Goal: Task Accomplishment & Management: Manage account settings

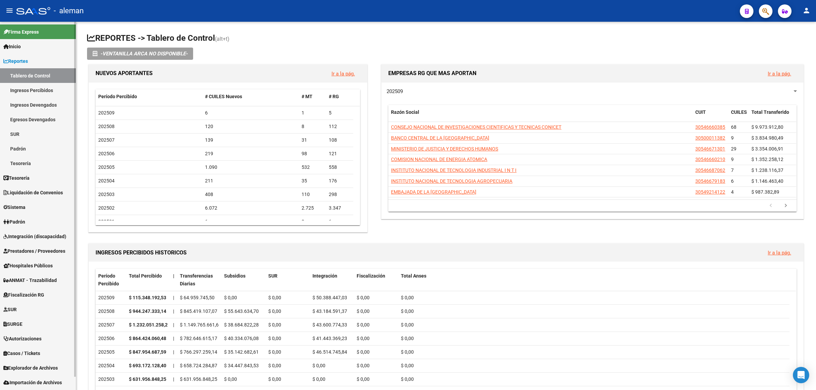
click at [38, 237] on span "Integración (discapacidad)" at bounding box center [34, 236] width 63 height 7
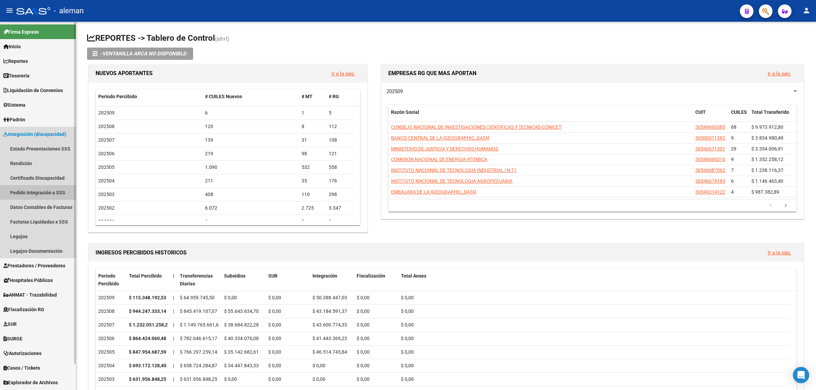
click at [47, 194] on link "Pedido Integración a SSS" at bounding box center [38, 192] width 76 height 15
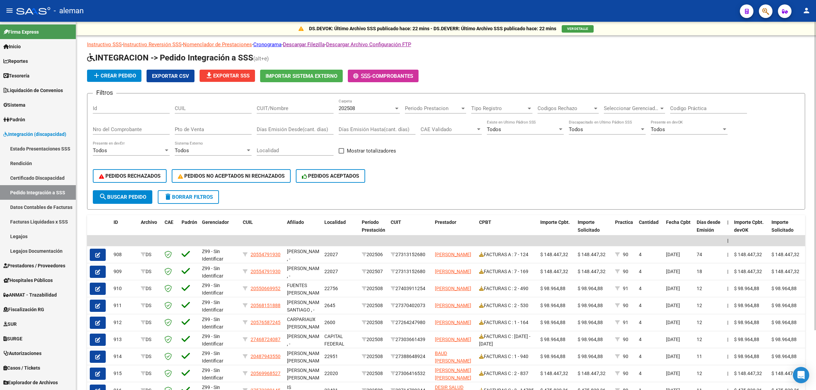
click at [273, 108] on input "CUIT/Nombre" at bounding box center [295, 108] width 77 height 6
click at [237, 108] on input "CUIL" at bounding box center [213, 108] width 77 height 6
paste input "20546321364"
type input "20546321364"
click at [131, 194] on span "search Buscar Pedido" at bounding box center [122, 197] width 47 height 6
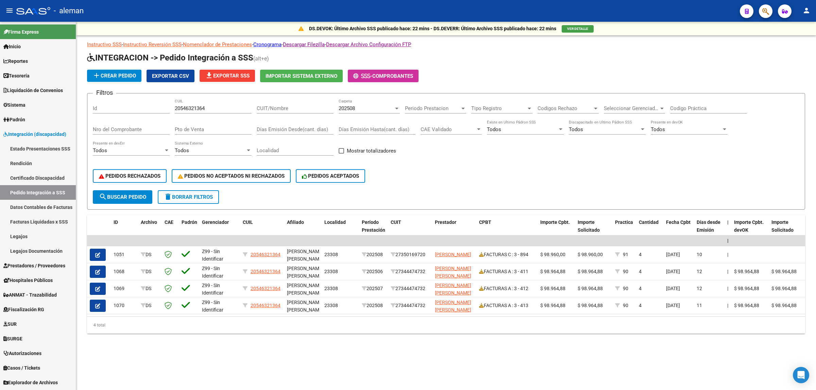
drag, startPoint x: 479, startPoint y: 321, endPoint x: 506, endPoint y: 321, distance: 27.9
click at [506, 321] on div "4 total" at bounding box center [446, 325] width 718 height 17
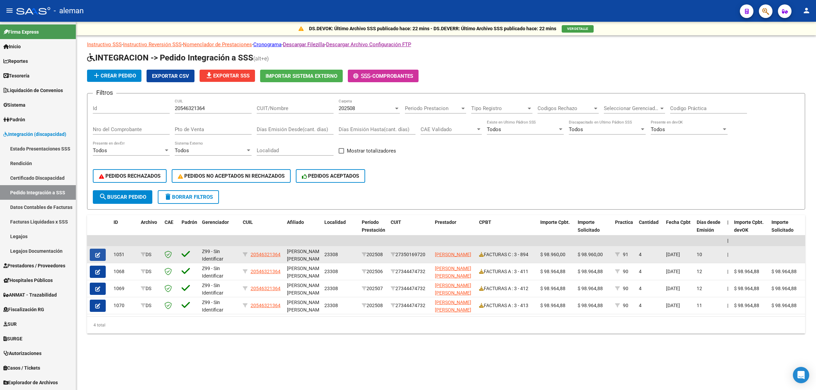
click at [99, 254] on icon "button" at bounding box center [97, 255] width 5 height 5
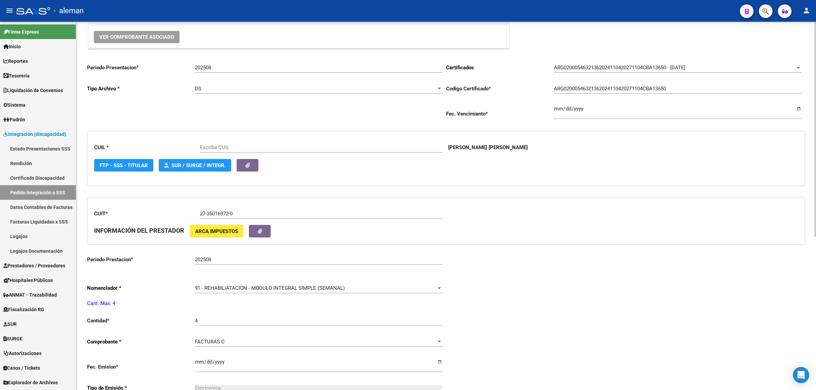
scroll to position [85, 0]
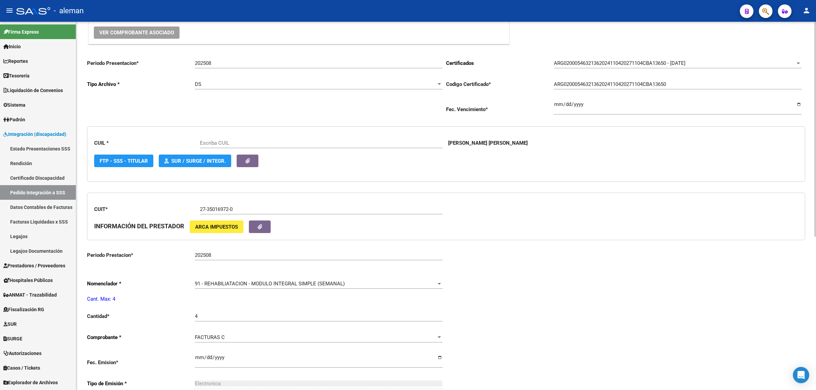
type input "20546321364"
click at [437, 283] on div at bounding box center [438, 284] width 3 height 2
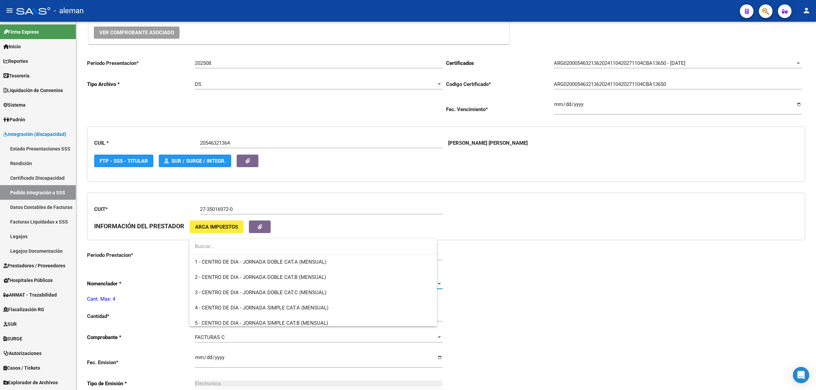
scroll to position [1356, 0]
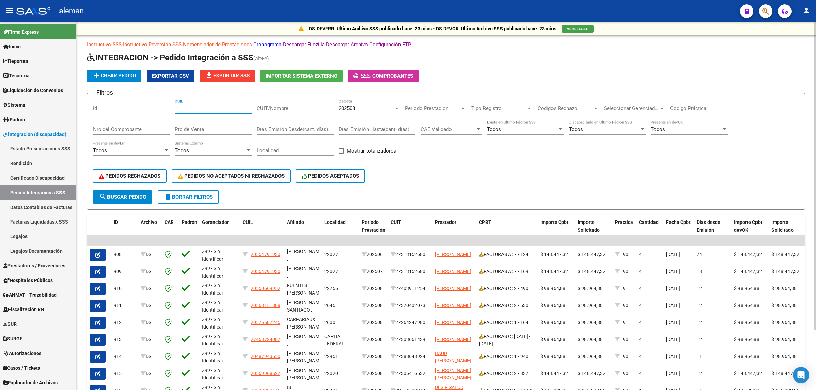
click at [196, 109] on input "CUIL" at bounding box center [213, 108] width 77 height 6
paste input "20546321364"
type input "20546321364"
click at [134, 191] on button "search Buscar Pedido" at bounding box center [122, 197] width 59 height 14
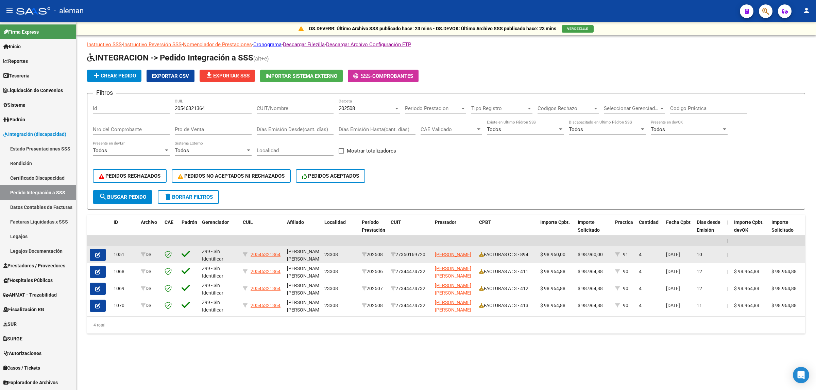
click at [99, 253] on icon "button" at bounding box center [97, 255] width 5 height 5
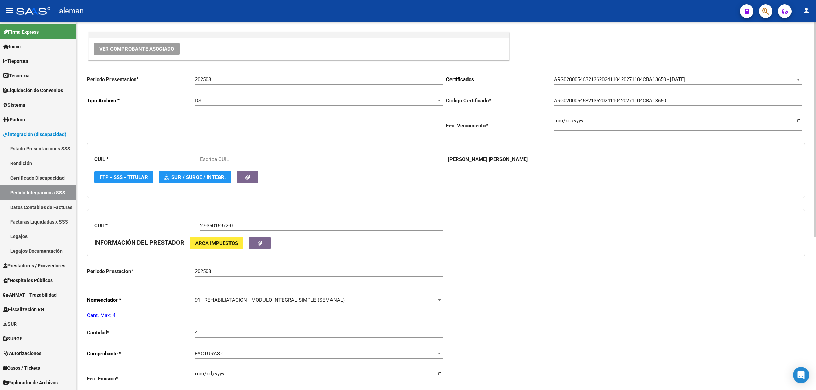
type input "20546321364"
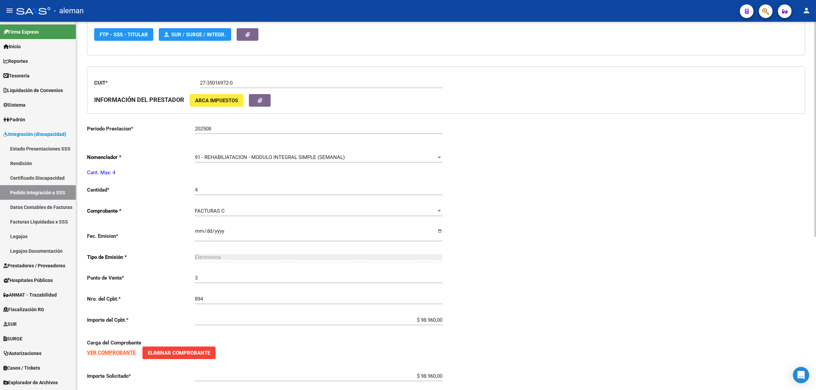
scroll to position [212, 0]
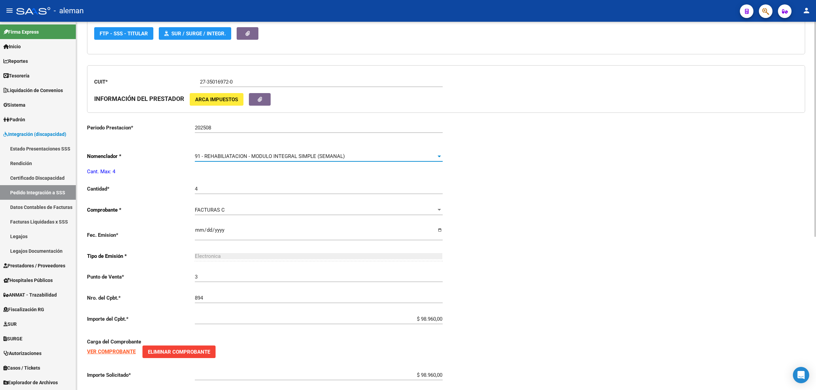
click at [439, 154] on div at bounding box center [439, 156] width 6 height 5
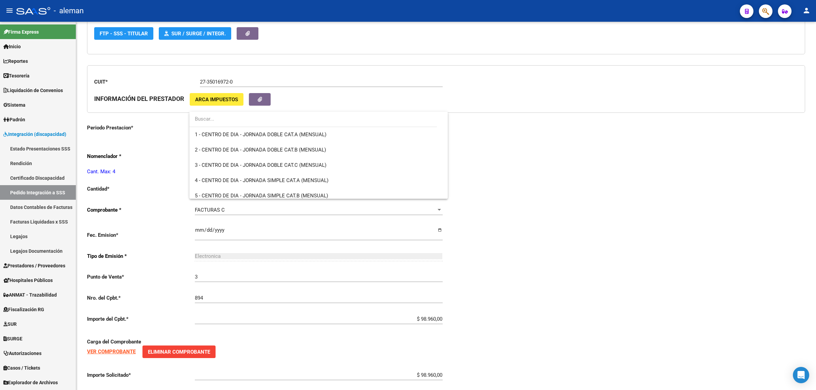
scroll to position [1356, 0]
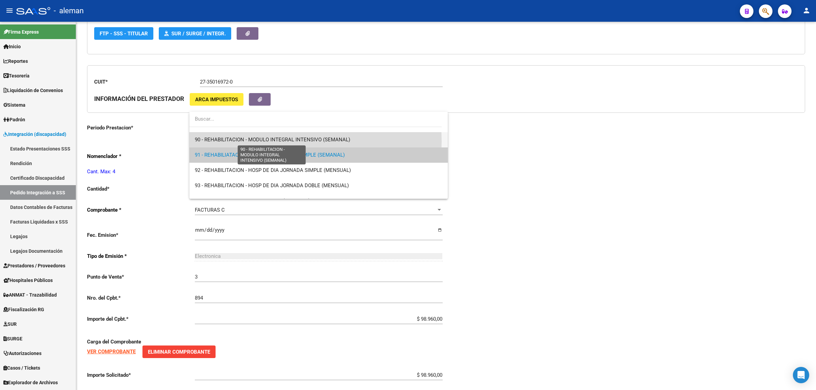
click at [244, 141] on span "90 - REHABILITACION - MODULO INTEGRAL INTENSIVO (SEMANAL)" at bounding box center [272, 140] width 155 height 6
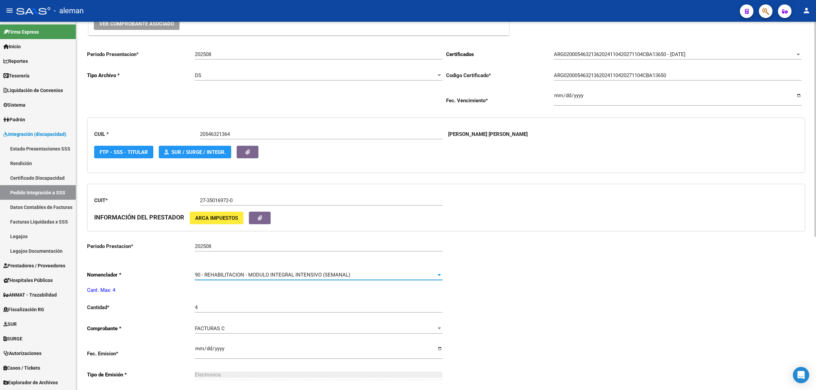
scroll to position [0, 0]
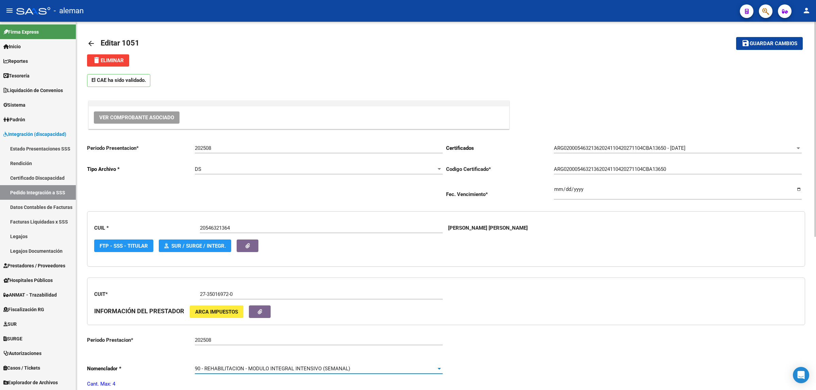
click at [778, 43] on span "Guardar cambios" at bounding box center [773, 44] width 48 height 6
click at [96, 42] on link "arrow_back" at bounding box center [94, 43] width 14 height 16
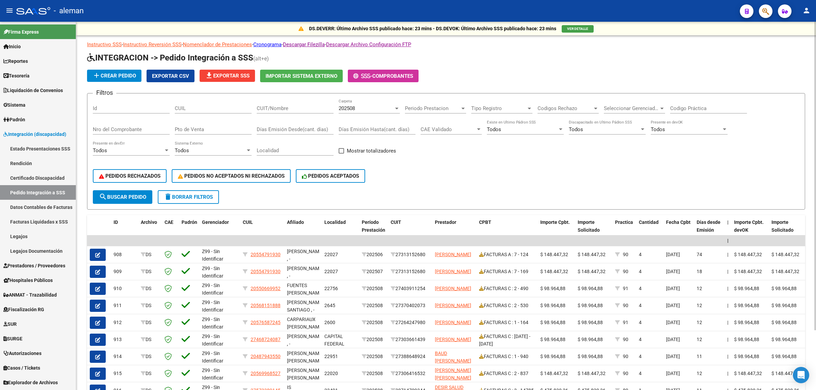
click at [212, 108] on input "CUIL" at bounding box center [213, 108] width 77 height 6
paste input "20546321364"
type input "20546321364"
click at [128, 194] on span "search Buscar Pedido" at bounding box center [122, 197] width 47 height 6
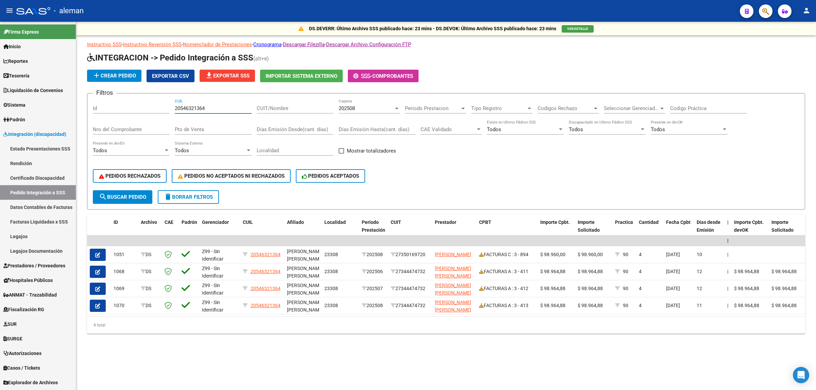
drag, startPoint x: 215, startPoint y: 107, endPoint x: 172, endPoint y: 107, distance: 42.5
click at [172, 107] on div "Filtros Id 20546321364 CUIL CUIT/Nombre 202508 Carpeta Periodo Prestacion Perio…" at bounding box center [446, 144] width 706 height 91
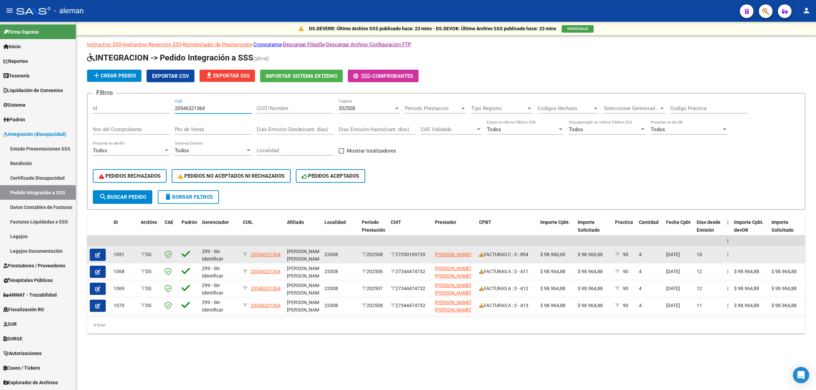
click at [96, 255] on icon "button" at bounding box center [97, 255] width 5 height 5
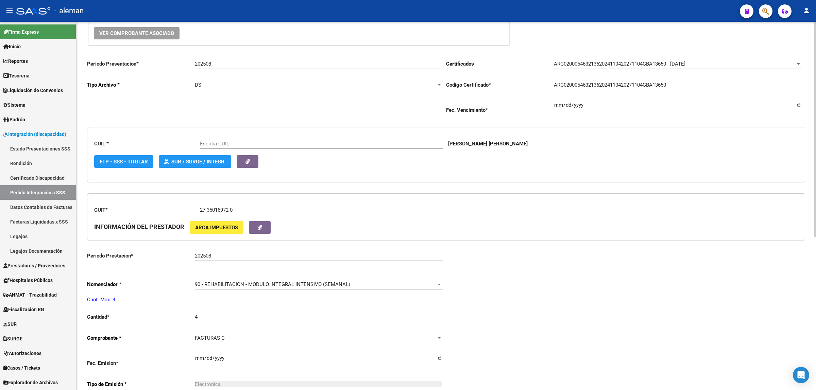
scroll to position [85, 0]
type input "20546321364"
click at [439, 281] on div at bounding box center [439, 283] width 6 height 5
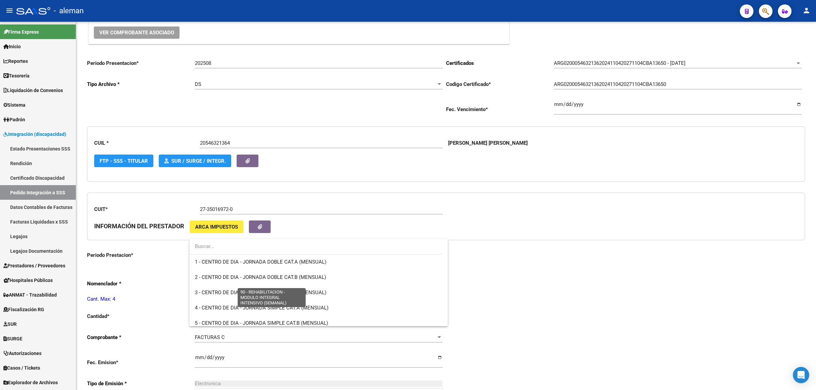
scroll to position [1341, 0]
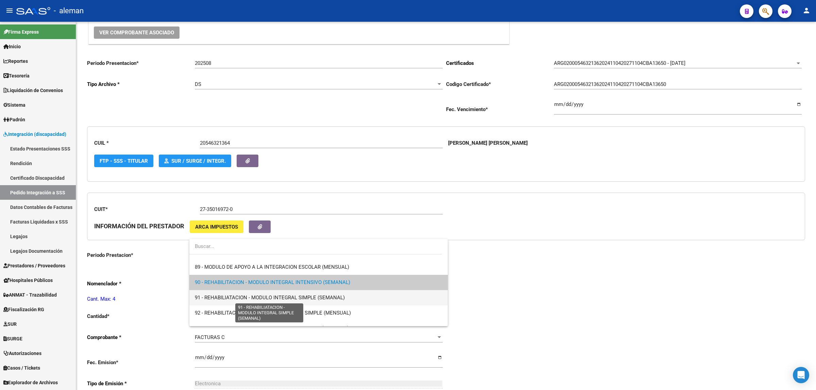
click at [219, 298] on span "91 - REHABILIATACION - MODULO INTEGRAL SIMPLE (SEMANAL)" at bounding box center [270, 298] width 150 height 6
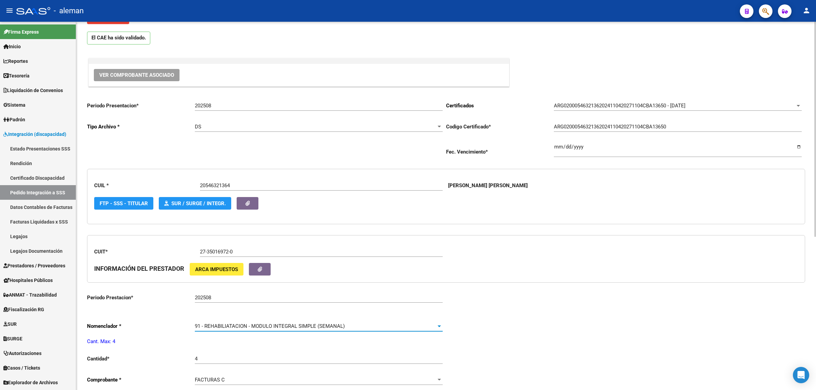
scroll to position [0, 0]
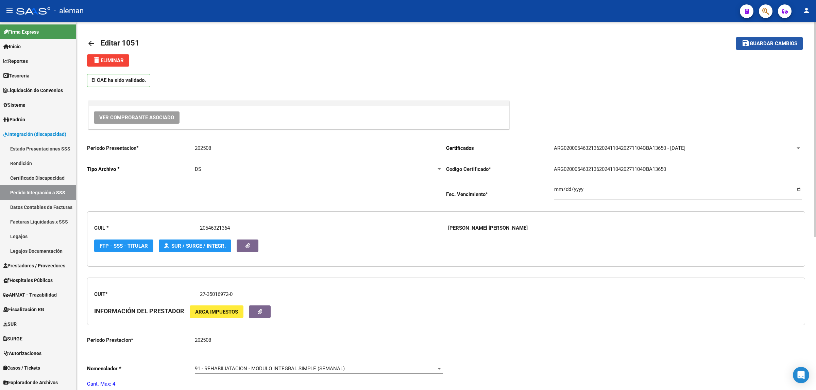
click at [786, 43] on span "Guardar cambios" at bounding box center [773, 44] width 48 height 6
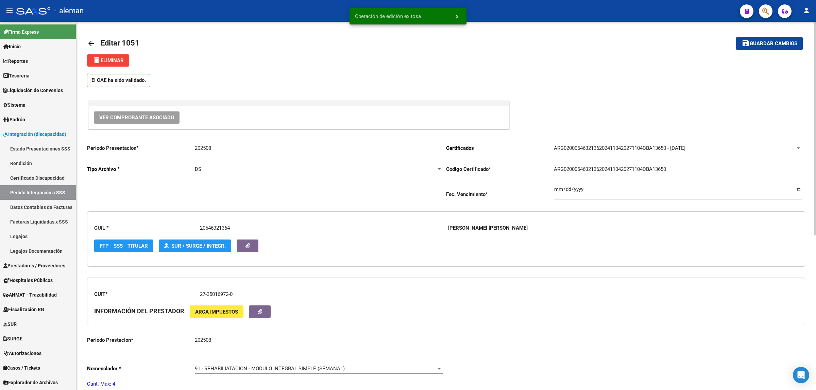
click at [91, 44] on mat-icon "arrow_back" at bounding box center [91, 43] width 8 height 8
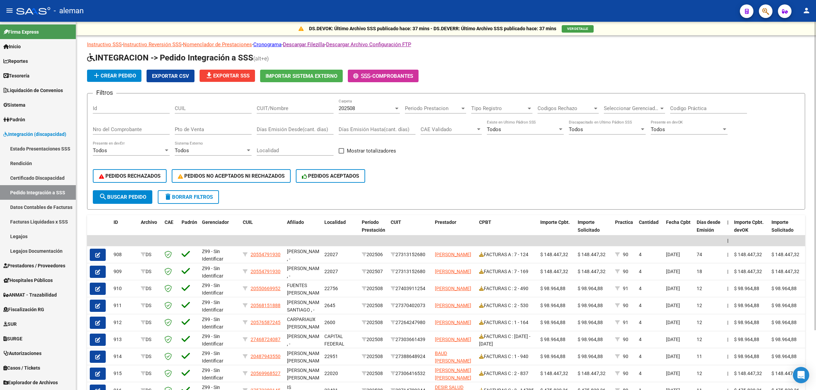
click at [194, 109] on input "CUIL" at bounding box center [213, 108] width 77 height 6
paste input "20546321364"
type input "20546321364"
click at [126, 194] on span "search Buscar Pedido" at bounding box center [122, 197] width 47 height 6
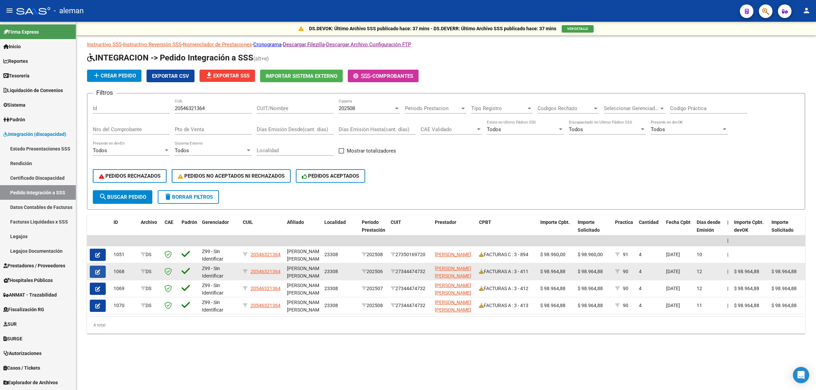
click at [94, 268] on button "button" at bounding box center [98, 272] width 16 height 12
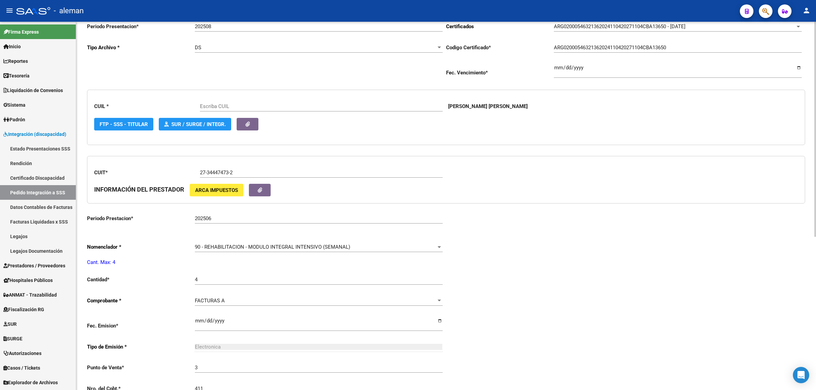
scroll to position [127, 0]
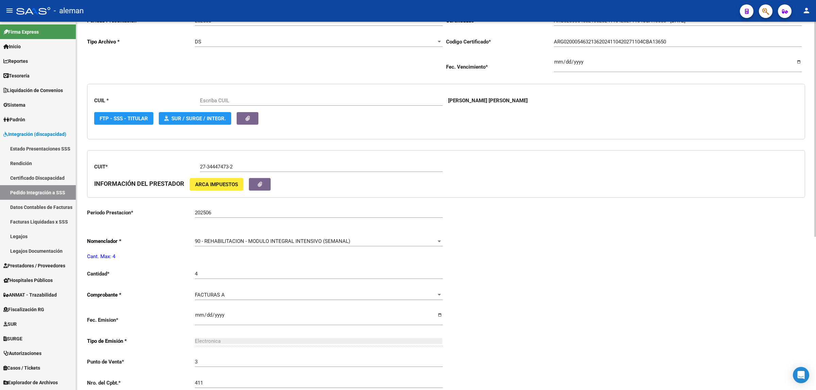
type input "20546321364"
click at [438, 241] on div at bounding box center [438, 242] width 3 height 2
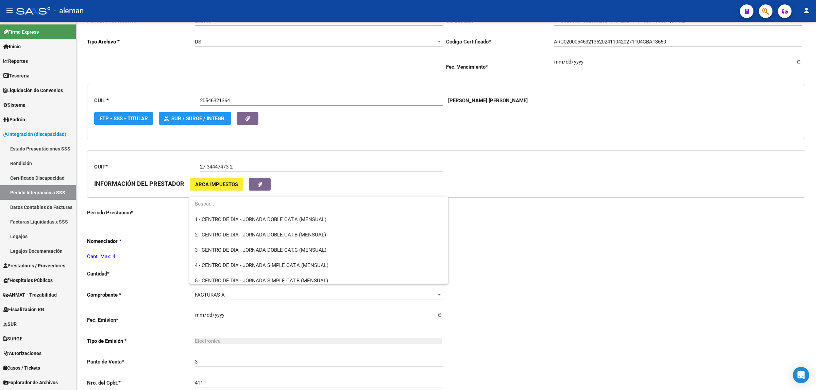
scroll to position [1341, 0]
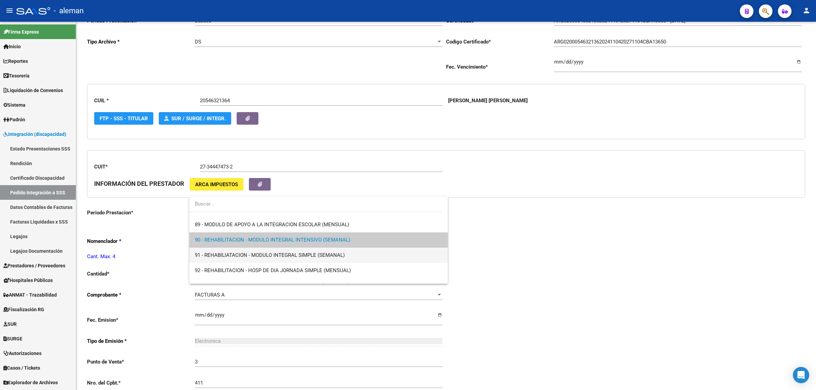
click at [250, 252] on span "91 - REHABILIATACION - MODULO INTEGRAL SIMPLE (SEMANAL)" at bounding box center [319, 255] width 248 height 15
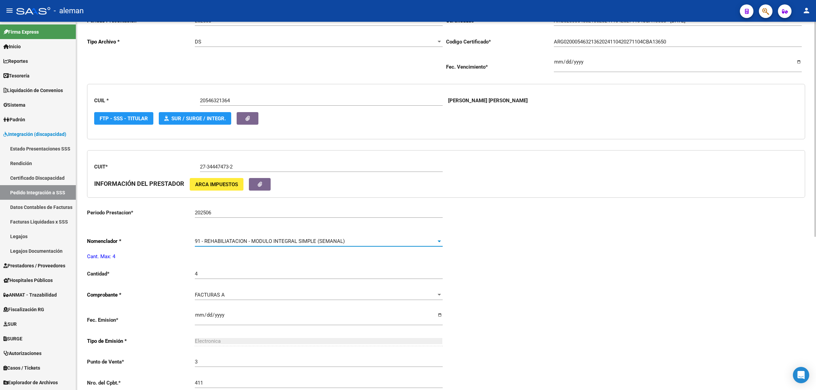
scroll to position [0, 0]
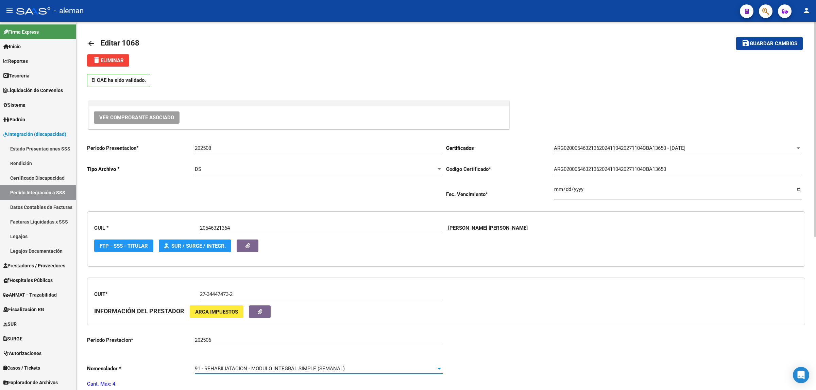
click at [767, 47] on button "save Guardar cambios" at bounding box center [769, 43] width 67 height 13
click at [91, 46] on mat-icon "arrow_back" at bounding box center [91, 43] width 8 height 8
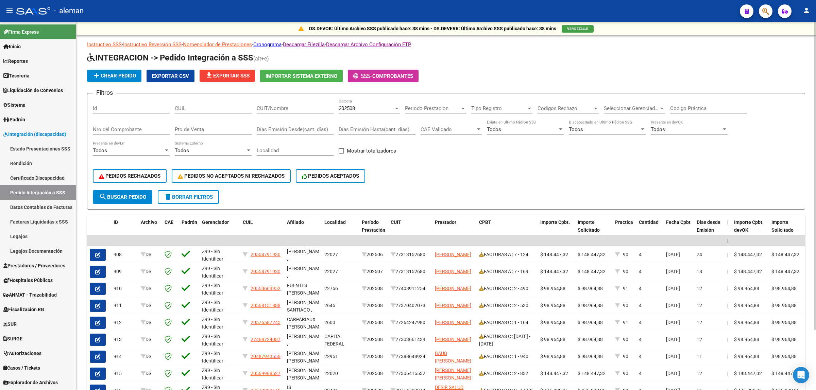
click at [202, 108] on input "CUIL" at bounding box center [213, 108] width 77 height 6
paste input "20546321364"
type input "20546321364"
click at [127, 194] on span "search Buscar Pedido" at bounding box center [122, 197] width 47 height 6
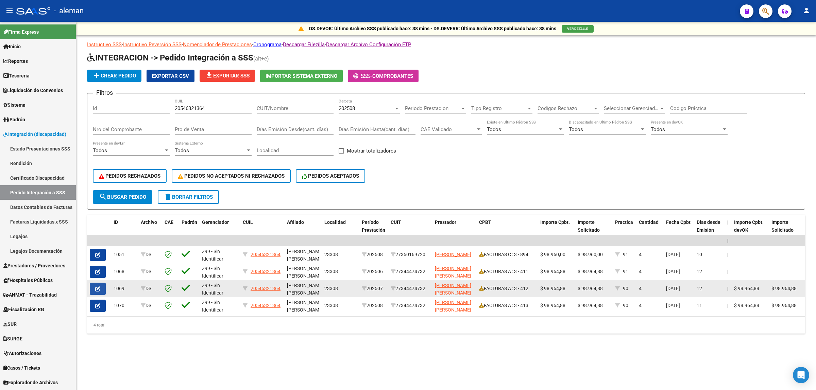
click at [103, 288] on button "button" at bounding box center [98, 289] width 16 height 12
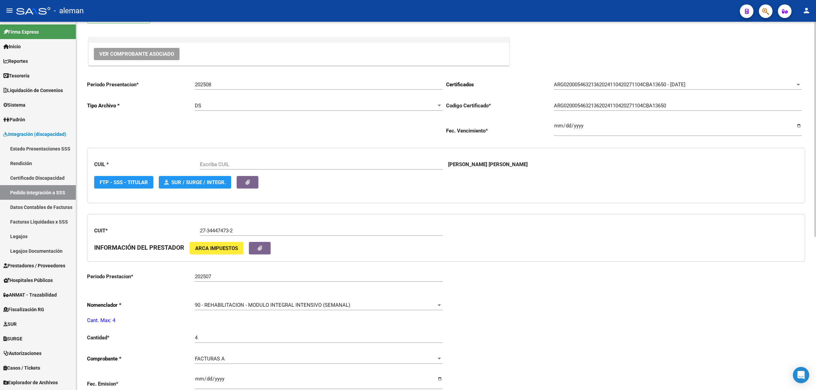
type input "20546321364"
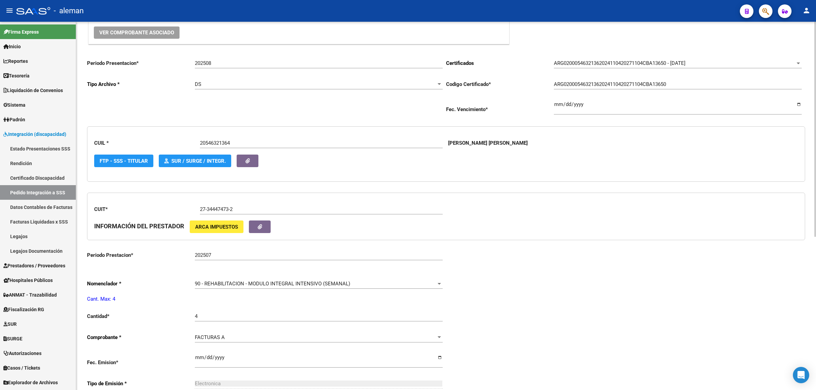
scroll to position [127, 0]
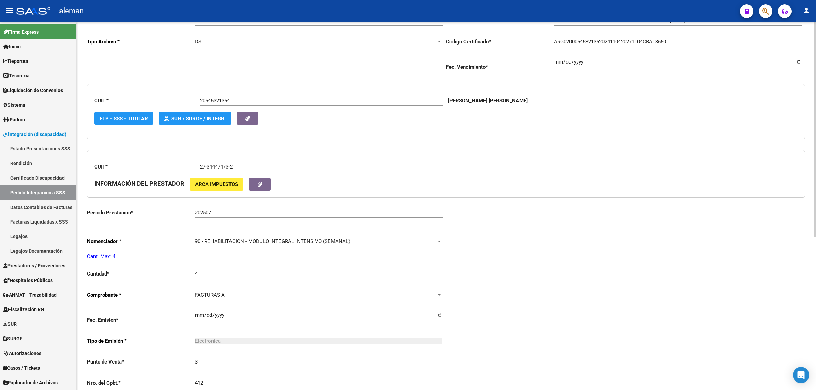
click at [436, 241] on div at bounding box center [439, 241] width 6 height 5
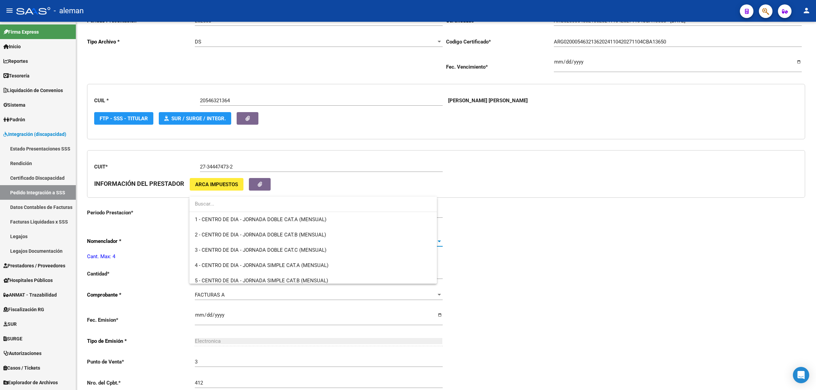
scroll to position [1341, 0]
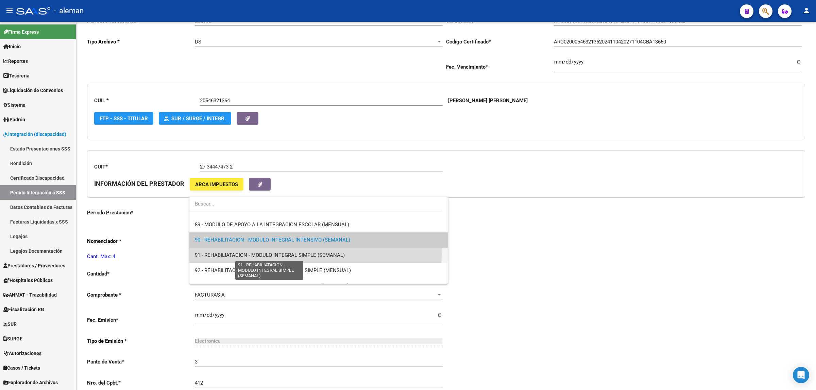
click at [258, 254] on span "91 - REHABILIATACION - MODULO INTEGRAL SIMPLE (SEMANAL)" at bounding box center [270, 255] width 150 height 6
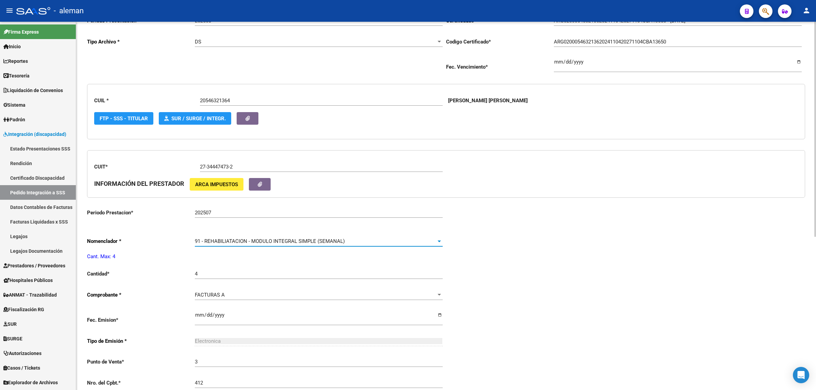
scroll to position [0, 0]
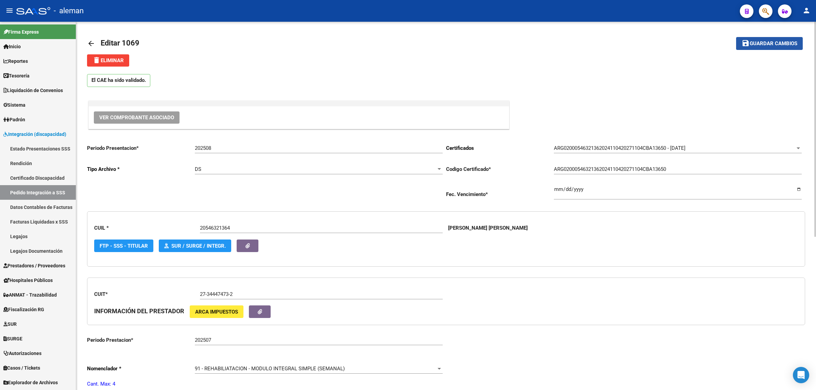
click at [781, 43] on span "Guardar cambios" at bounding box center [773, 44] width 48 height 6
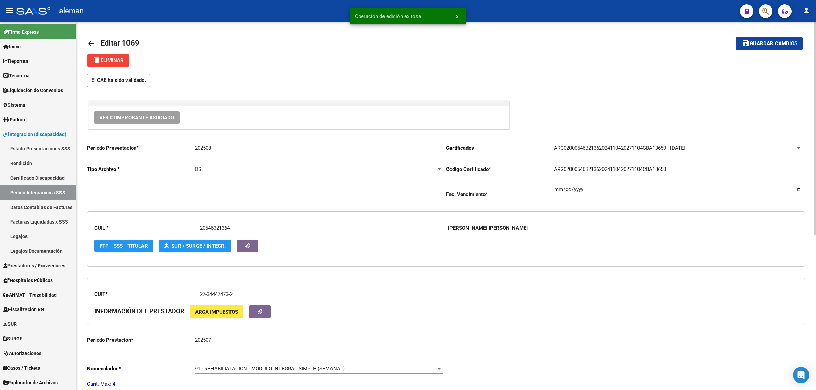
click at [87, 38] on link "arrow_back" at bounding box center [94, 43] width 14 height 16
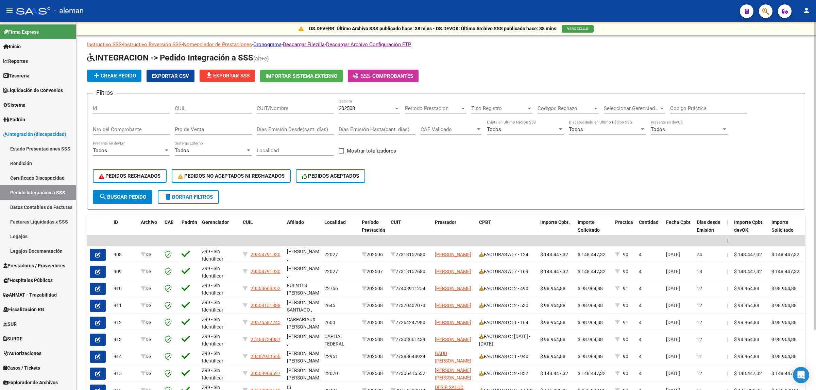
click at [205, 107] on input "CUIL" at bounding box center [213, 108] width 77 height 6
paste input "20546321364"
type input "20546321364"
click at [117, 197] on span "search Buscar Pedido" at bounding box center [122, 197] width 47 height 6
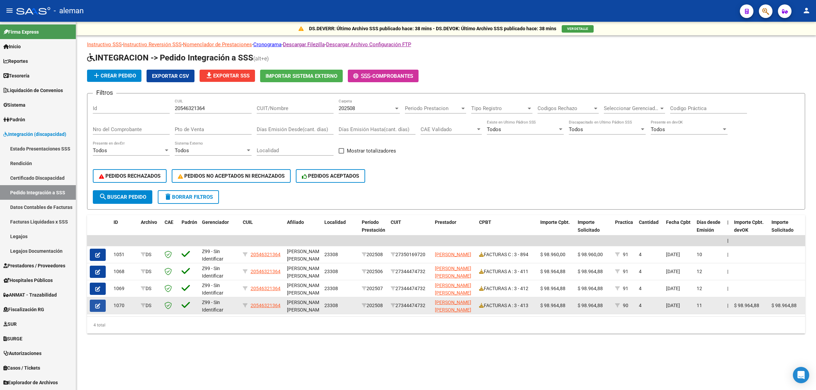
click at [95, 304] on icon "button" at bounding box center [97, 306] width 5 height 5
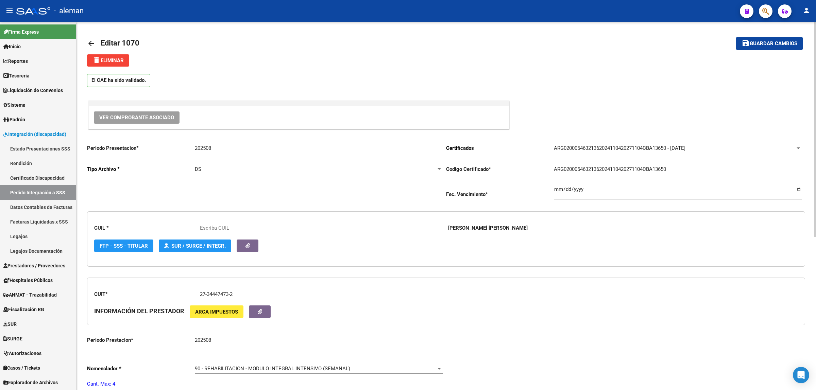
scroll to position [170, 0]
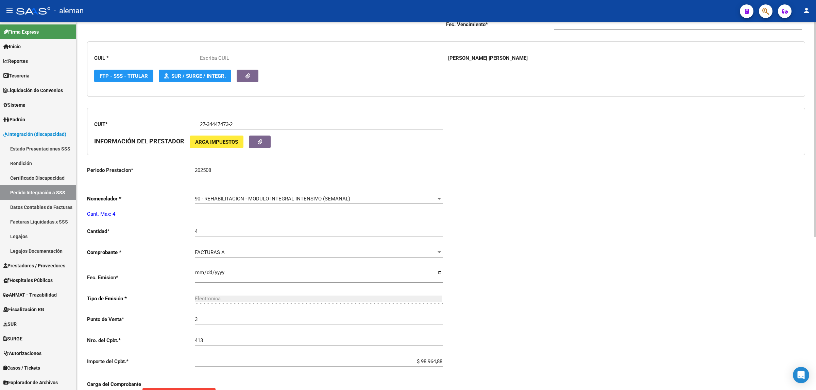
type input "20546321364"
click at [435, 197] on div "90 - REHABILITACION - MODULO INTEGRAL INTENSIVO (SEMANAL)" at bounding box center [316, 199] width 242 height 6
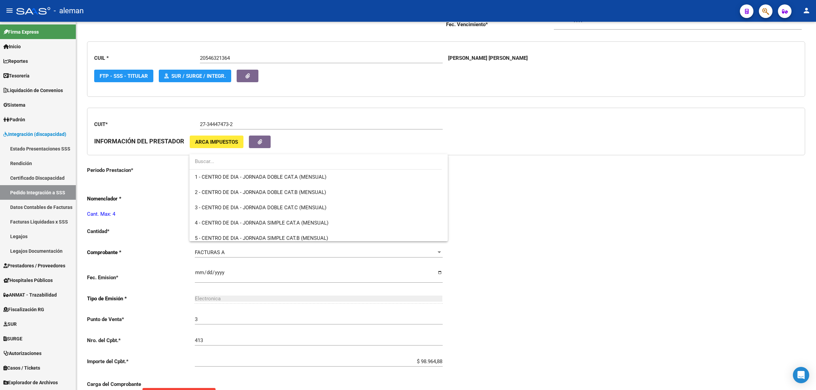
scroll to position [1341, 0]
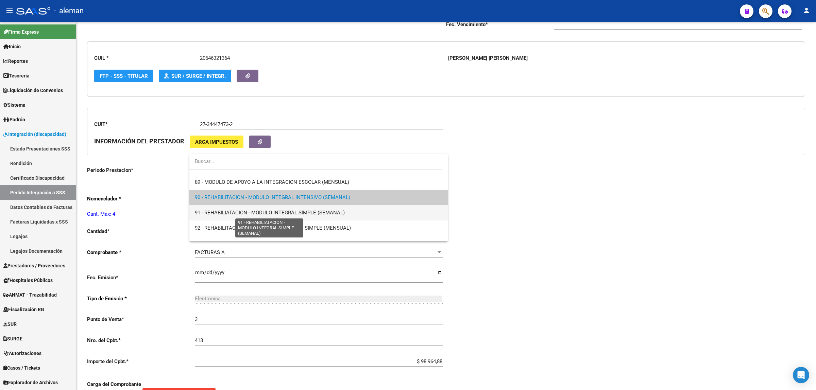
click at [242, 210] on span "91 - REHABILIATACION - MODULO INTEGRAL SIMPLE (SEMANAL)" at bounding box center [270, 213] width 150 height 6
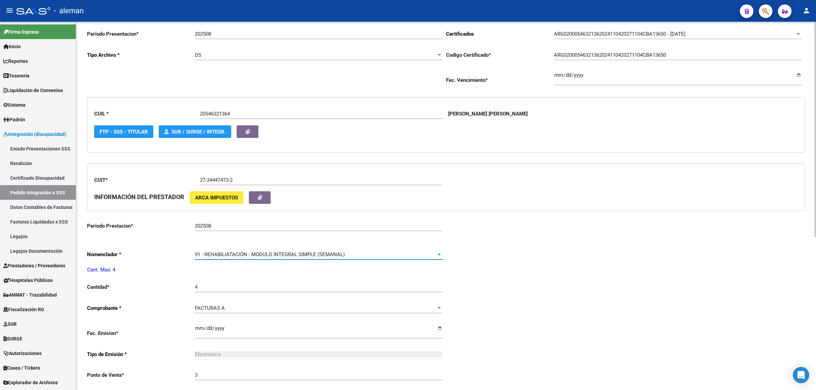
scroll to position [0, 0]
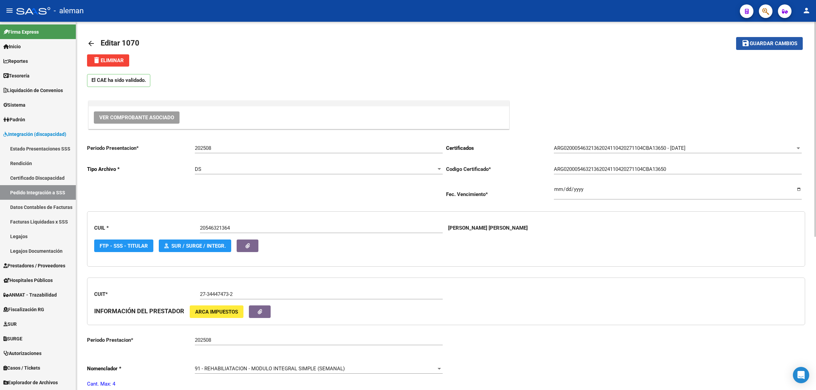
click at [770, 44] on span "Guardar cambios" at bounding box center [773, 44] width 48 height 6
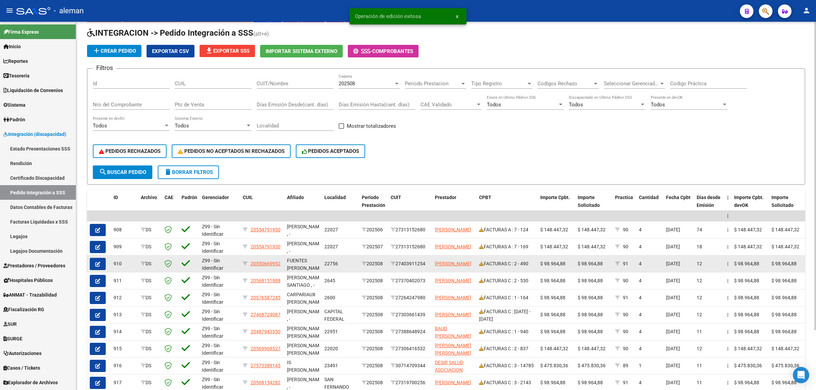
scroll to position [42, 0]
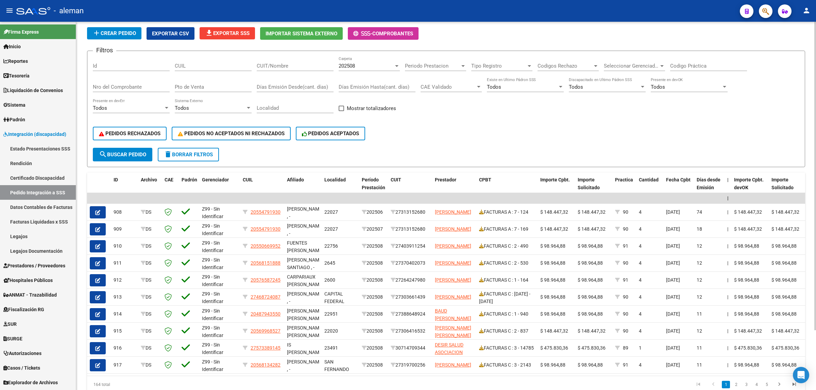
click at [208, 65] on input "CUIL" at bounding box center [213, 66] width 77 height 6
paste input "20546321364"
type input "20546321364"
click at [138, 152] on span "search Buscar Pedido" at bounding box center [122, 155] width 47 height 6
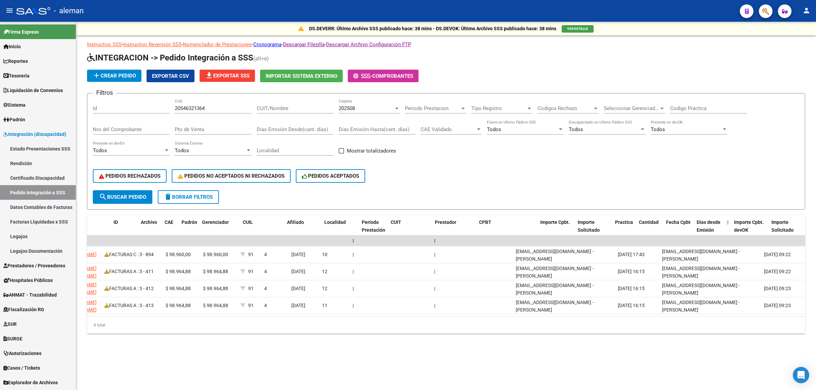
scroll to position [0, 0]
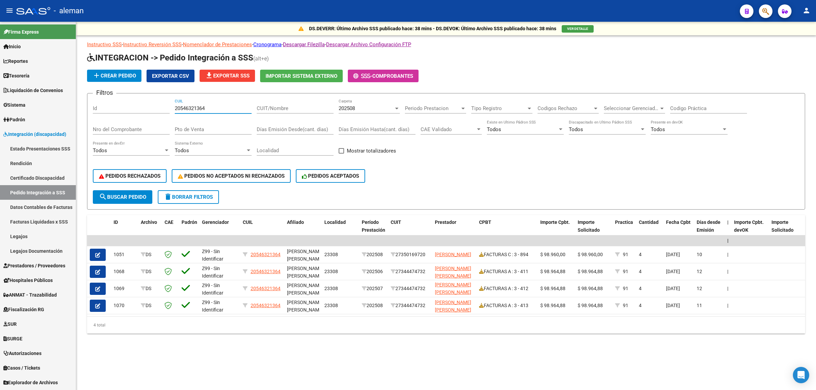
drag, startPoint x: 213, startPoint y: 108, endPoint x: 173, endPoint y: 108, distance: 40.1
click at [173, 108] on div "Filtros Id 20546321364 CUIL CUIT/Nombre 202508 Carpeta Periodo Prestacion Perio…" at bounding box center [446, 144] width 706 height 91
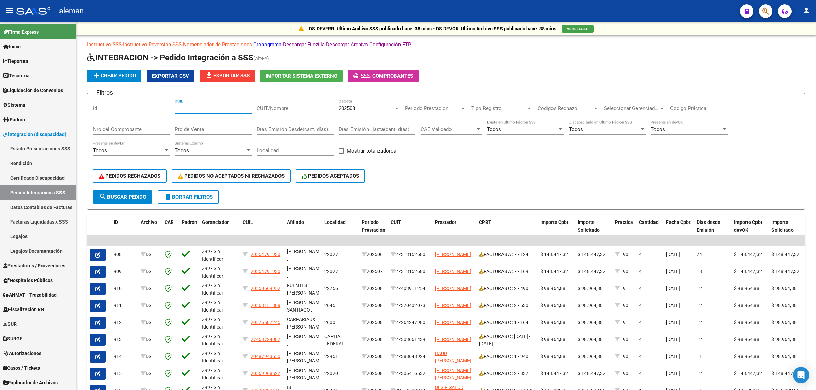
scroll to position [9, 0]
paste input "20558728753"
type input "20558728753"
click at [395, 109] on div at bounding box center [397, 108] width 6 height 5
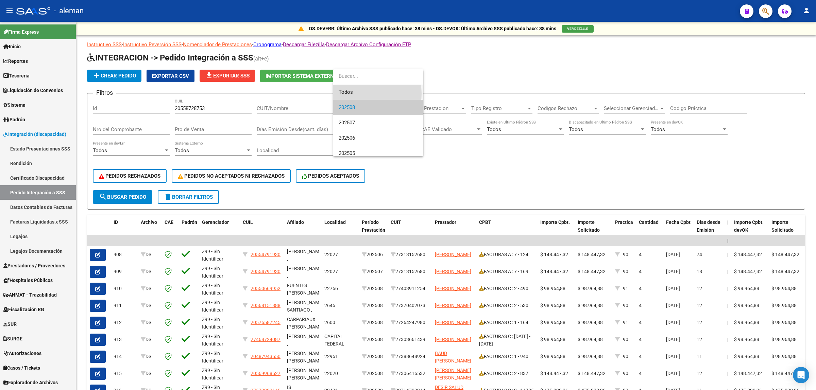
click at [370, 94] on span "Todos" at bounding box center [378, 92] width 79 height 15
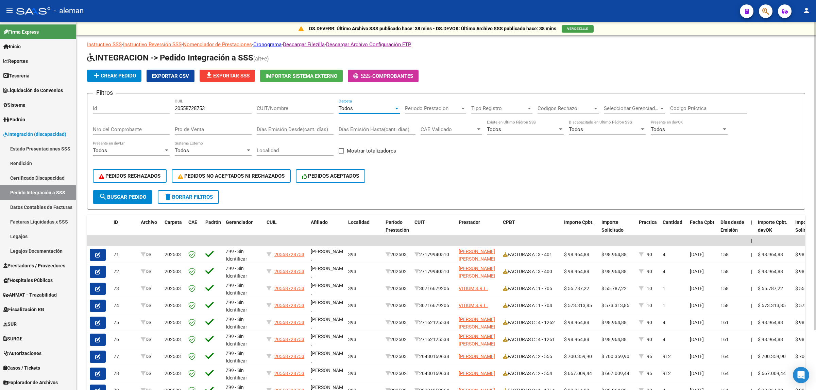
click at [142, 198] on span "search Buscar Pedido" at bounding box center [122, 197] width 47 height 6
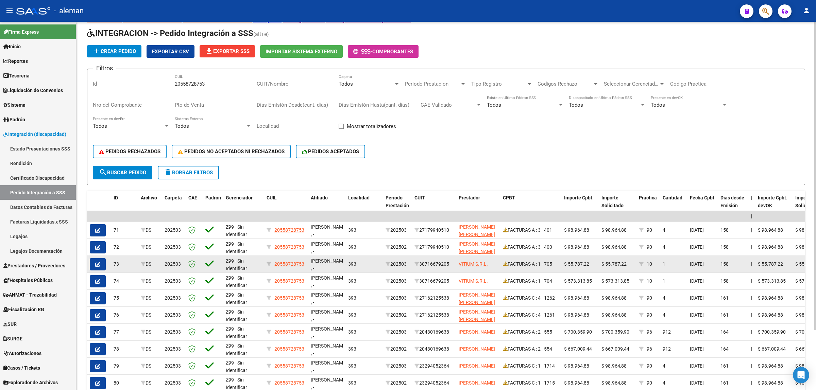
scroll to position [42, 0]
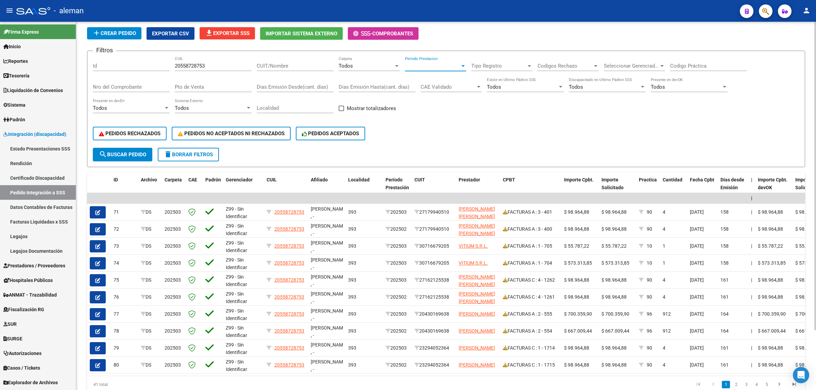
click at [461, 67] on div at bounding box center [463, 65] width 6 height 5
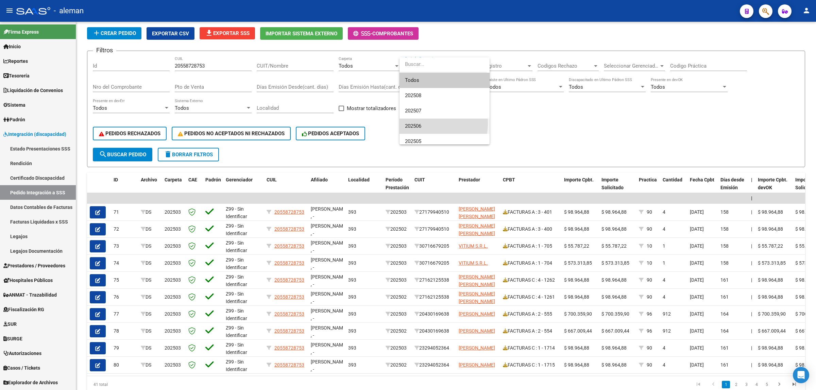
click at [418, 123] on span "202506" at bounding box center [444, 126] width 79 height 15
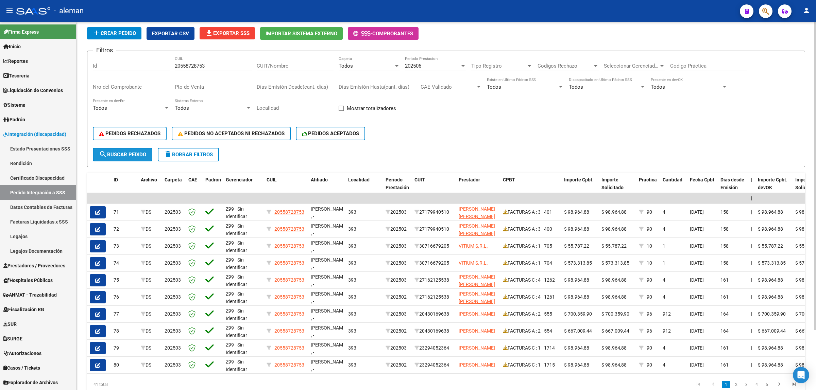
click at [121, 152] on span "search Buscar Pedido" at bounding box center [122, 155] width 47 height 6
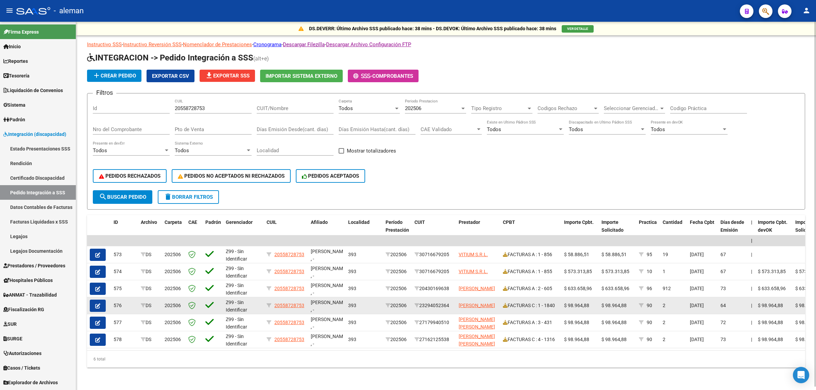
scroll to position [4, 0]
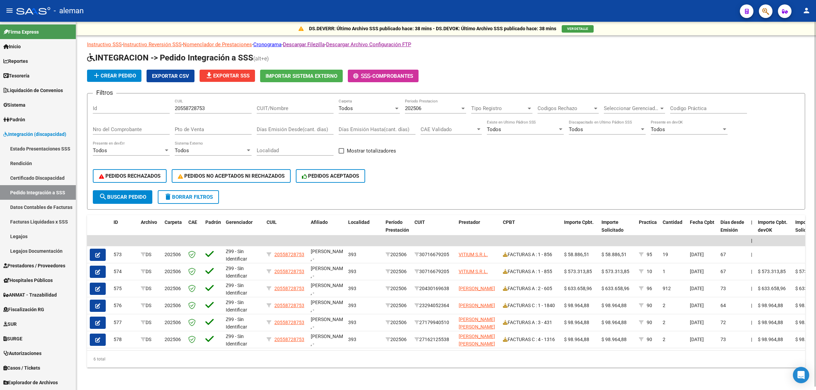
click at [593, 100] on div "Codigos Rechazo Codigos Rechazo" at bounding box center [567, 106] width 61 height 15
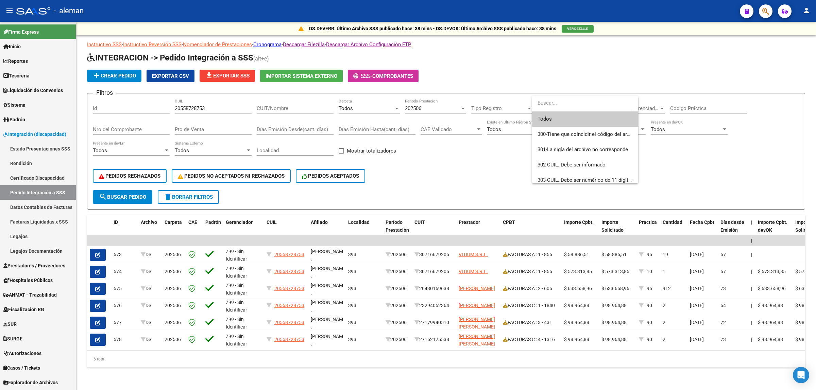
click at [696, 105] on div at bounding box center [408, 195] width 816 height 390
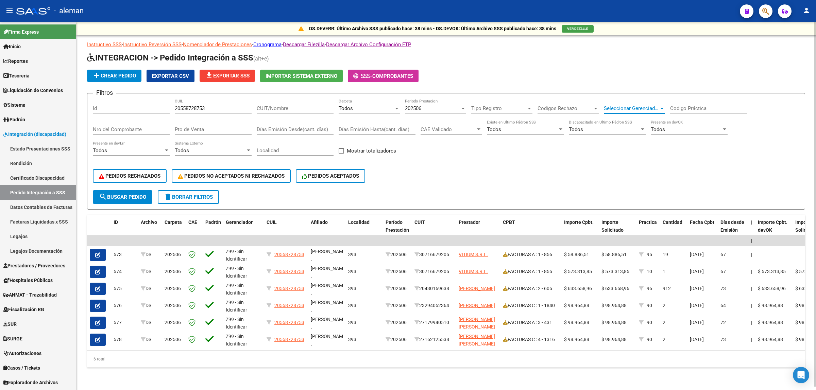
click at [660, 106] on div at bounding box center [662, 108] width 6 height 5
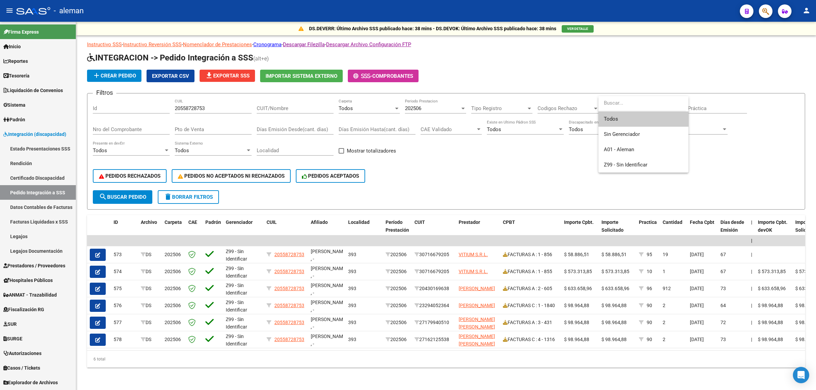
click at [556, 165] on div at bounding box center [408, 195] width 816 height 390
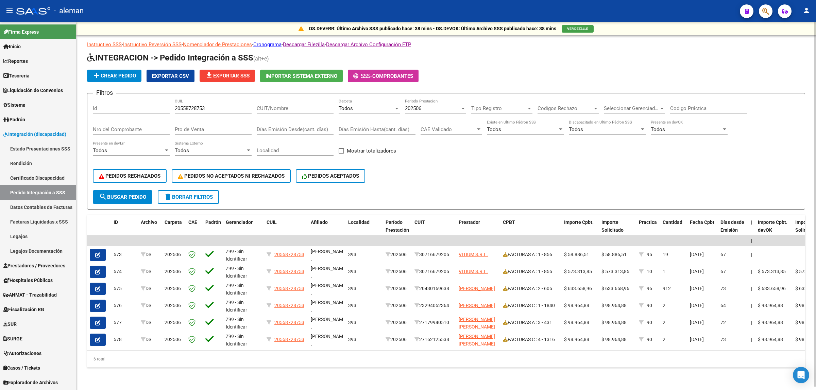
click at [635, 126] on div "Todos" at bounding box center [604, 129] width 71 height 6
click at [513, 155] on div at bounding box center [408, 195] width 816 height 390
click at [558, 127] on div at bounding box center [560, 129] width 6 height 5
click at [432, 161] on div at bounding box center [408, 195] width 816 height 390
click at [127, 169] on button "PEDIDOS RECHAZADOS" at bounding box center [130, 176] width 74 height 14
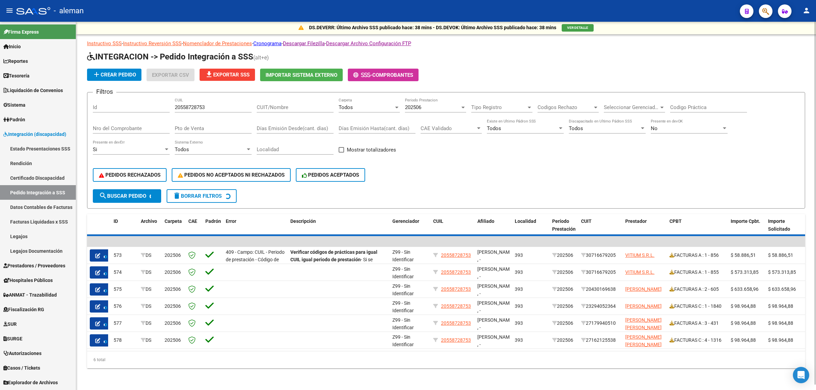
scroll to position [0, 0]
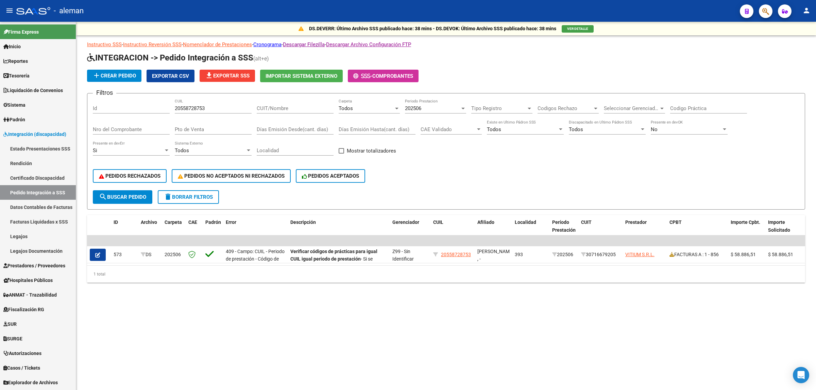
click at [465, 108] on div at bounding box center [463, 108] width 6 height 5
click at [435, 91] on span "Todos" at bounding box center [444, 87] width 79 height 15
click at [135, 191] on button "search Buscar Pedido" at bounding box center [122, 197] width 59 height 14
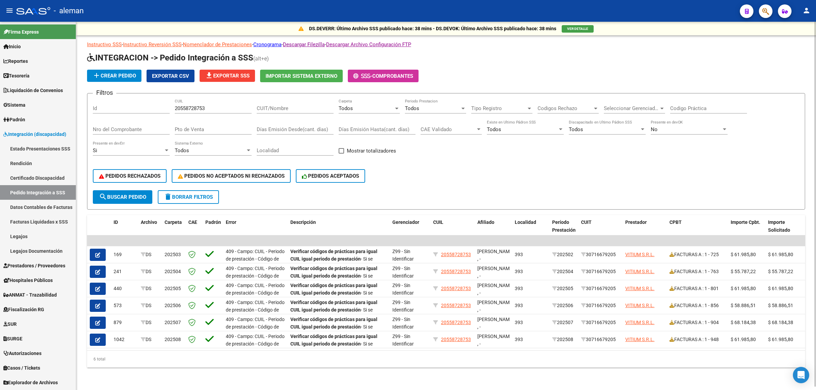
click at [747, 196] on form "Filtros Id 20558728753 CUIL CUIT/Nombre Todos Carpeta Todos Periodo Prestacion …" at bounding box center [446, 151] width 718 height 117
click at [548, 347] on datatable-selection "| | 169 DS 202503 409 - Campo: CUIL - Periodo de prestación - Código de practic…" at bounding box center [446, 347] width 718 height 6
click at [592, 105] on span "Codigos Rechazo" at bounding box center [564, 108] width 55 height 6
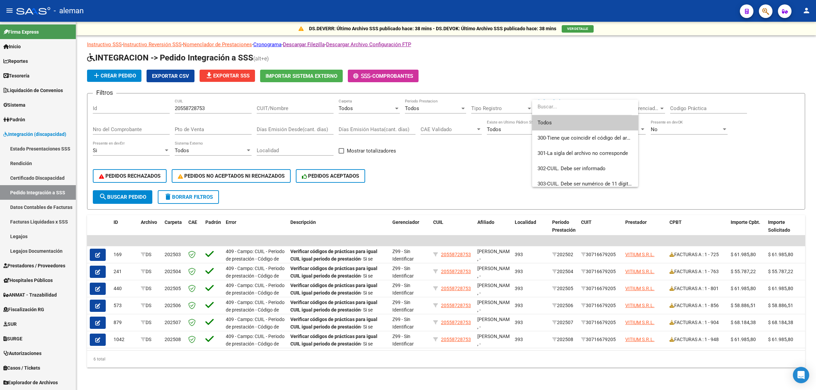
click at [568, 121] on span "Todos" at bounding box center [584, 122] width 95 height 15
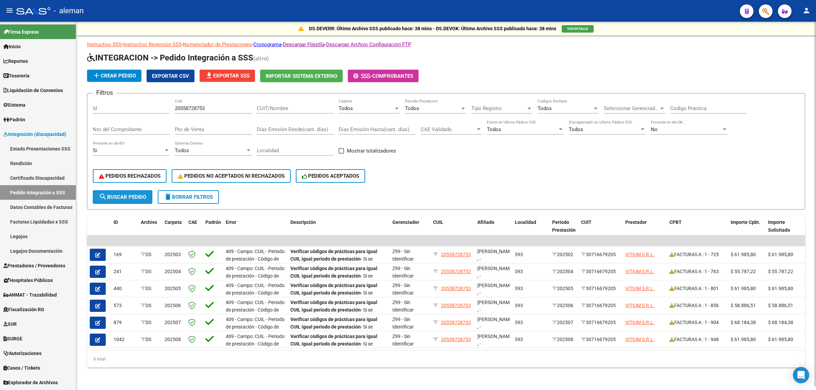
click at [137, 195] on span "search Buscar Pedido" at bounding box center [122, 197] width 47 height 6
drag, startPoint x: 214, startPoint y: 107, endPoint x: 172, endPoint y: 107, distance: 42.8
click at [172, 107] on div "Filtros Id 20558728753 CUIL CUIT/Nombre Todos Carpeta Todos Periodo Prestacion …" at bounding box center [446, 144] width 706 height 91
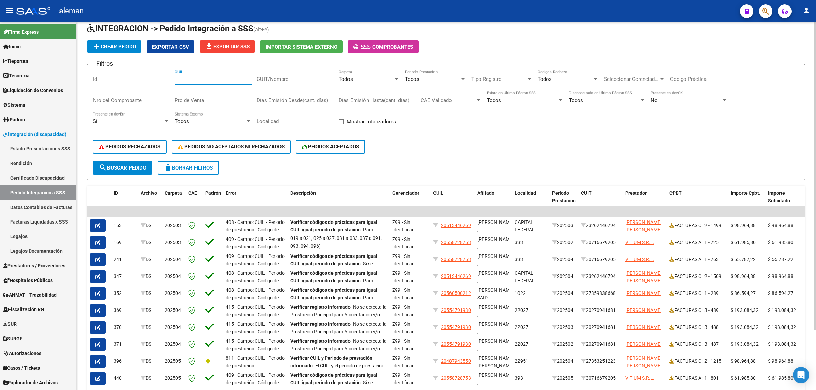
scroll to position [72, 0]
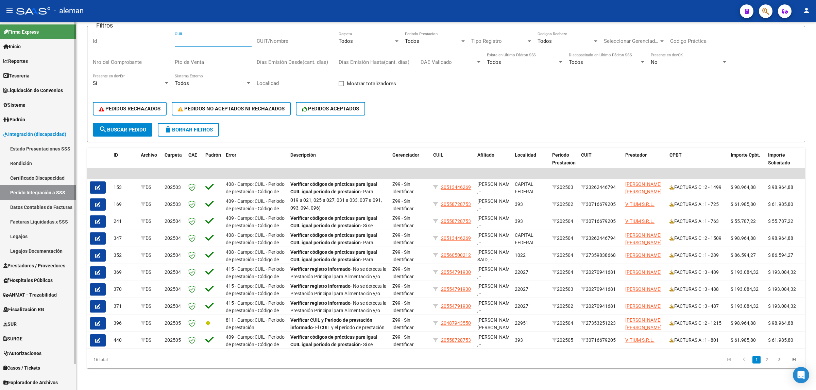
click at [41, 193] on link "Pedido Integración a SSS" at bounding box center [38, 192] width 76 height 15
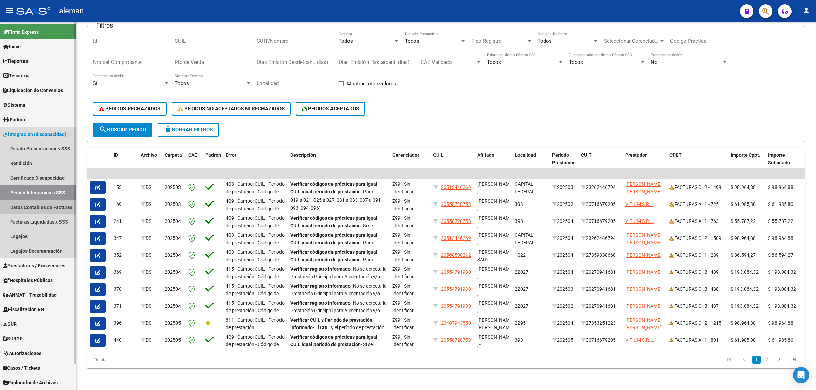
click at [40, 203] on link "Datos Contables de Facturas" at bounding box center [38, 207] width 76 height 15
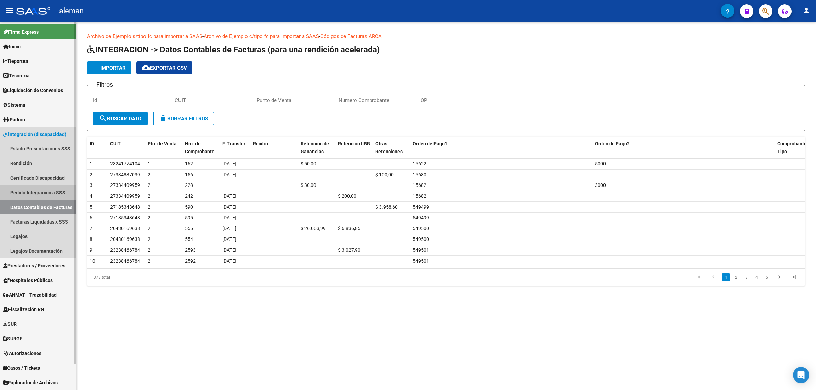
click at [44, 193] on link "Pedido Integración a SSS" at bounding box center [38, 192] width 76 height 15
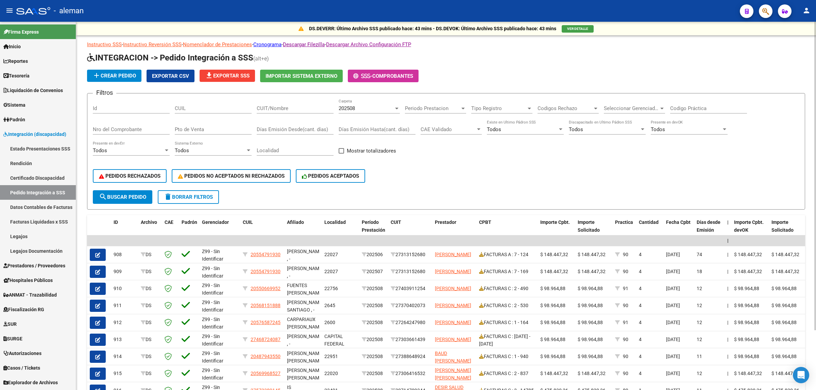
click at [597, 110] on div at bounding box center [595, 108] width 6 height 5
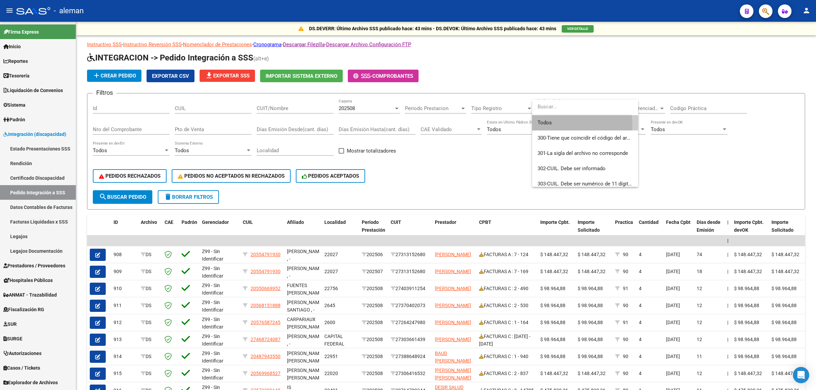
click at [561, 125] on span "Todos" at bounding box center [584, 122] width 95 height 15
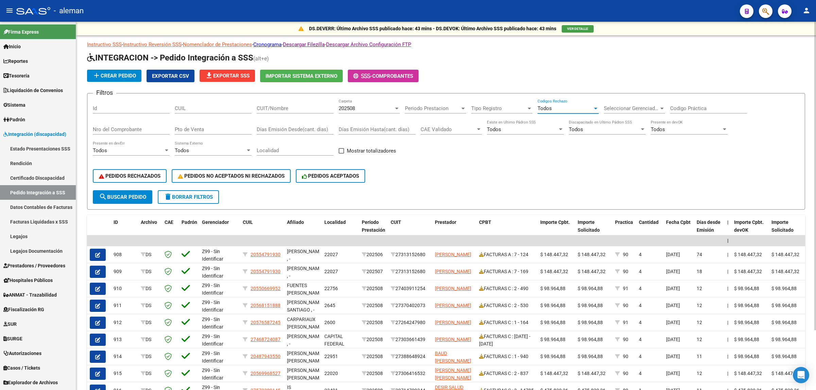
click at [540, 178] on div "PEDIDOS RECHAZADOS PEDIDOS NO ACEPTADOS NI RECHAZADOS PEDIDOS ACEPTADOS" at bounding box center [446, 176] width 706 height 29
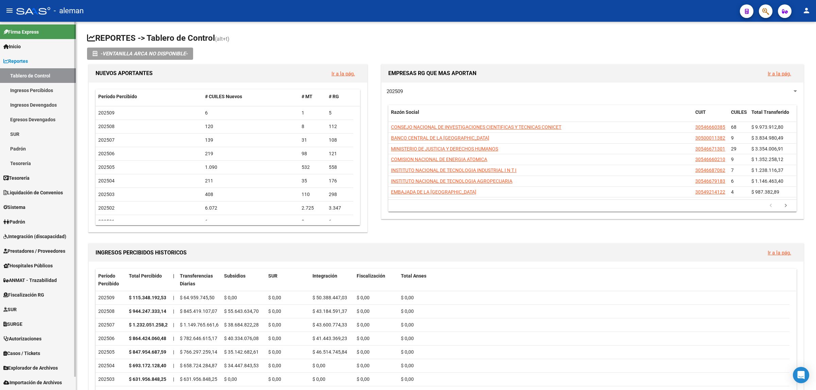
click at [38, 236] on span "Integración (discapacidad)" at bounding box center [34, 236] width 63 height 7
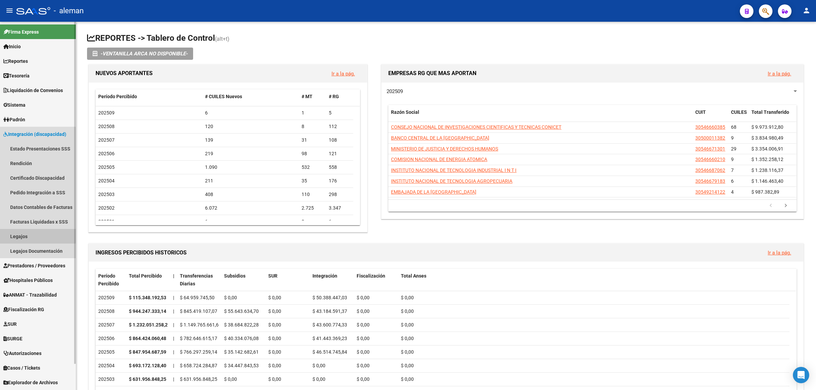
click at [33, 234] on link "Legajos" at bounding box center [38, 236] width 76 height 15
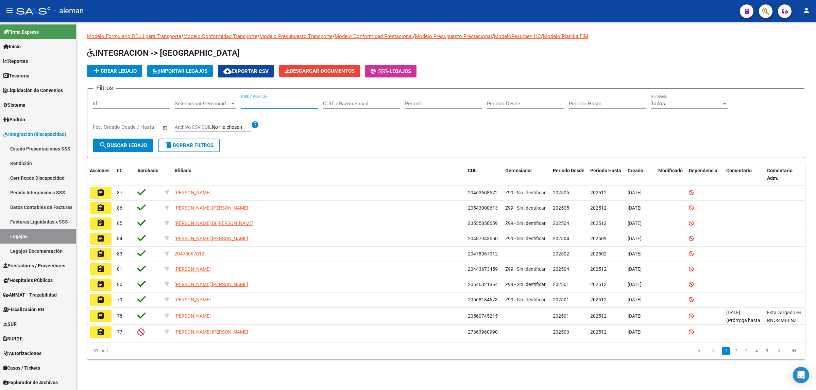
click at [249, 104] on input "CUIL / Apellido" at bounding box center [279, 104] width 77 height 6
paste input "20546321364"
type input "20546321364"
click at [136, 147] on button "search Buscar Legajo" at bounding box center [123, 146] width 60 height 14
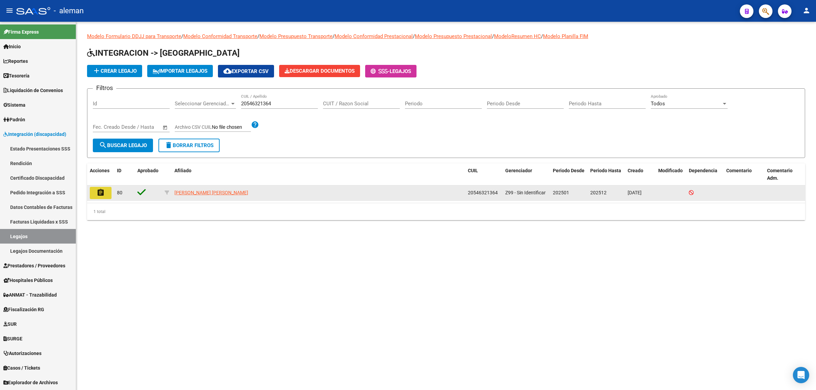
click at [104, 189] on mat-icon "assignment" at bounding box center [101, 193] width 8 height 8
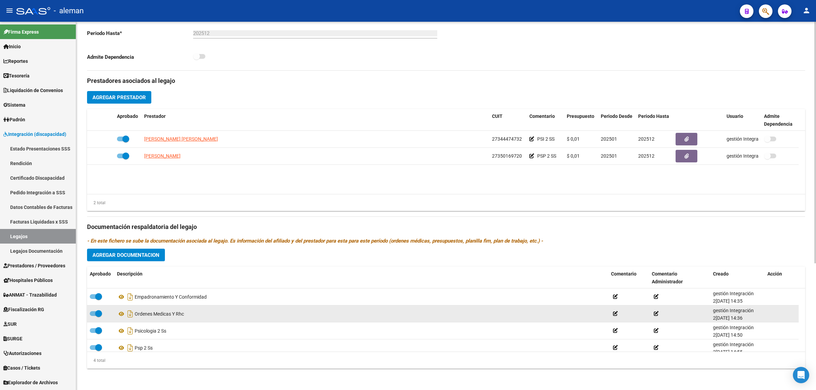
scroll to position [151, 0]
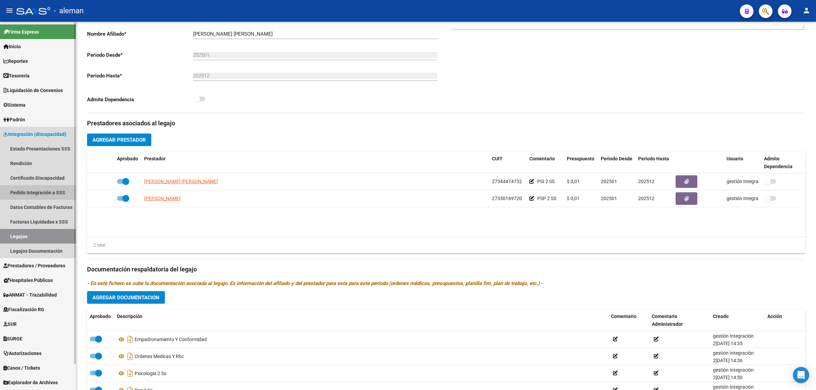
click at [40, 193] on link "Pedido Integración a SSS" at bounding box center [38, 192] width 76 height 15
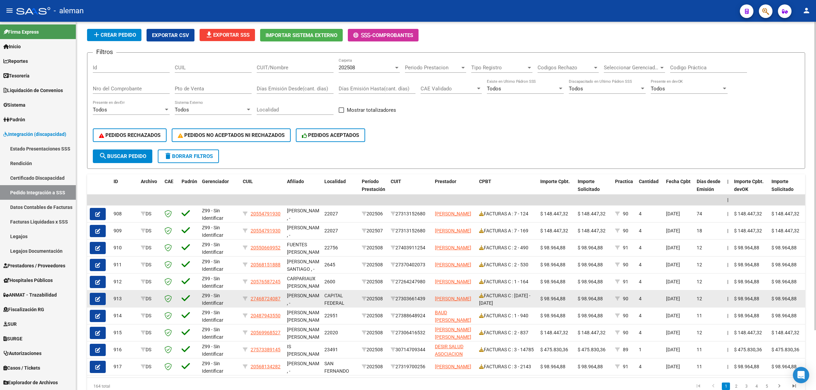
scroll to position [29, 0]
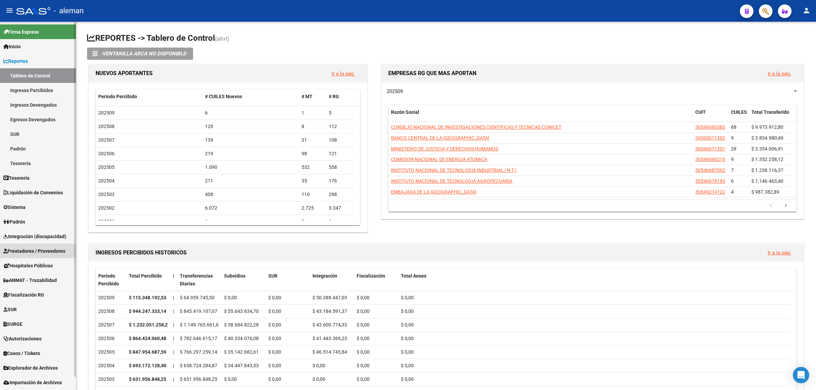
click at [46, 248] on span "Prestadores / Proveedores" at bounding box center [34, 250] width 62 height 7
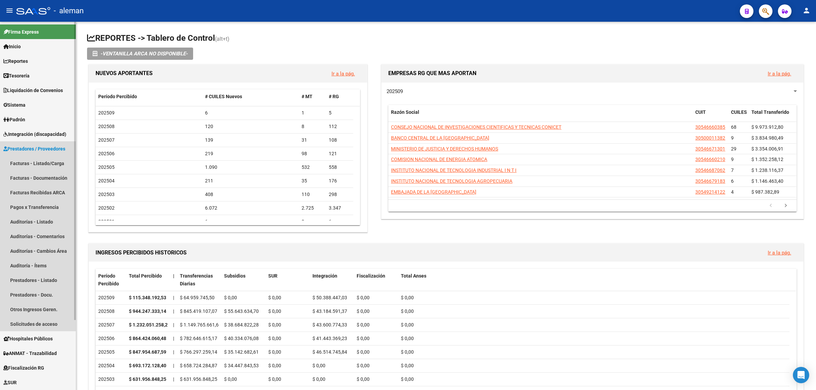
click at [55, 150] on span "Prestadores / Proveedores" at bounding box center [34, 148] width 62 height 7
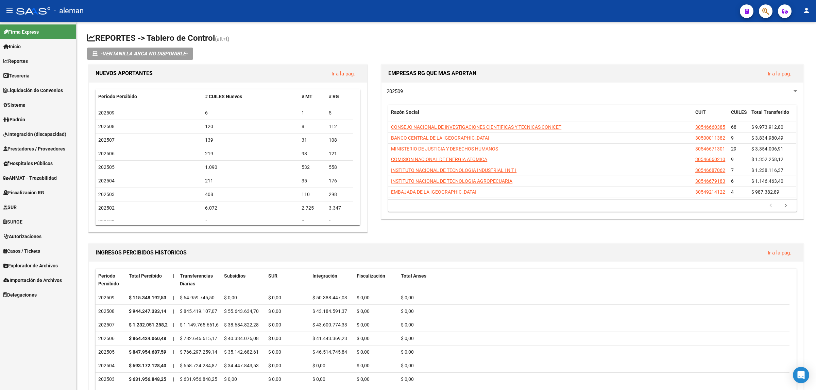
click at [33, 148] on span "Prestadores / Proveedores" at bounding box center [34, 148] width 62 height 7
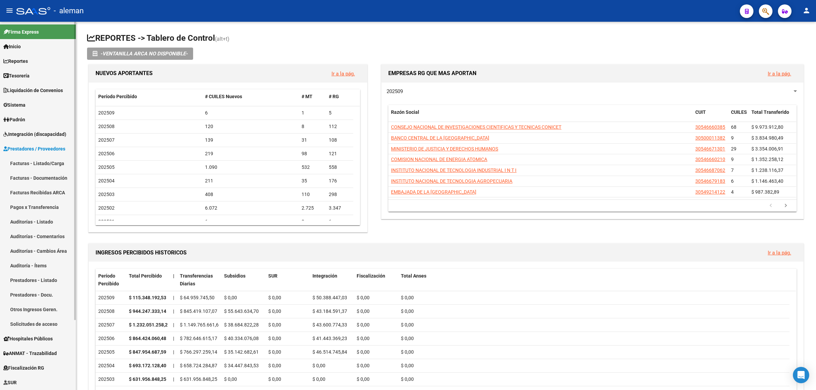
click at [39, 135] on span "Integración (discapacidad)" at bounding box center [34, 134] width 63 height 7
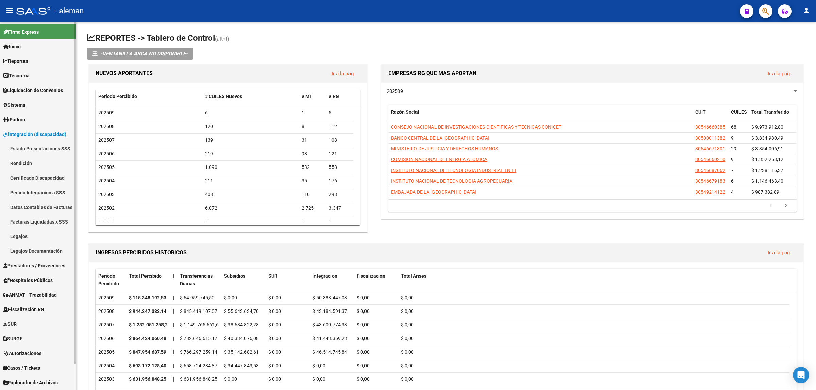
click at [31, 189] on link "Pedido Integración a SSS" at bounding box center [38, 192] width 76 height 15
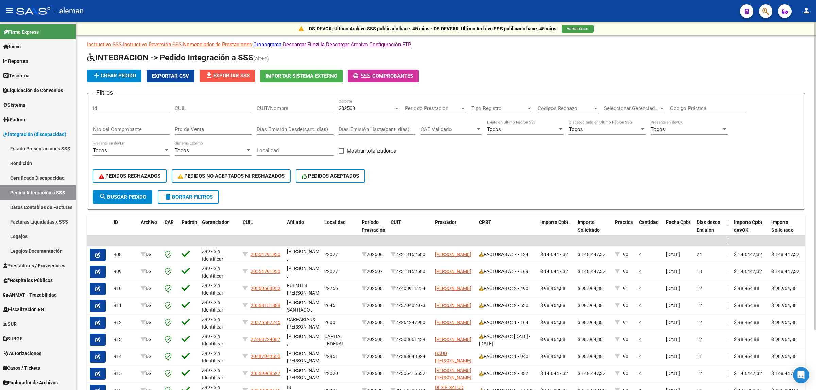
click at [224, 75] on span "file_download Exportar SSS" at bounding box center [227, 76] width 45 height 6
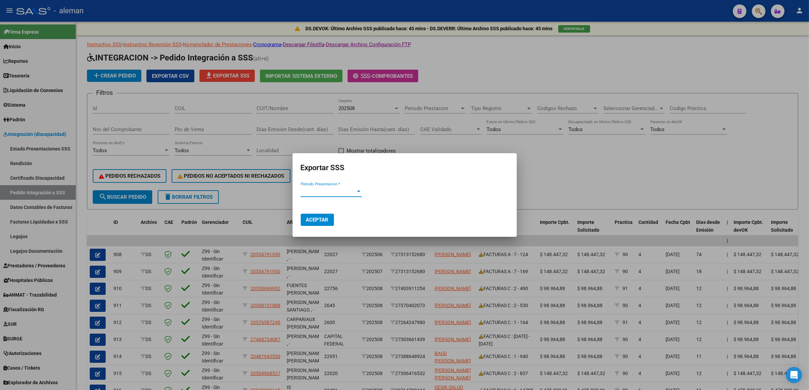
click at [358, 192] on div at bounding box center [358, 192] width 3 height 2
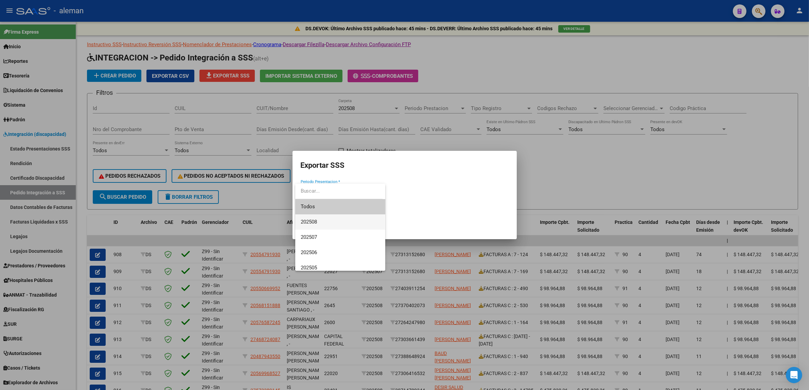
click at [312, 218] on span "202508" at bounding box center [340, 221] width 79 height 15
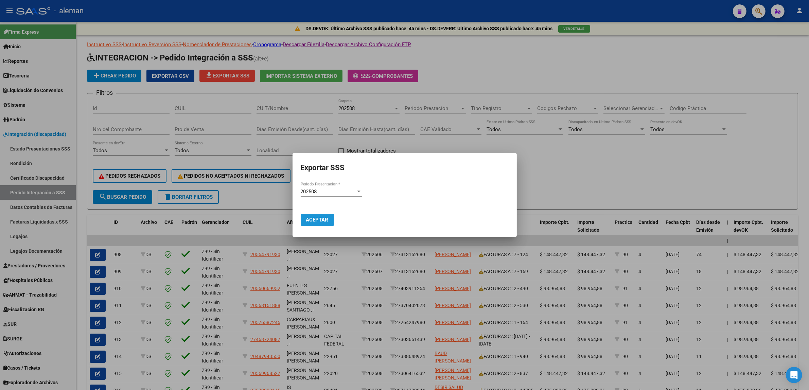
click at [316, 222] on span "Aceptar" at bounding box center [317, 220] width 22 height 6
click at [563, 185] on div at bounding box center [404, 195] width 809 height 390
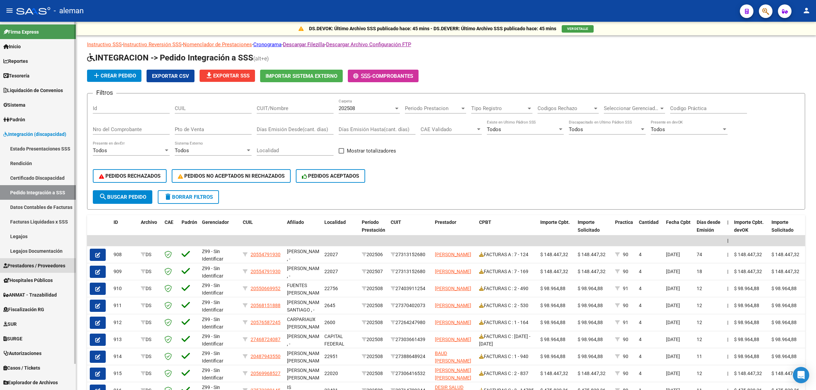
click at [36, 263] on span "Prestadores / Proveedores" at bounding box center [34, 265] width 62 height 7
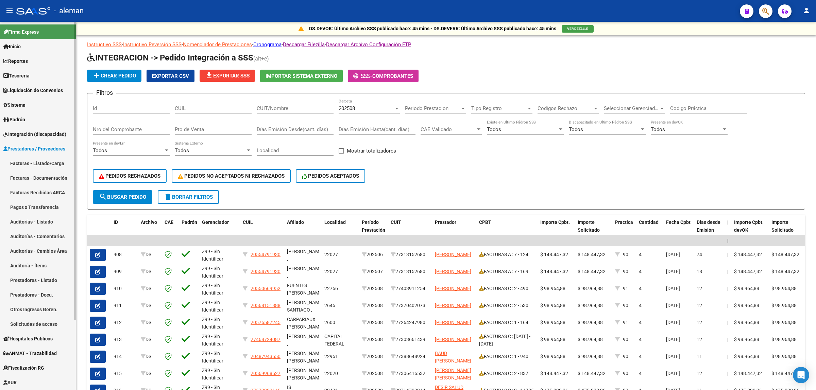
click at [33, 161] on link "Facturas - Listado/Carga" at bounding box center [38, 163] width 76 height 15
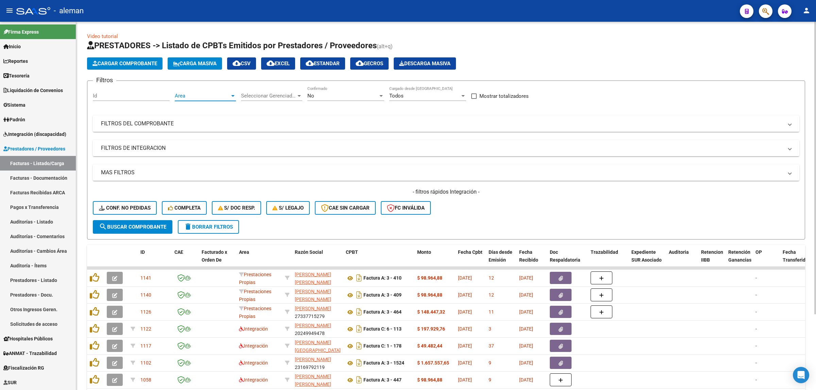
click at [228, 98] on span "Area" at bounding box center [202, 96] width 55 height 6
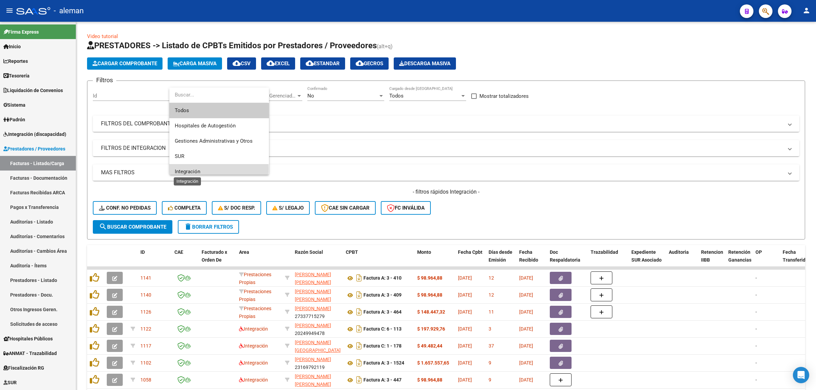
click at [194, 170] on span "Integración" at bounding box center [187, 172] width 25 height 6
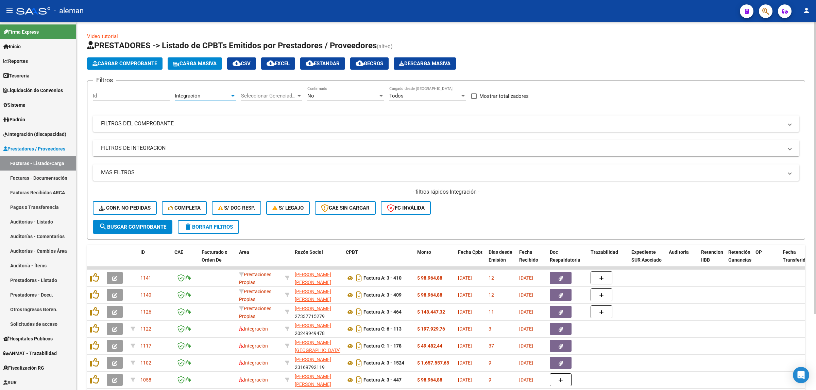
click at [158, 224] on span "search Buscar Comprobante" at bounding box center [132, 227] width 67 height 6
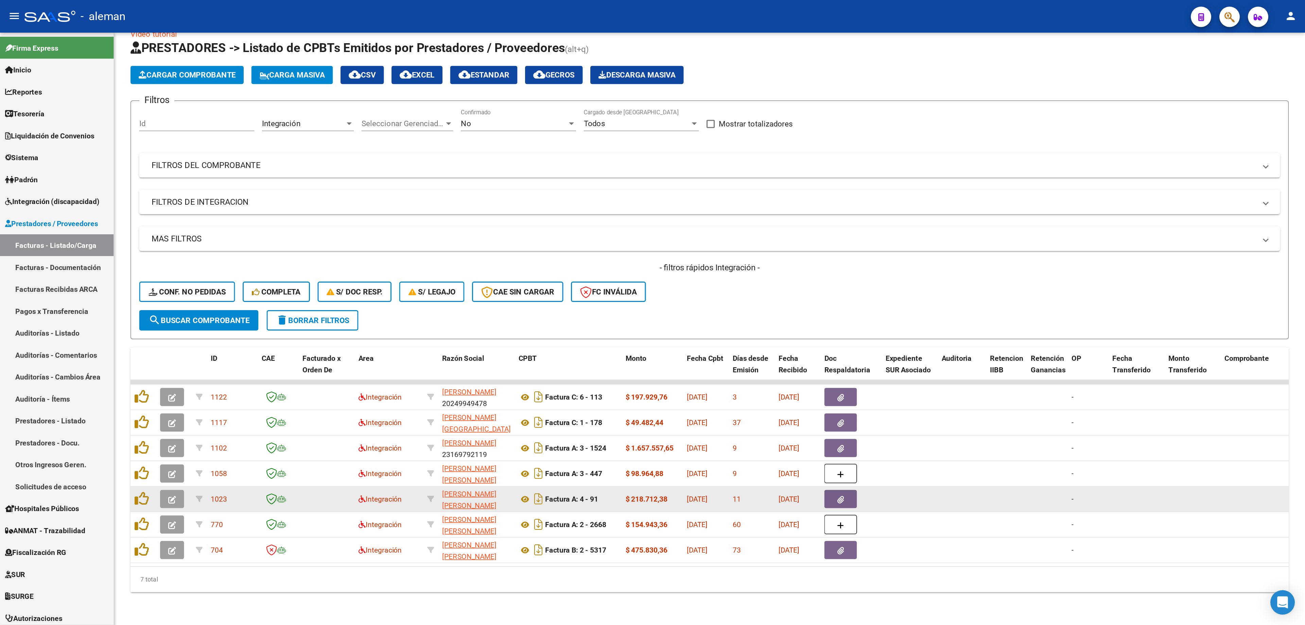
scroll to position [0, 0]
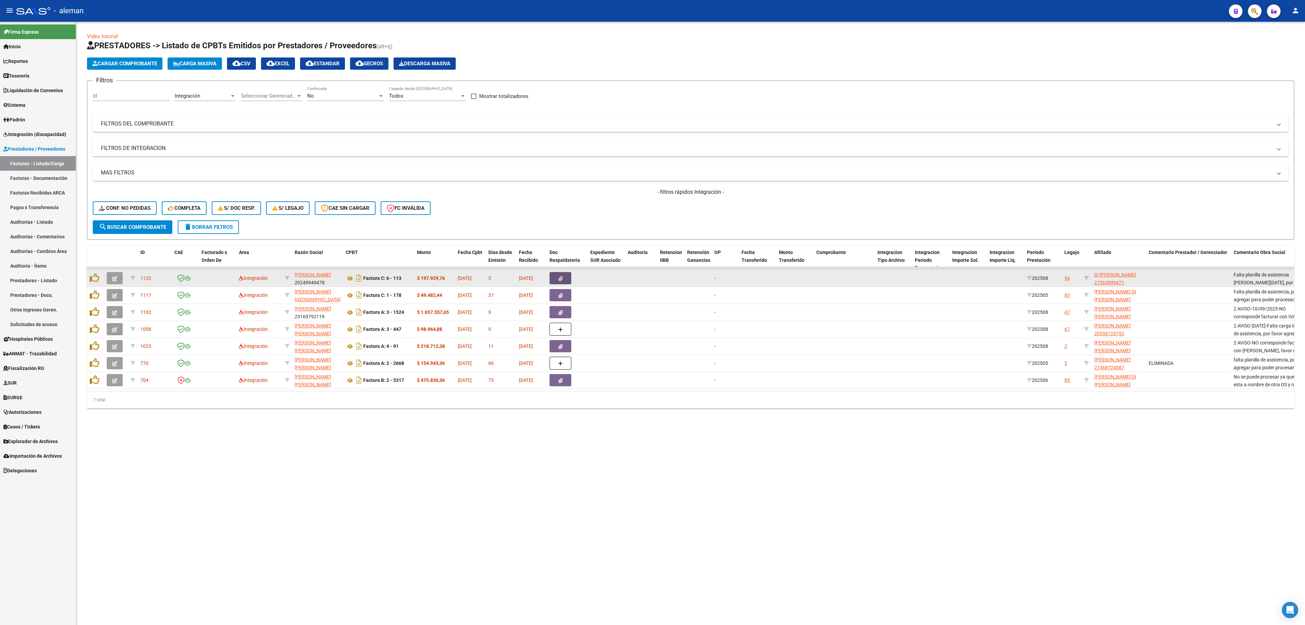
click at [564, 283] on button "button" at bounding box center [561, 278] width 22 height 12
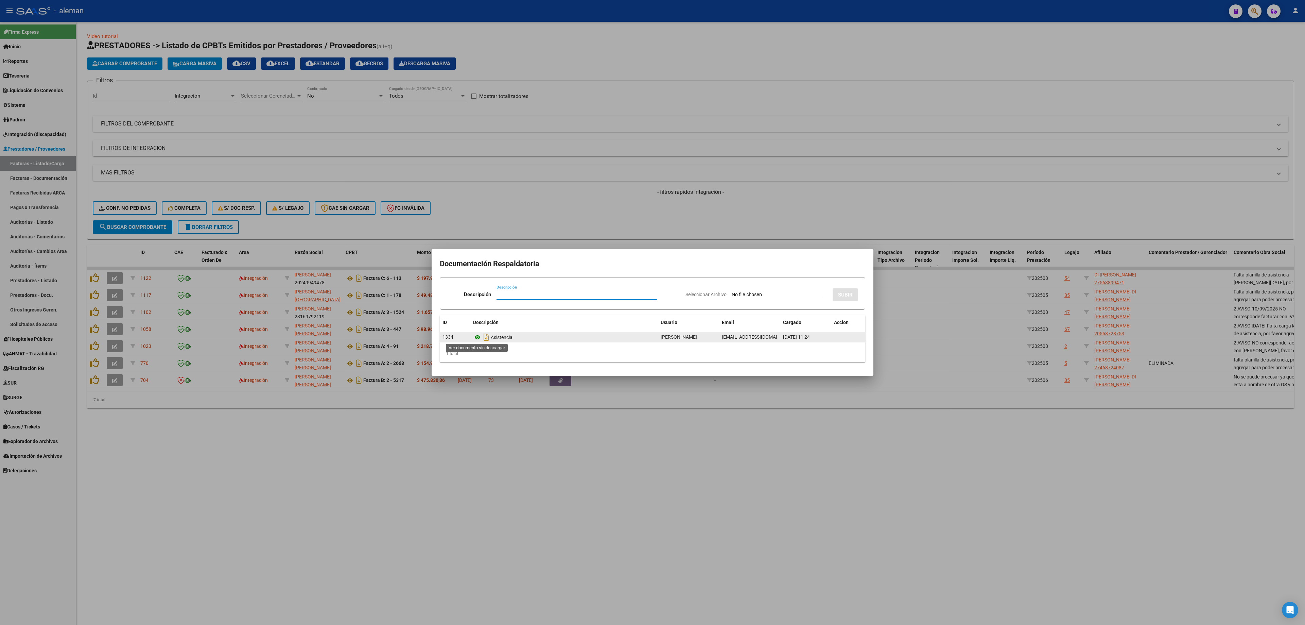
click at [477, 334] on icon at bounding box center [477, 337] width 9 height 8
click at [815, 295] on div at bounding box center [652, 312] width 1305 height 625
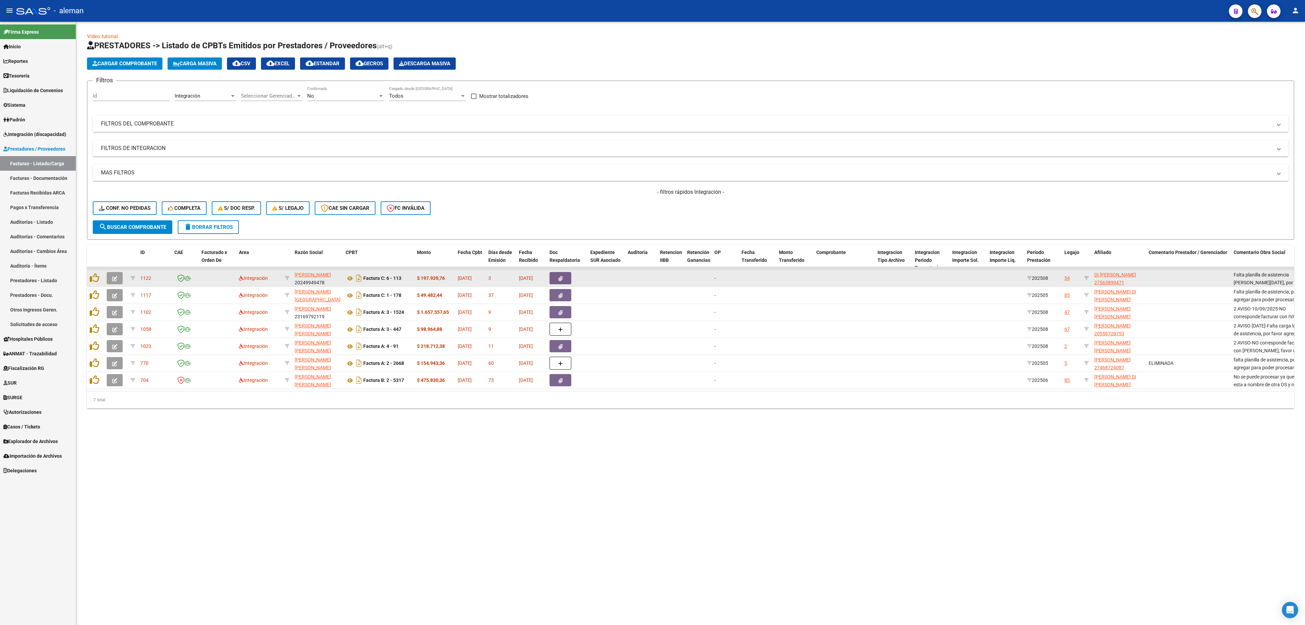
click at [815, 275] on datatable-body-cell at bounding box center [1188, 278] width 85 height 17
drag, startPoint x: 1232, startPoint y: 275, endPoint x: 1293, endPoint y: 284, distance: 61.2
click at [815, 284] on datatable-body-cell "Falta planilla de asistencia de Agosto 2025, por favor agregar para poder proce…" at bounding box center [1273, 278] width 85 height 17
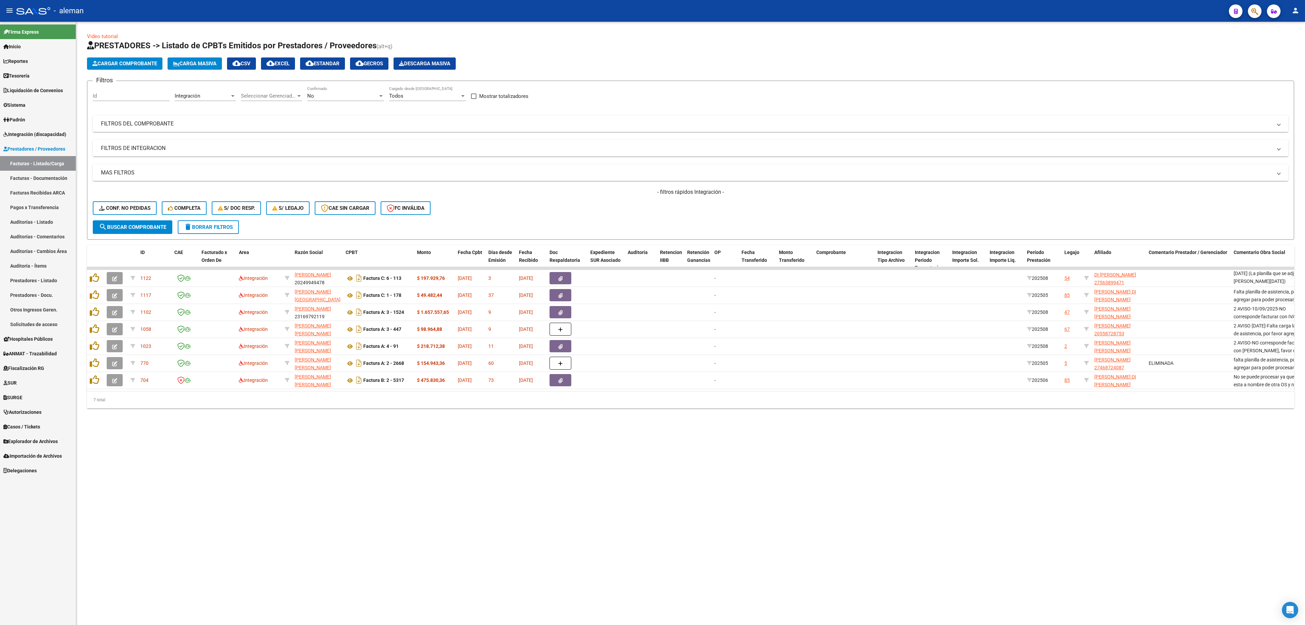
copy span "Falta planilla de asistencia de Agosto 2025, por favor agregar para poder proce…"
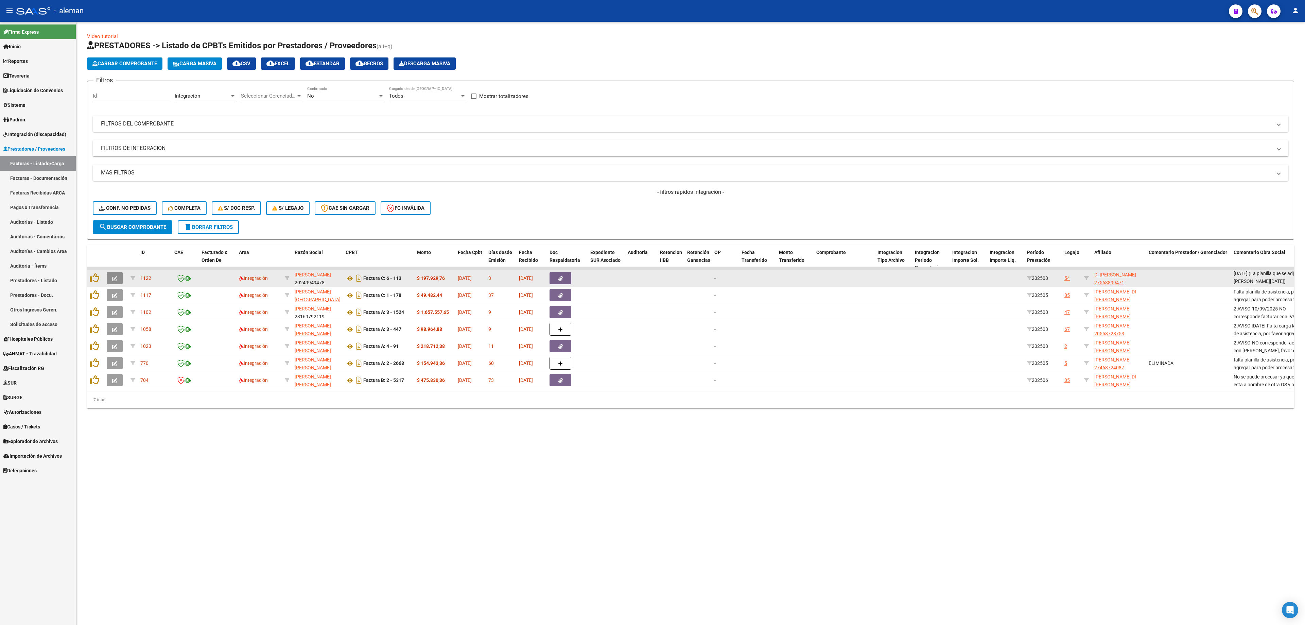
click at [115, 273] on button "button" at bounding box center [115, 278] width 16 height 12
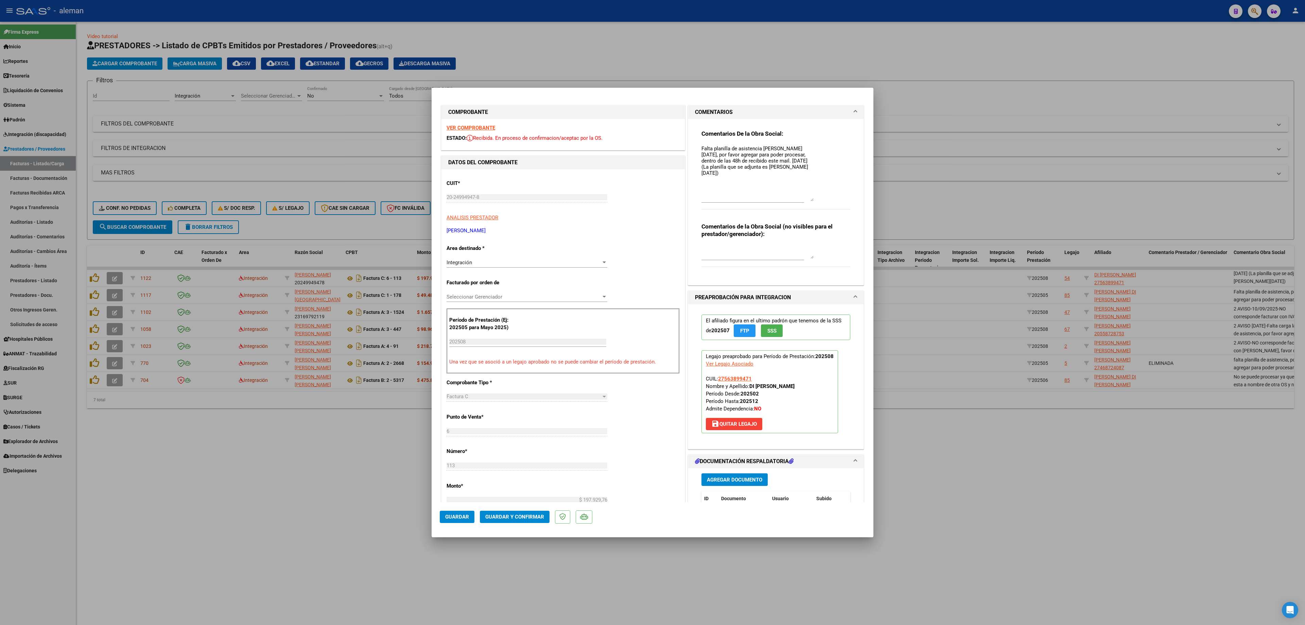
drag, startPoint x: 806, startPoint y: 156, endPoint x: 835, endPoint y: 199, distance: 51.9
click at [815, 199] on div "Comentarios De la Obra Social: Falta planilla de asistencia de Agosto 2025, por…" at bounding box center [776, 173] width 149 height 87
click at [702, 148] on textarea "Falta planilla de asistencia de Agosto 2025, por favor agregar para poder proce…" at bounding box center [758, 173] width 112 height 56
click at [702, 145] on textarea "1 AVISO-Falta planilla de asistencia de Agosto 2025, por favor agregar para pod…" at bounding box center [758, 173] width 112 height 56
paste textarea "Falta planilla de asistencia de Agosto 2025, por favor agregar para poder proce…"
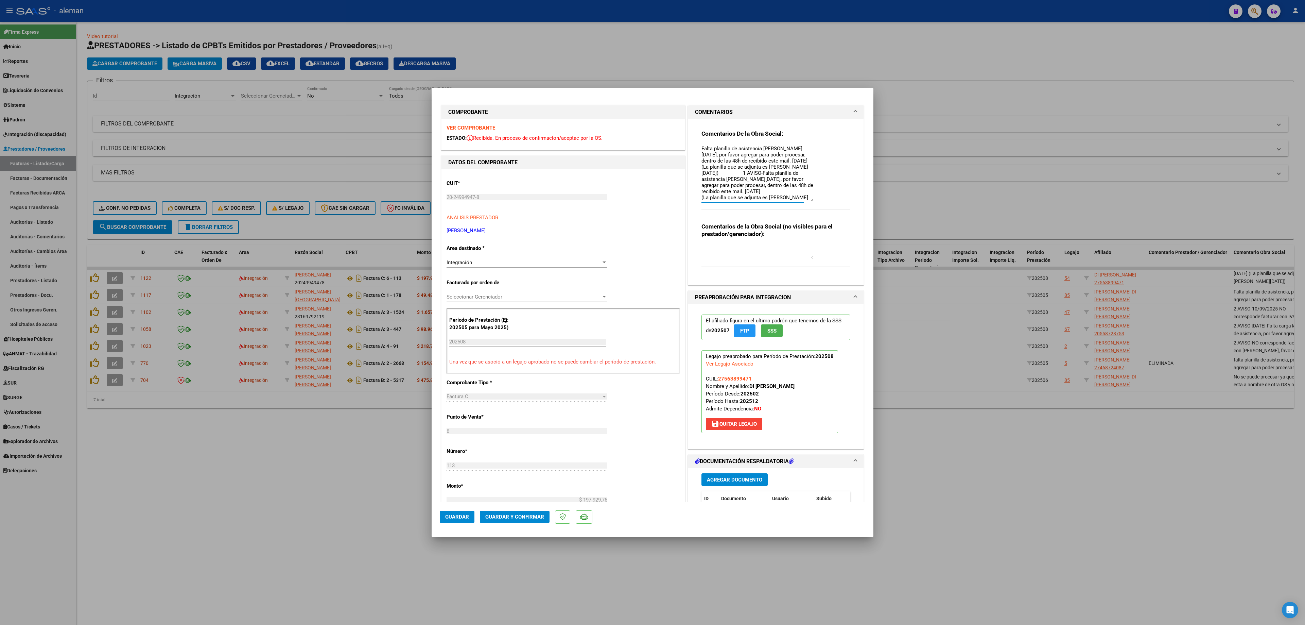
click at [702, 145] on textarea "Falta planilla de asistencia de Agosto 2025, por favor agregar para poder proce…" at bounding box center [758, 173] width 112 height 56
type textarea "2 AVISO 12/09/2025 Falta planilla de asistencia de Agosto 2025, por favor agreg…"
click at [464, 390] on span "Guardar" at bounding box center [457, 517] width 24 height 6
click at [815, 390] on div at bounding box center [652, 312] width 1305 height 625
type input "$ 0,00"
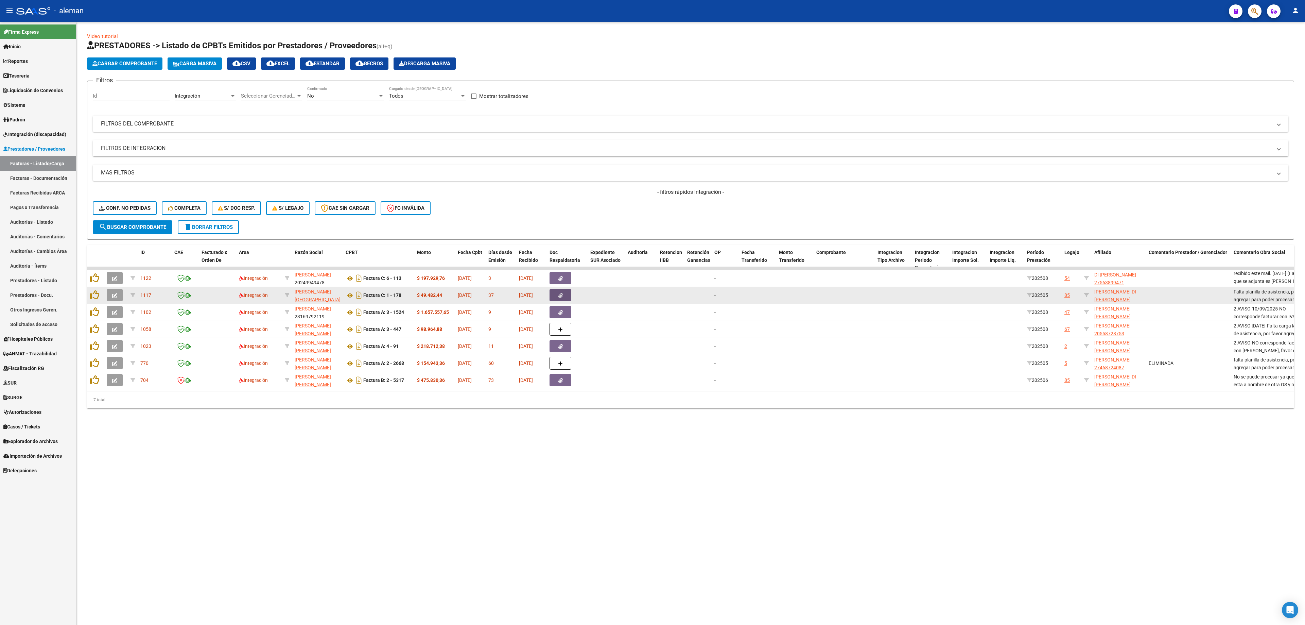
click at [556, 296] on button "button" at bounding box center [561, 295] width 22 height 12
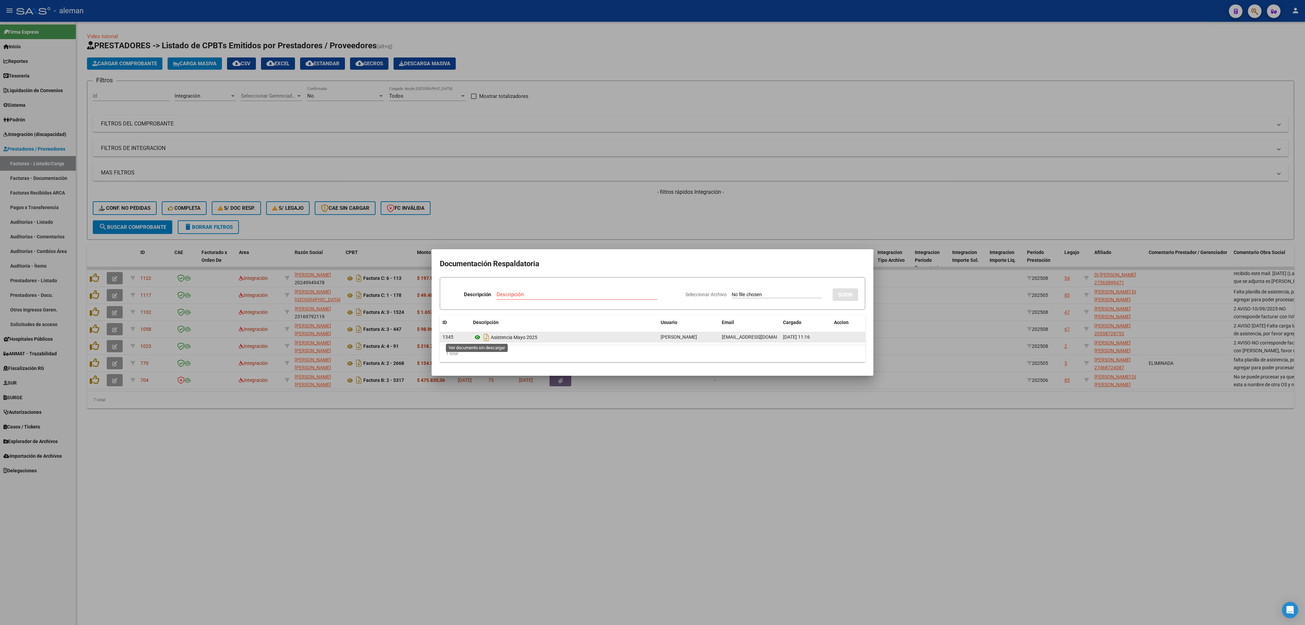
click at [475, 339] on icon at bounding box center [477, 337] width 9 height 8
click at [815, 301] on div at bounding box center [652, 312] width 1305 height 625
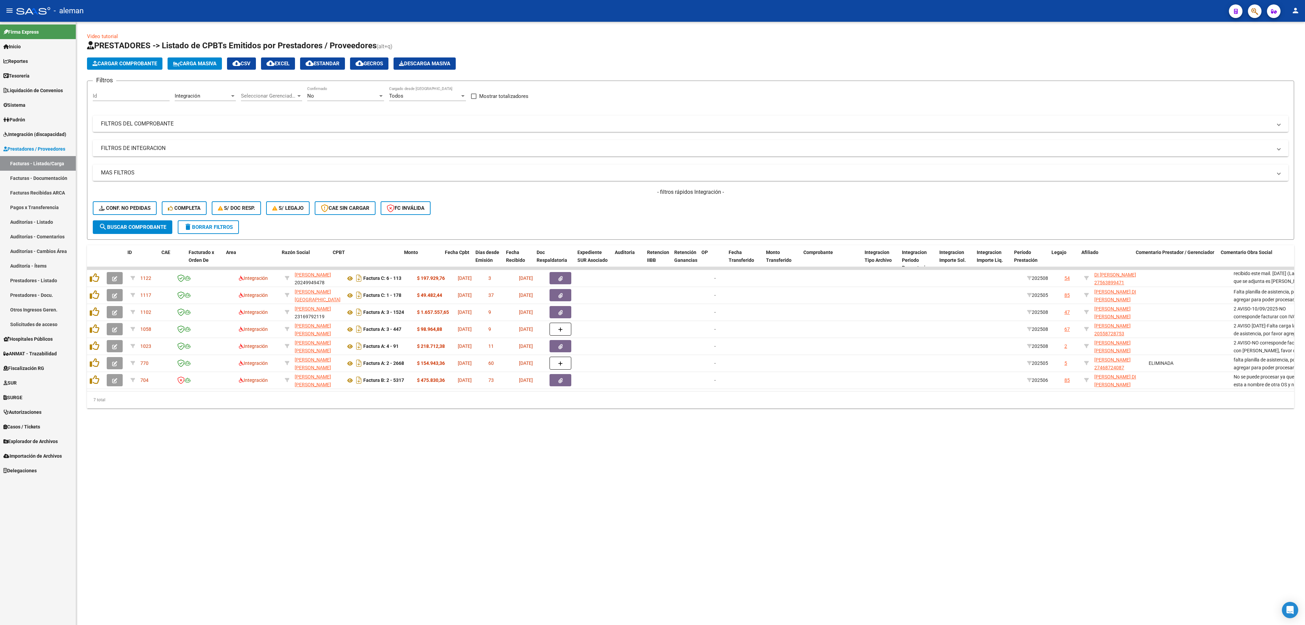
scroll to position [0, 124]
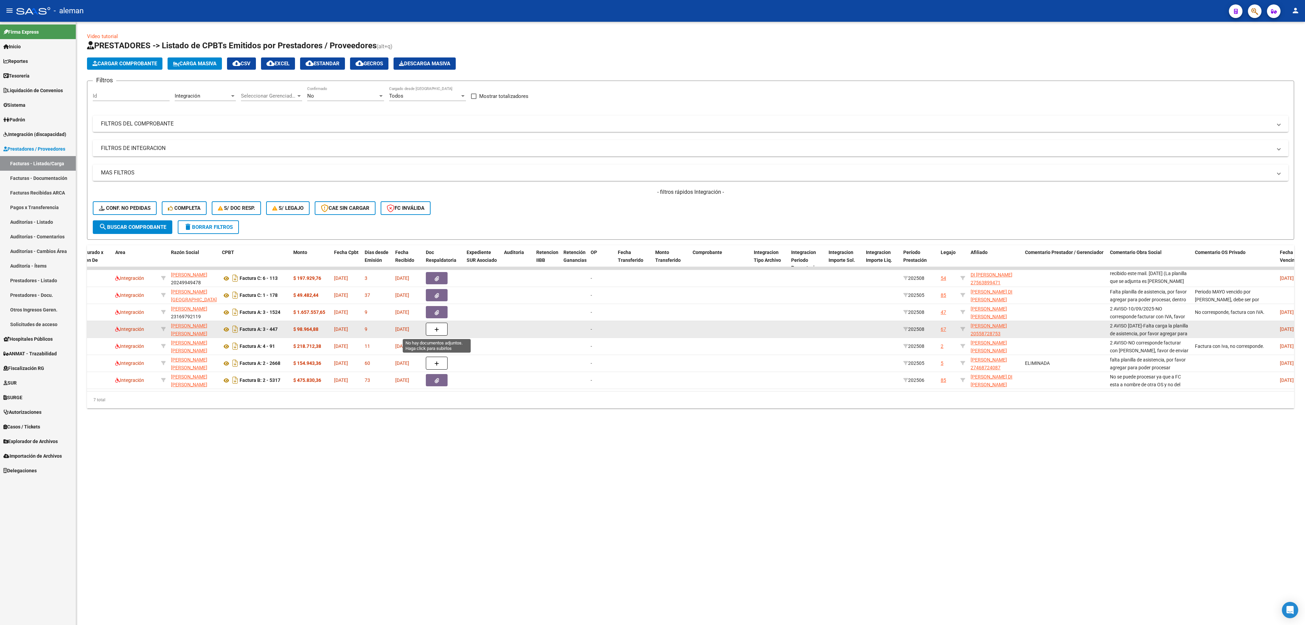
click at [441, 327] on button "button" at bounding box center [437, 329] width 22 height 13
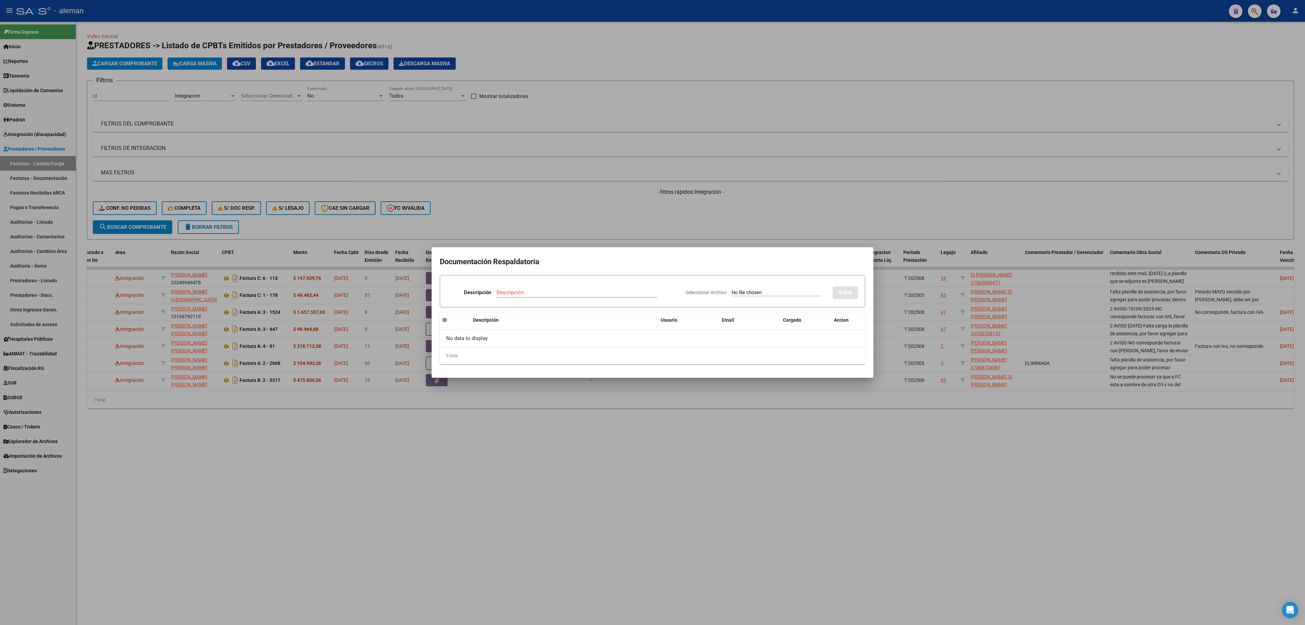
click at [815, 328] on div at bounding box center [652, 312] width 1305 height 625
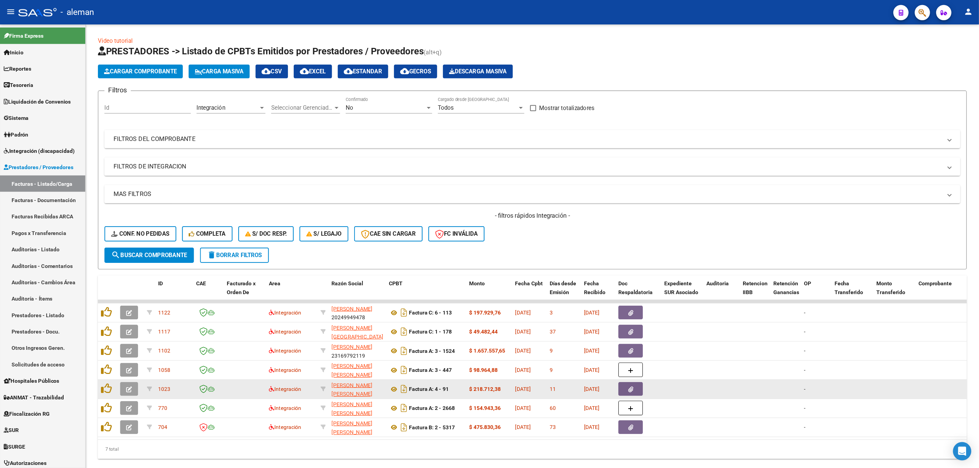
scroll to position [32, 0]
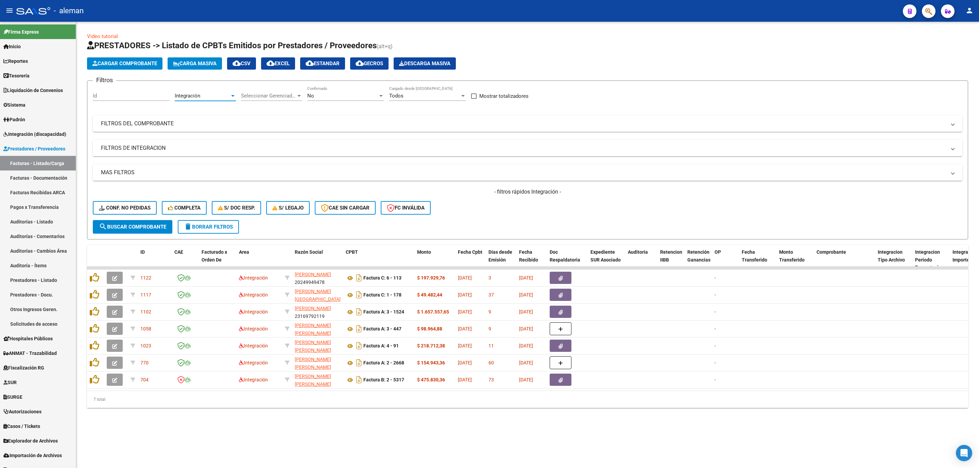
click at [229, 97] on div "Integración" at bounding box center [202, 96] width 55 height 6
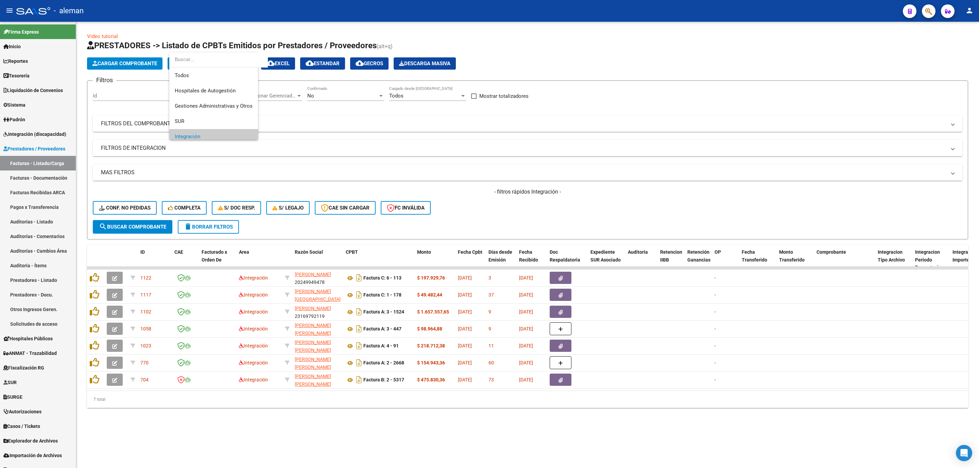
scroll to position [41, 0]
click at [210, 101] on span "Integración" at bounding box center [219, 95] width 89 height 15
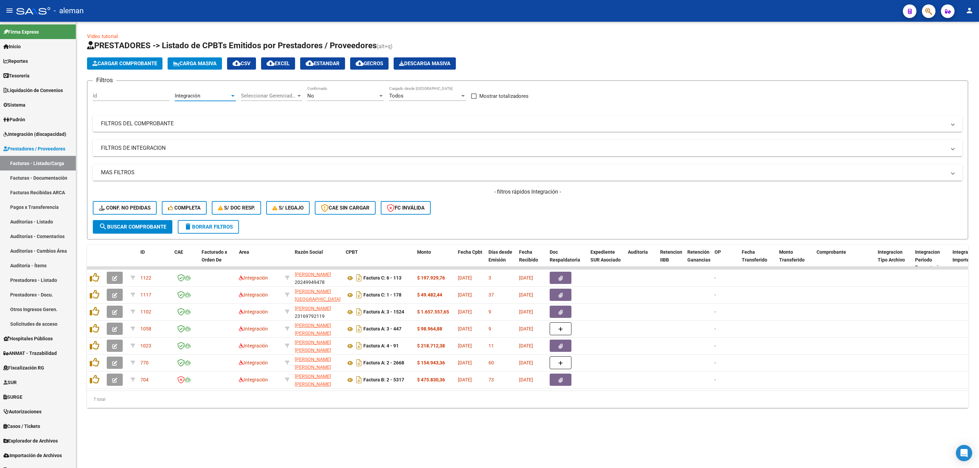
click at [140, 229] on span "search Buscar Comprobante" at bounding box center [132, 227] width 67 height 6
click at [142, 208] on span "Conf. no pedidas" at bounding box center [125, 208] width 52 height 6
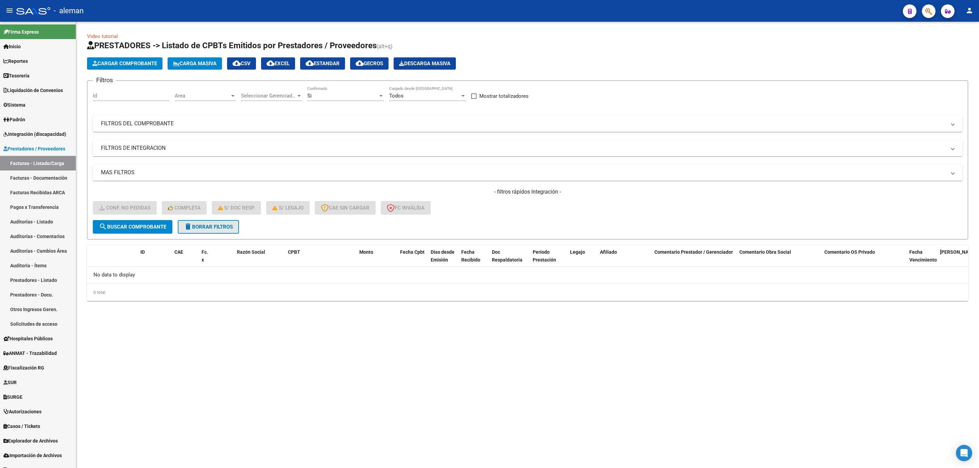
click at [220, 225] on span "delete Borrar Filtros" at bounding box center [208, 227] width 49 height 6
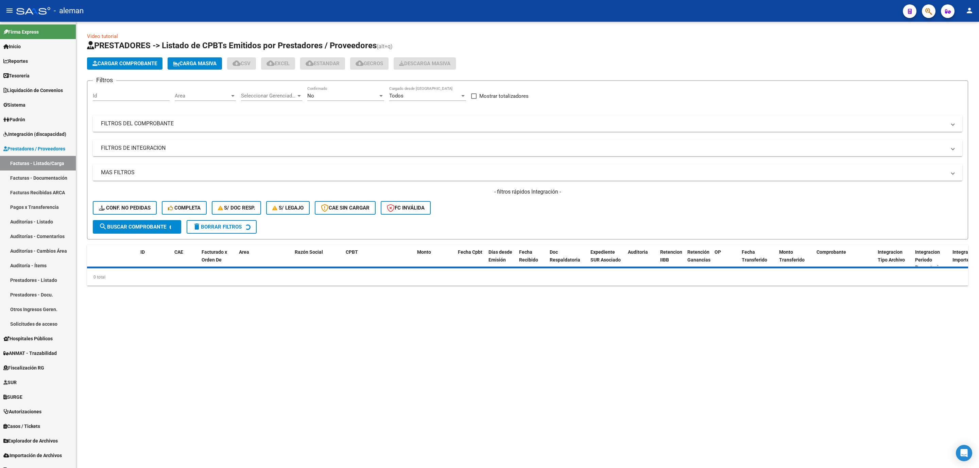
click at [189, 210] on span "Completa" at bounding box center [184, 208] width 33 height 6
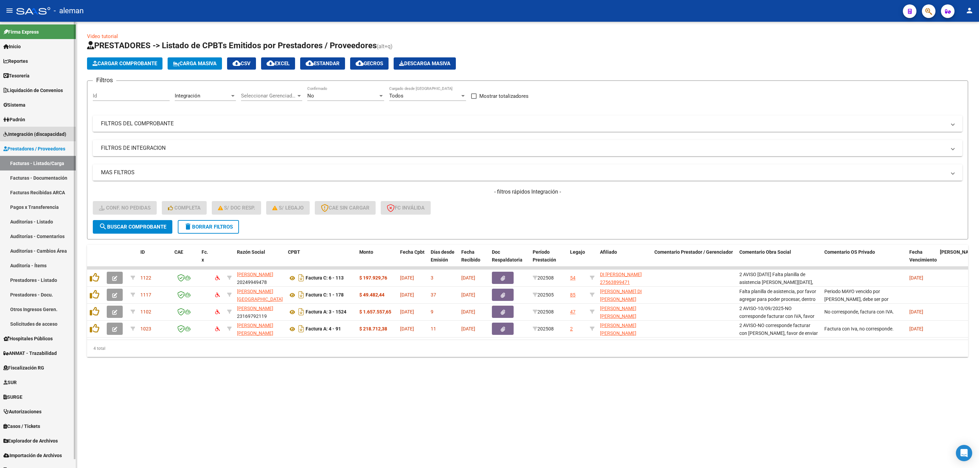
click at [50, 133] on span "Integración (discapacidad)" at bounding box center [34, 134] width 63 height 7
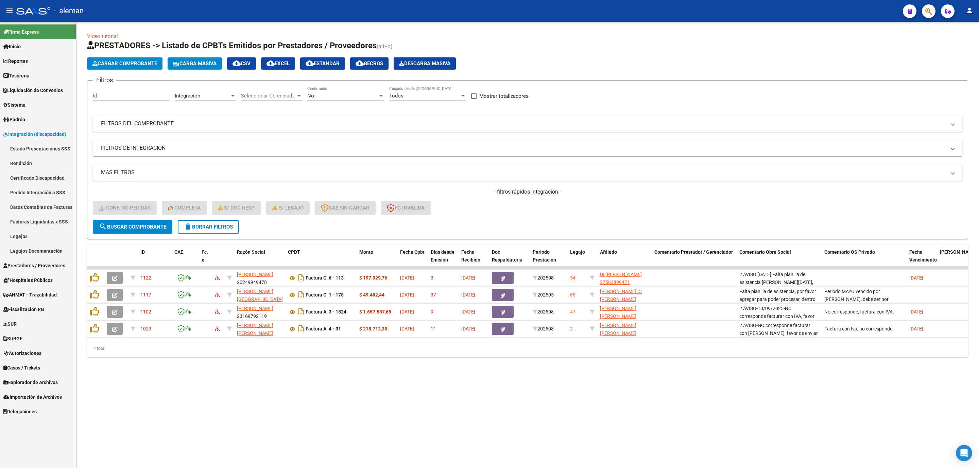
click at [25, 162] on link "Rendición" at bounding box center [38, 163] width 76 height 15
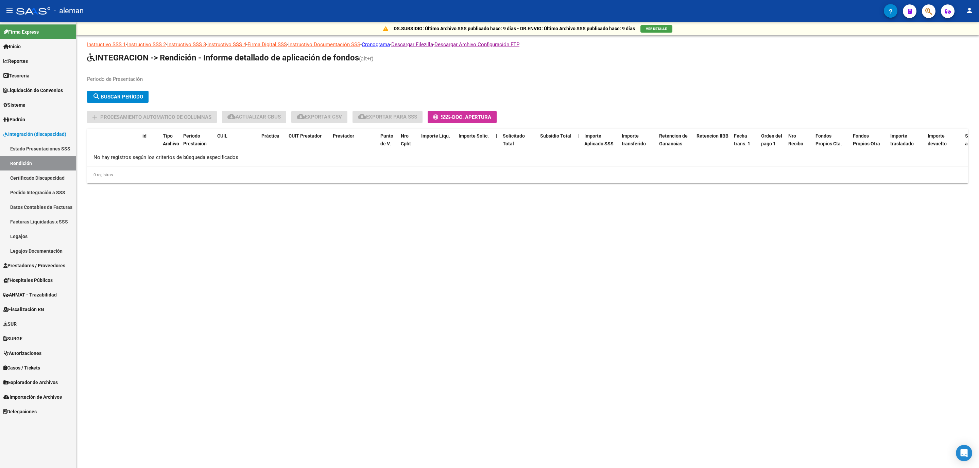
click at [135, 77] on input "Periodo de Presentación" at bounding box center [125, 79] width 77 height 6
type input "202507"
click at [128, 98] on span "search Buscar Período" at bounding box center [117, 97] width 51 height 6
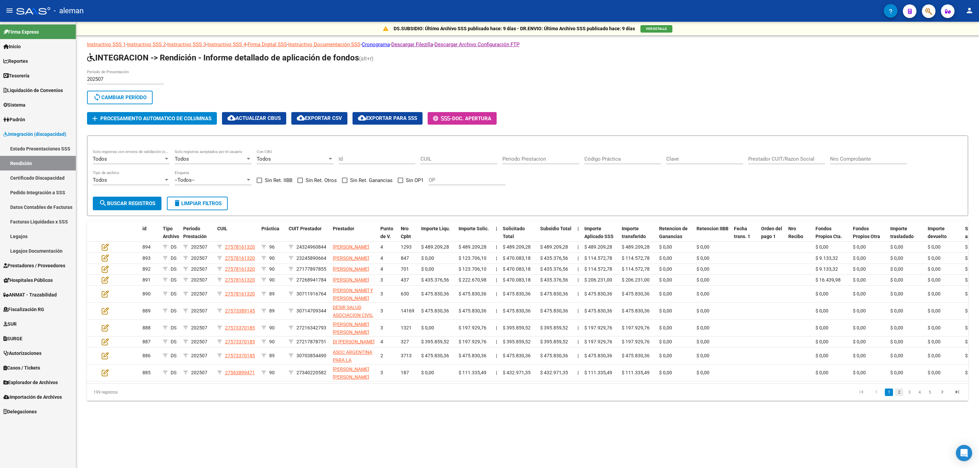
click at [815, 390] on link "2" at bounding box center [899, 392] width 8 height 7
click at [815, 390] on link "3" at bounding box center [909, 386] width 8 height 7
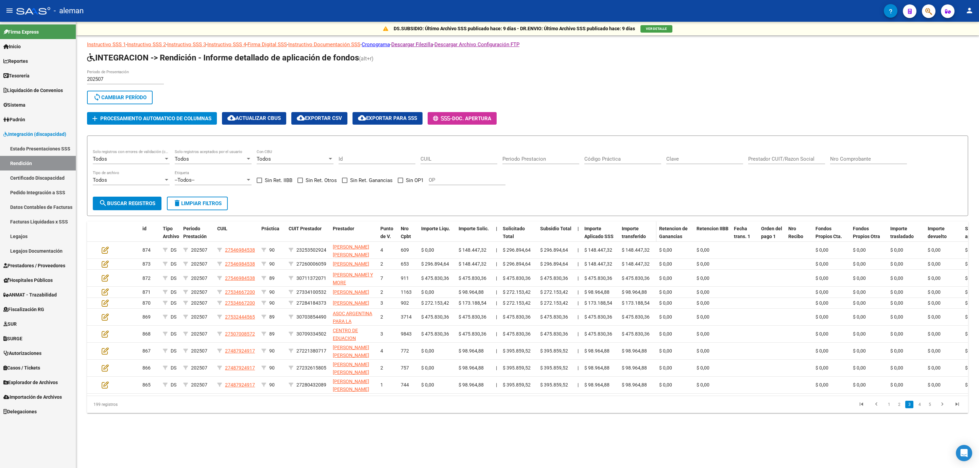
click at [626, 236] on span "Importe transferido" at bounding box center [634, 232] width 24 height 13
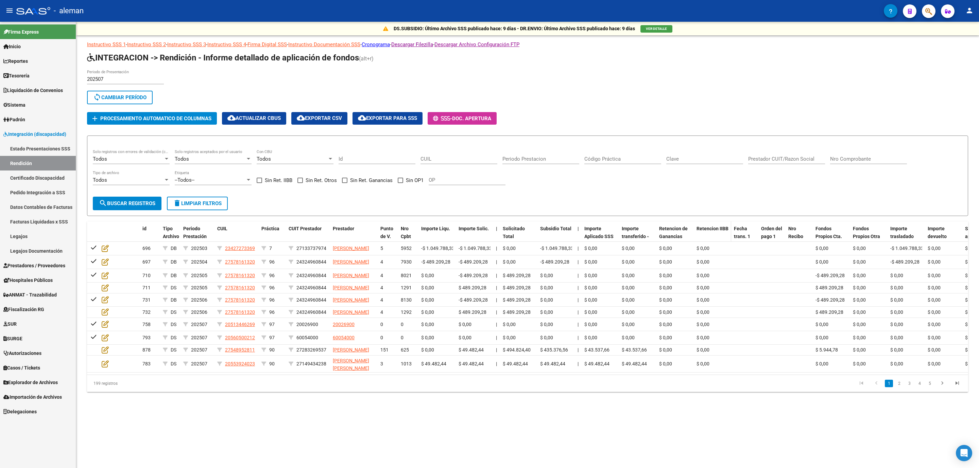
click at [716, 232] on div "Retencion IIBB" at bounding box center [712, 229] width 32 height 8
click at [716, 229] on span "Retencion IIBB" at bounding box center [712, 228] width 32 height 5
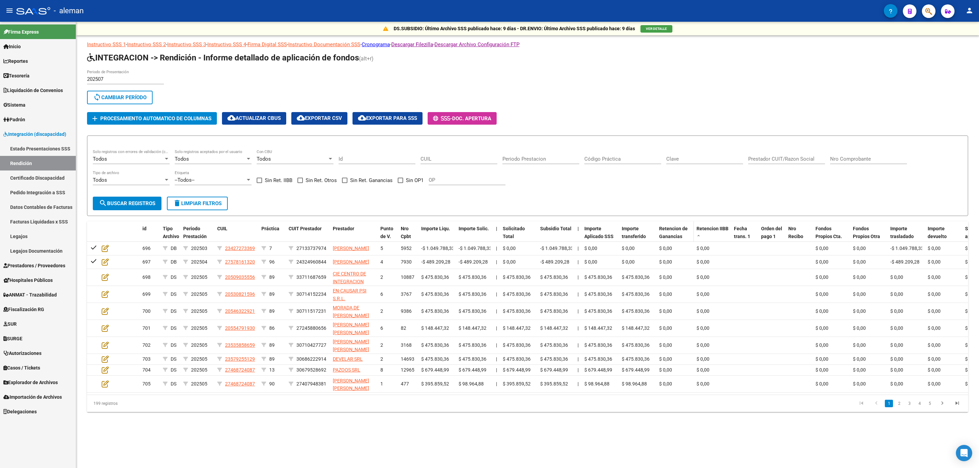
click at [673, 231] on span "Retencion de Ganancias" at bounding box center [673, 232] width 29 height 13
click at [634, 232] on div "Importe transferido" at bounding box center [638, 233] width 32 height 16
click at [599, 236] on span "Importe Aplicado SSS" at bounding box center [598, 232] width 29 height 13
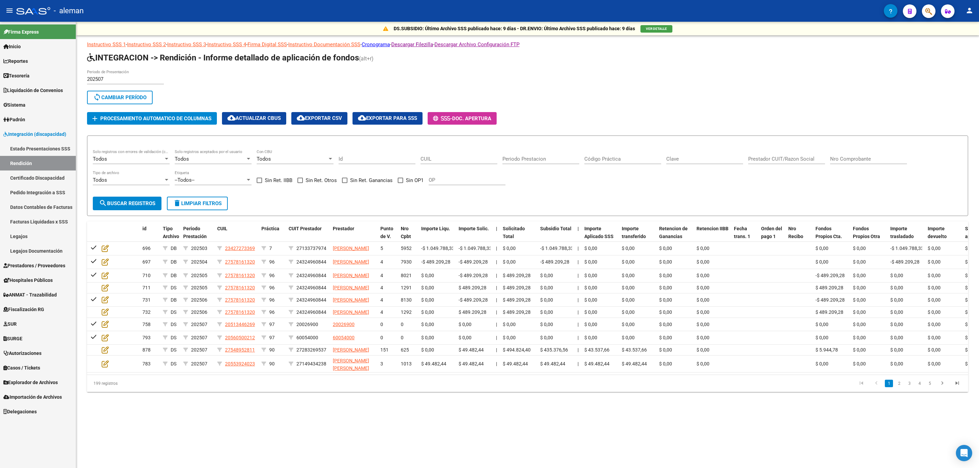
click at [739, 390] on div "199 registros 1 2 3 4 5" at bounding box center [527, 383] width 881 height 17
click at [119, 99] on span "sync Cambiar Período" at bounding box center [119, 97] width 53 height 6
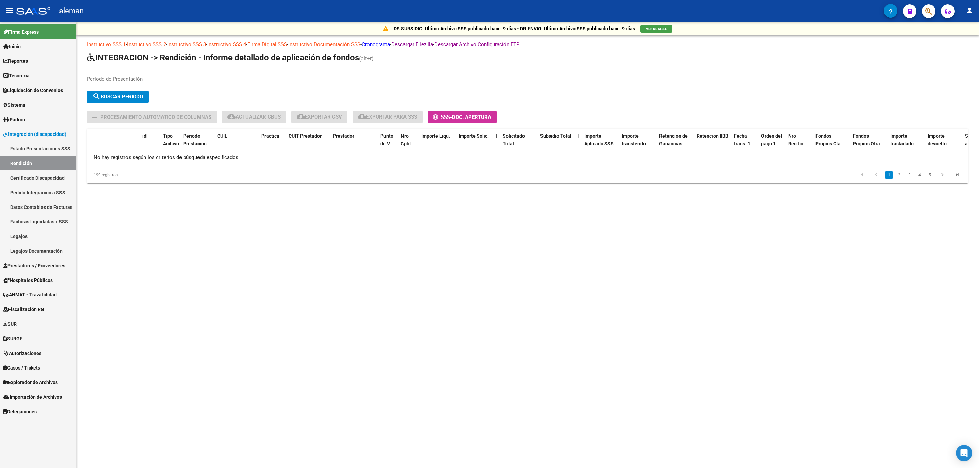
click at [128, 75] on div "Periodo de Presentación" at bounding box center [125, 77] width 77 height 15
type input "202506"
click at [144, 95] on button "search Buscar Período" at bounding box center [118, 97] width 62 height 12
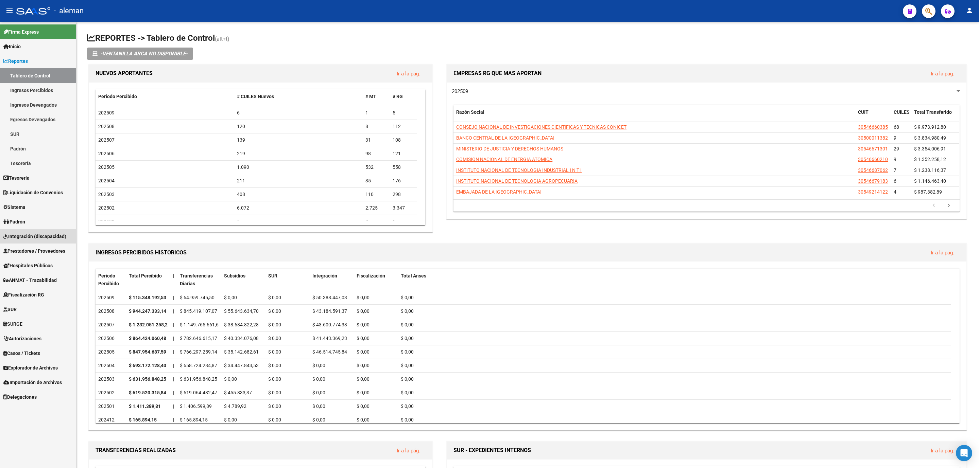
click at [46, 238] on span "Integración (discapacidad)" at bounding box center [34, 236] width 63 height 7
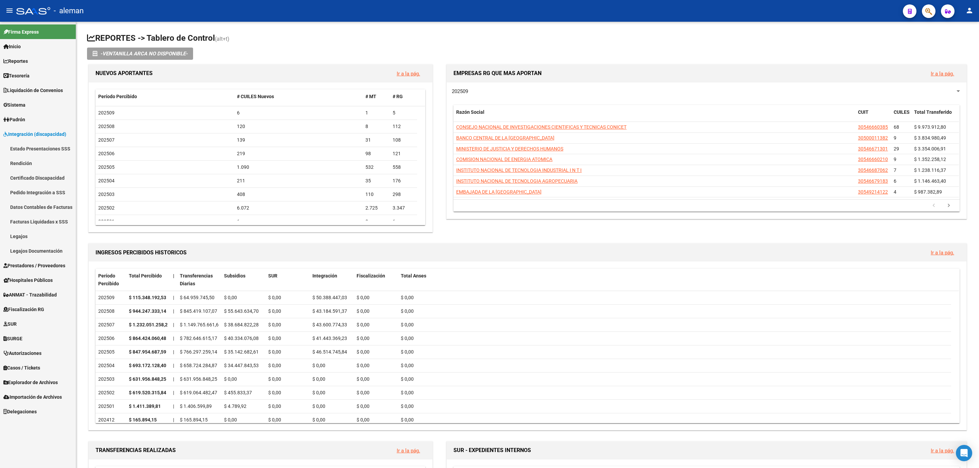
click at [23, 240] on link "Legajos" at bounding box center [38, 236] width 76 height 15
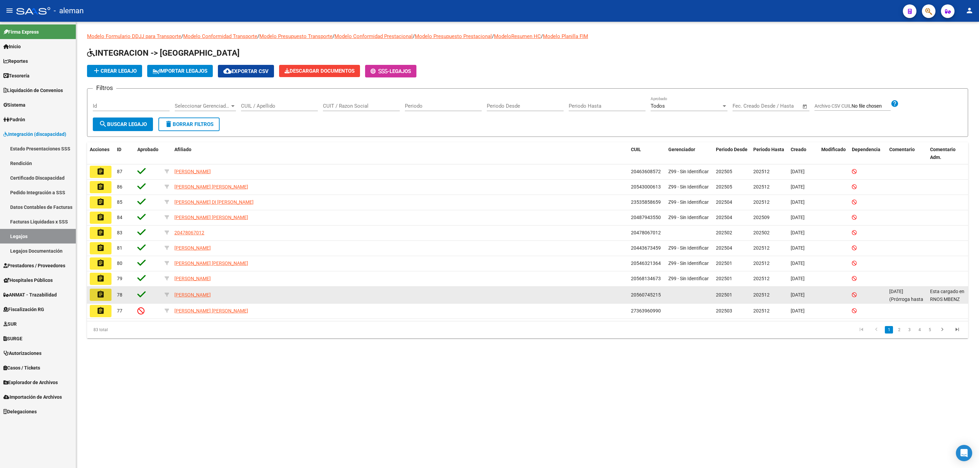
click at [97, 296] on mat-icon "assignment" at bounding box center [101, 295] width 8 height 8
click at [937, 297] on div "Esta cargado en RNOS MBENZ" at bounding box center [947, 295] width 35 height 14
click at [896, 298] on span "[DATE] (Prórroga hasta 2026)" at bounding box center [906, 299] width 34 height 21
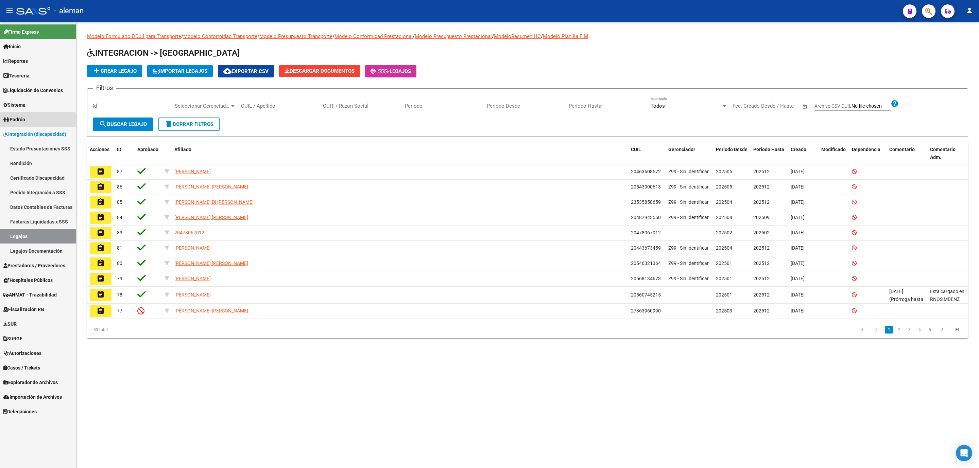
click at [22, 120] on span "Padrón" at bounding box center [14, 119] width 22 height 7
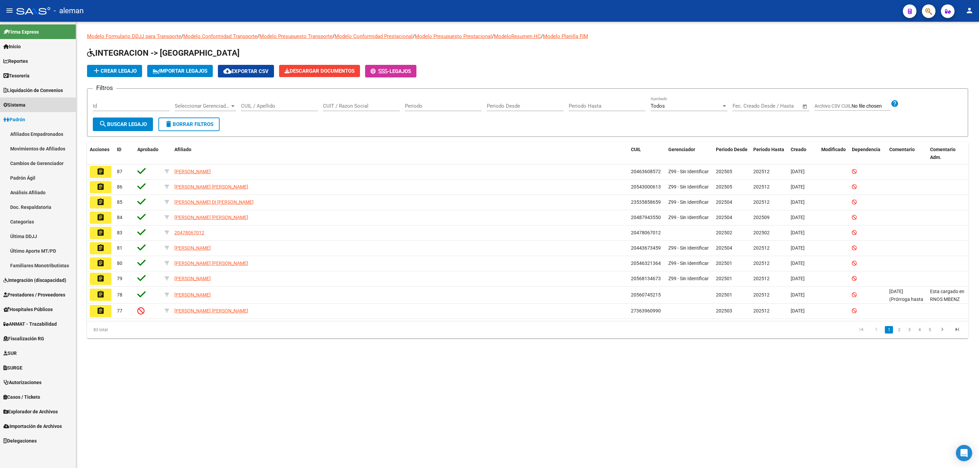
click at [21, 107] on span "Sistema" at bounding box center [14, 104] width 22 height 7
click at [33, 291] on span "Integración (discapacidad)" at bounding box center [34, 294] width 63 height 7
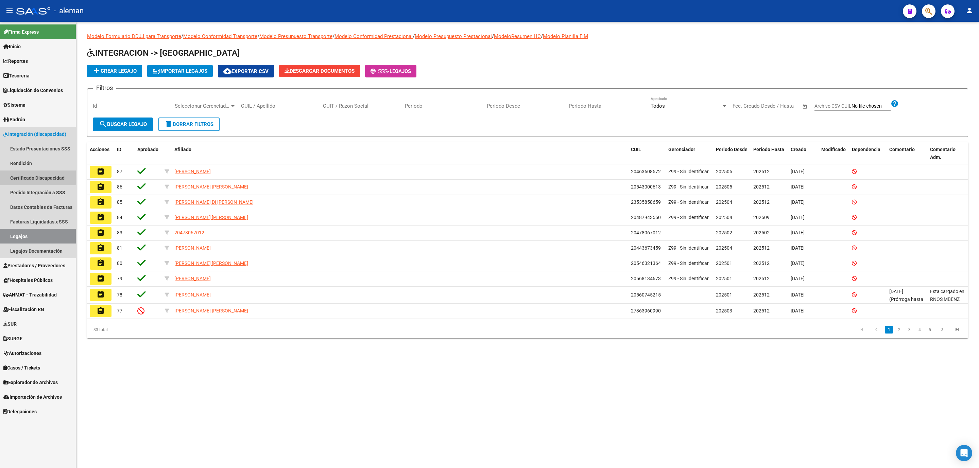
click at [31, 177] on link "Certificado Discapacidad" at bounding box center [38, 178] width 76 height 15
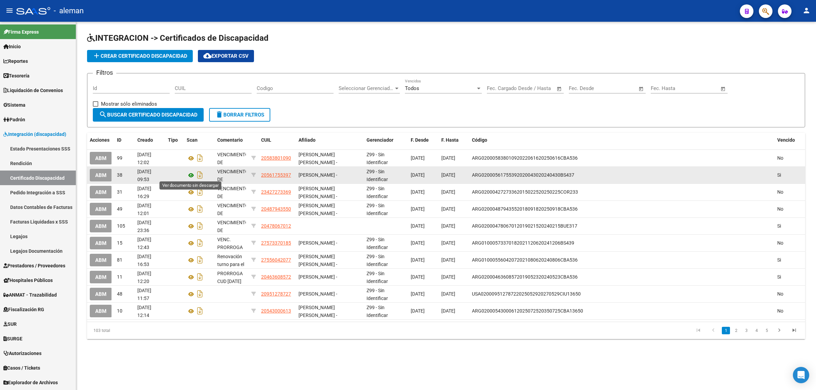
click at [192, 174] on icon at bounding box center [191, 175] width 9 height 8
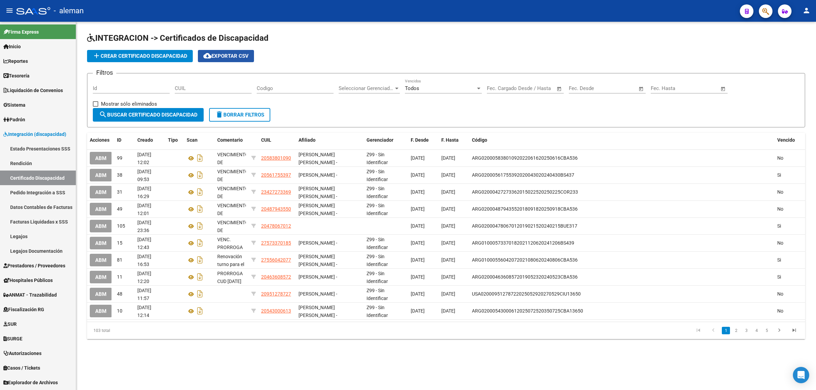
click at [244, 57] on span "cloud_download Exportar CSV" at bounding box center [225, 56] width 45 height 6
click at [789, 138] on span "Vencido" at bounding box center [786, 139] width 18 height 5
click at [779, 143] on datatable-header-cell "Vencido" at bounding box center [789, 140] width 31 height 15
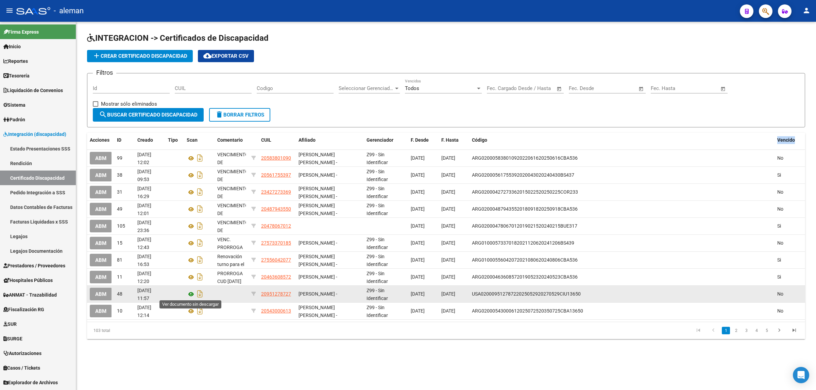
click at [192, 293] on icon at bounding box center [191, 294] width 9 height 8
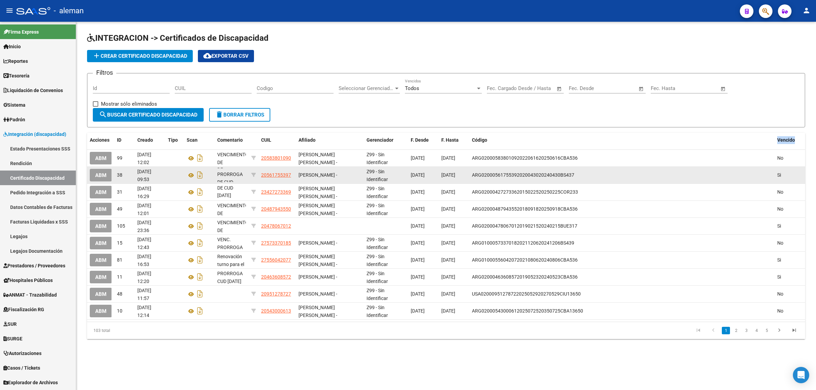
scroll to position [24, 0]
click at [191, 175] on icon at bounding box center [191, 175] width 9 height 8
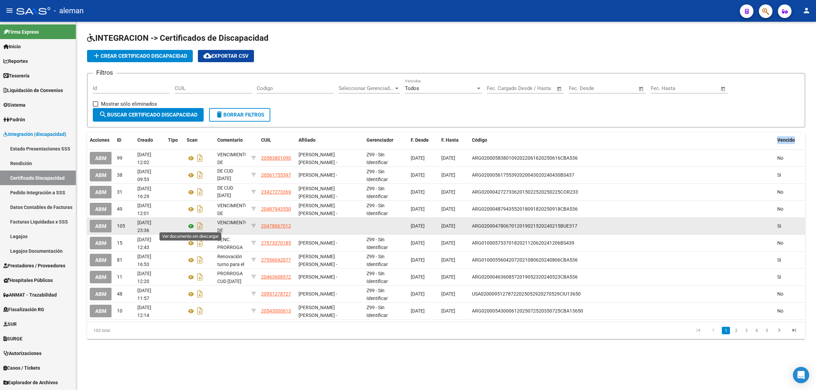
click at [191, 226] on icon at bounding box center [191, 226] width 9 height 8
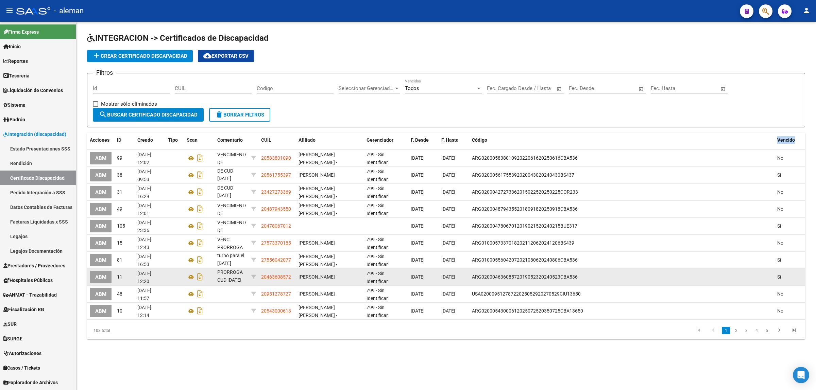
scroll to position [9, 0]
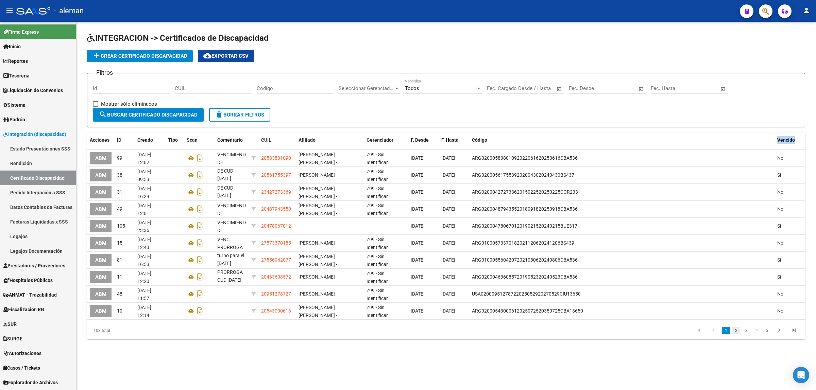
click at [738, 332] on link "2" at bounding box center [736, 330] width 8 height 7
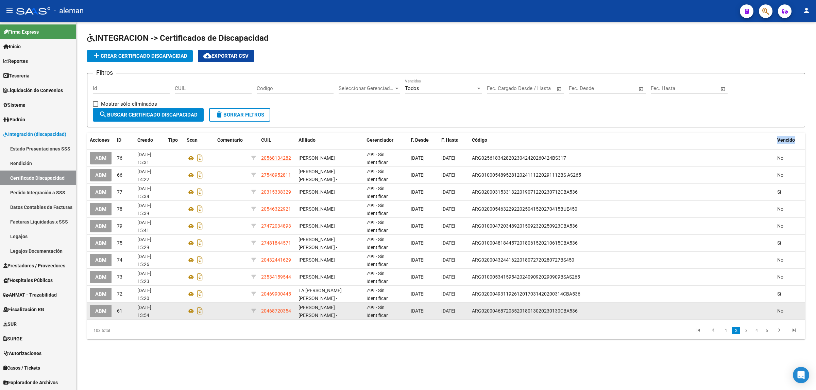
scroll to position [0, 0]
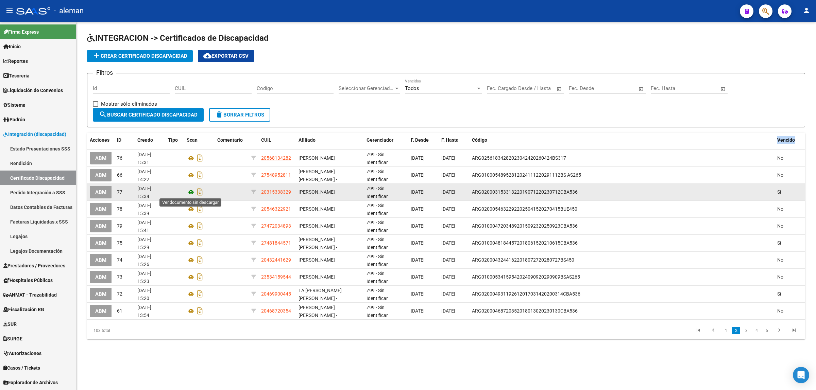
click at [191, 191] on icon at bounding box center [191, 192] width 9 height 8
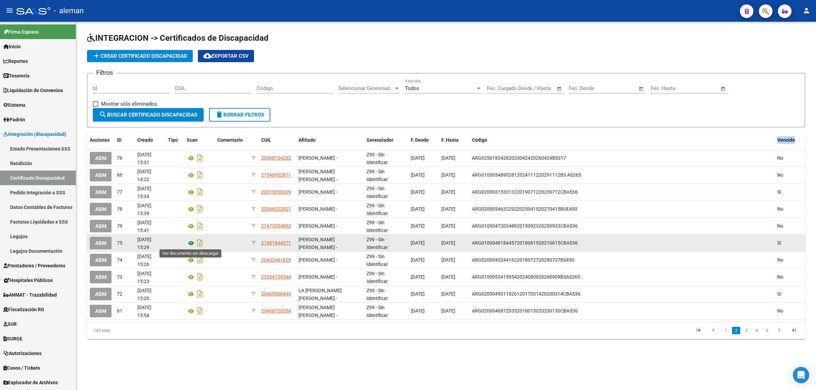
click at [192, 243] on icon at bounding box center [191, 243] width 9 height 8
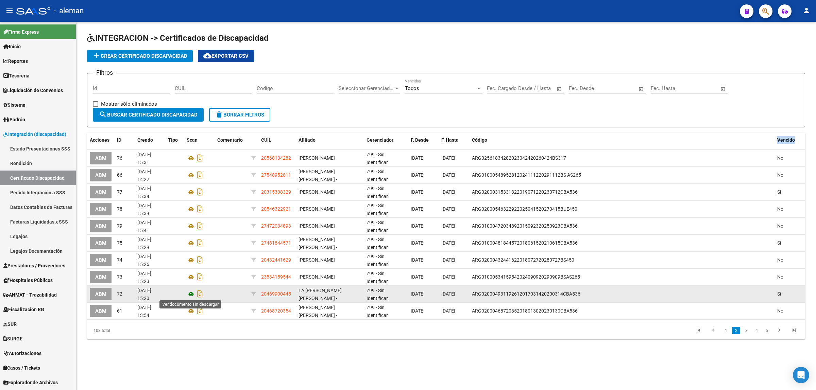
click at [193, 293] on icon at bounding box center [191, 294] width 9 height 8
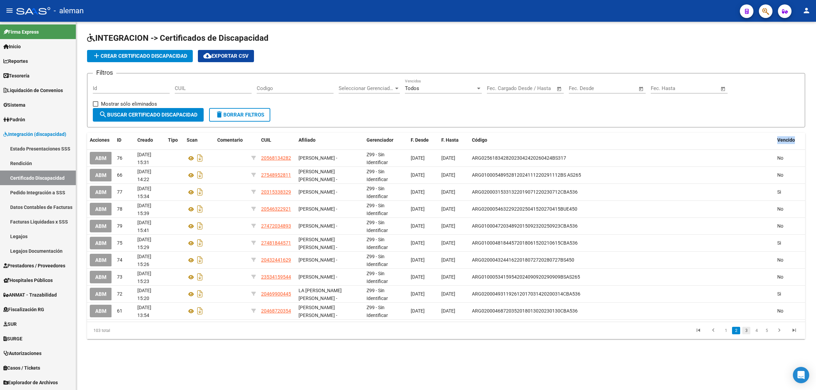
click at [748, 328] on link "3" at bounding box center [746, 330] width 8 height 7
click at [476, 89] on div at bounding box center [479, 88] width 6 height 5
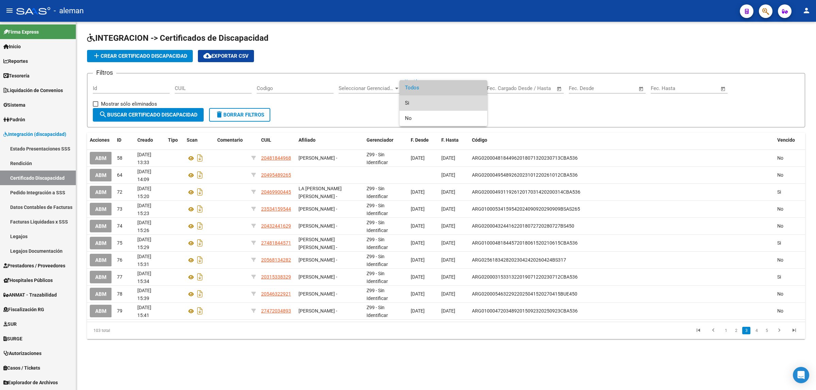
click at [421, 104] on span "Si" at bounding box center [443, 103] width 77 height 15
click at [159, 116] on span "search Buscar Certificado Discapacidad" at bounding box center [148, 115] width 99 height 6
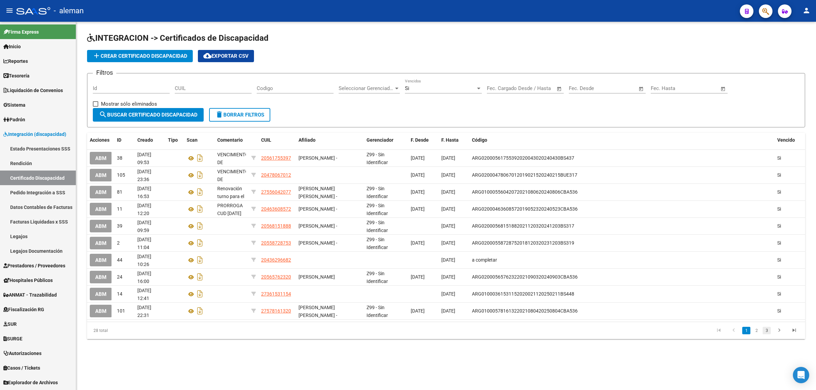
click at [765, 330] on link "3" at bounding box center [766, 330] width 8 height 7
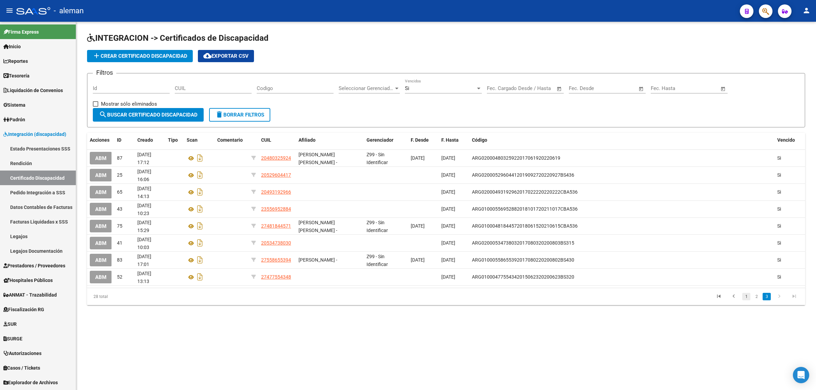
click at [743, 295] on link "1" at bounding box center [746, 296] width 8 height 7
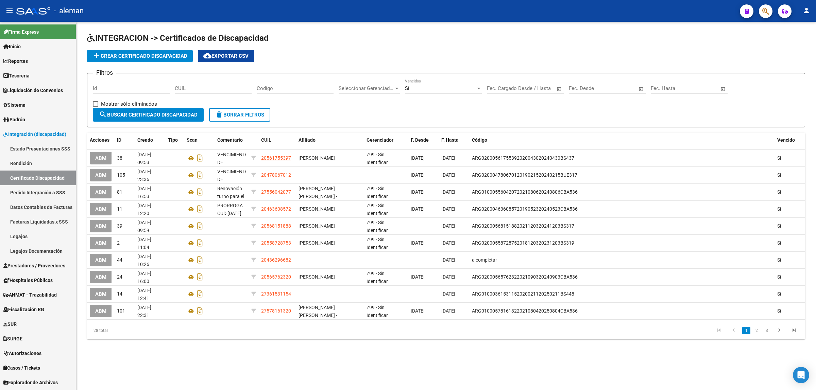
click at [684, 148] on datatable-header "Acciones ID Creado Tipo Scan Comentario CUIL Afiliado Gerenciador F. Desde F. H…" at bounding box center [446, 141] width 718 height 17
click at [148, 55] on span "add Crear Certificado Discapacidad" at bounding box center [139, 56] width 95 height 6
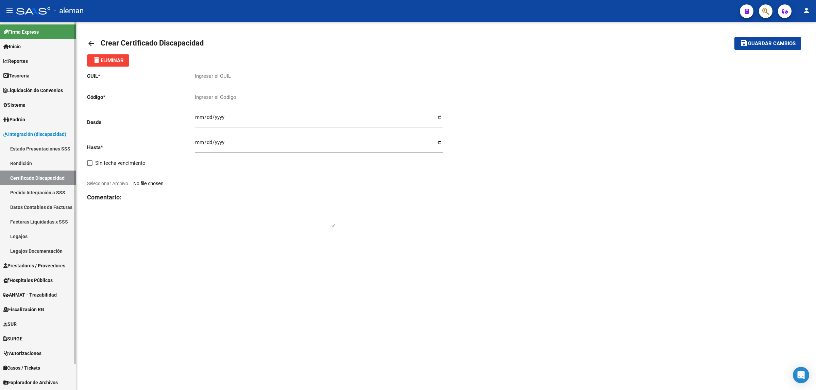
click at [38, 221] on link "Facturas Liquidadas x SSS" at bounding box center [38, 221] width 76 height 15
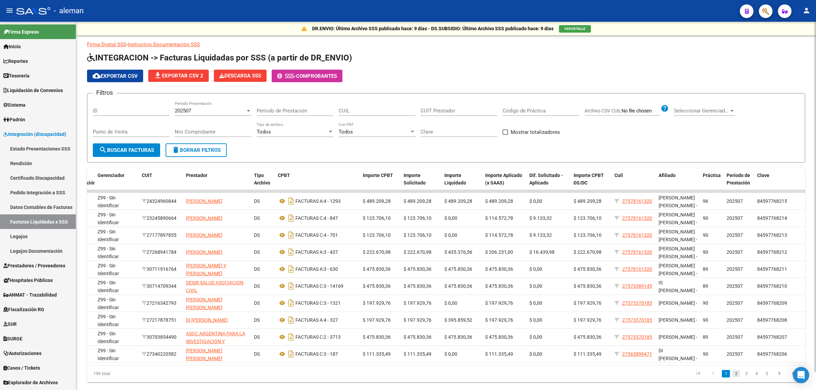
click at [738, 378] on link "2" at bounding box center [736, 373] width 8 height 7
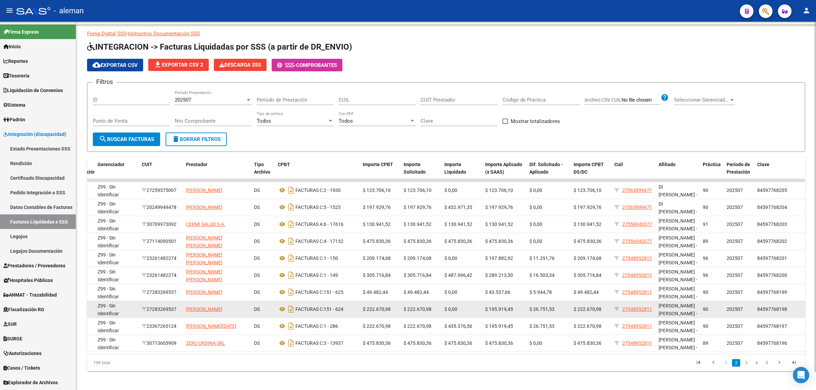
scroll to position [19, 0]
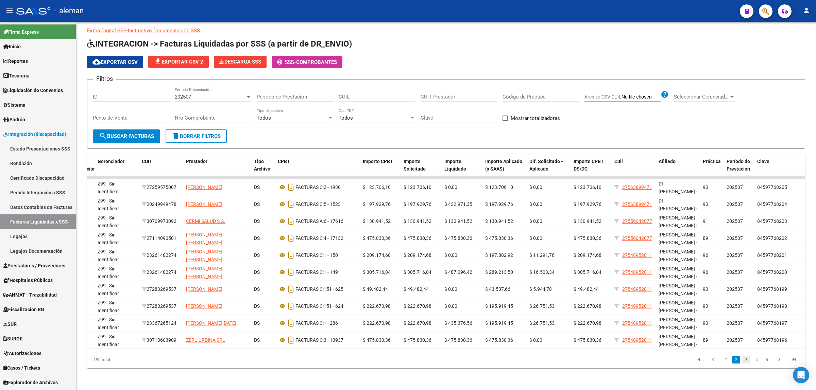
click at [746, 362] on link "3" at bounding box center [746, 359] width 8 height 7
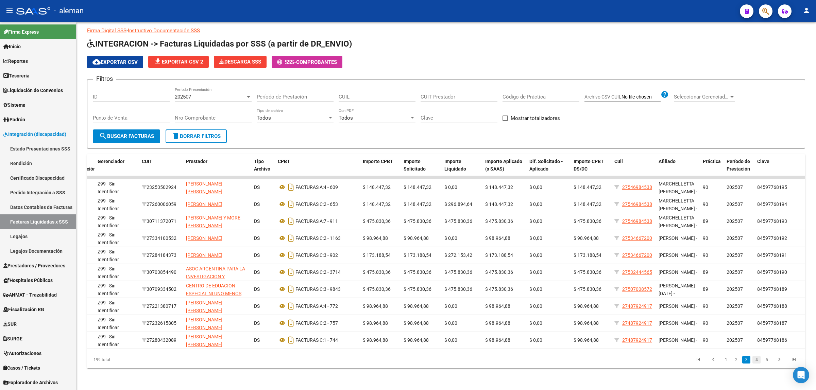
click at [758, 357] on link "4" at bounding box center [756, 359] width 8 height 7
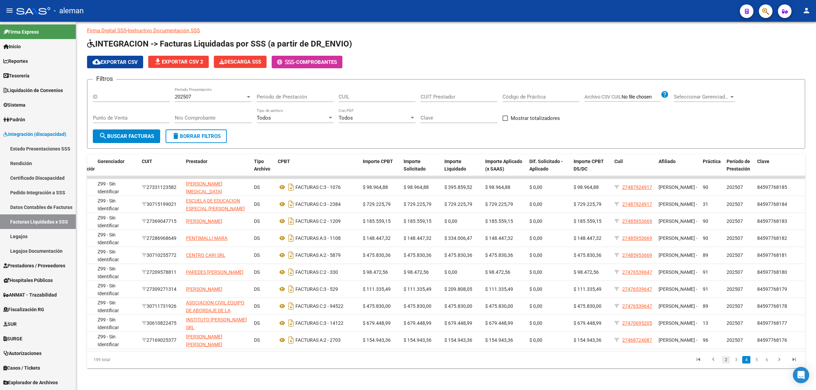
click at [725, 362] on link "2" at bounding box center [726, 359] width 8 height 7
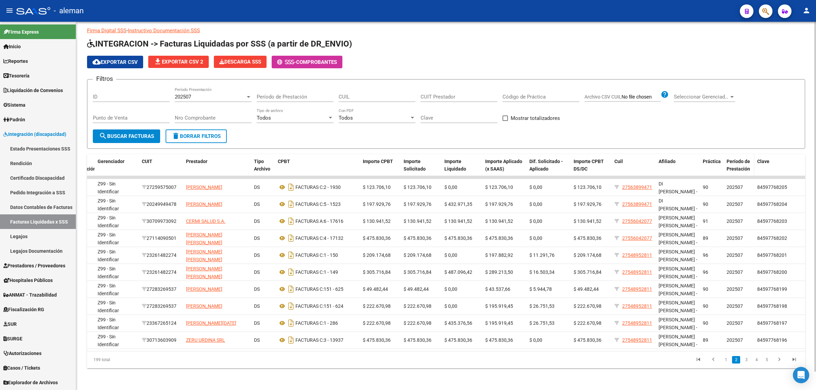
click at [738, 160] on span "Período de Prestación" at bounding box center [737, 165] width 23 height 13
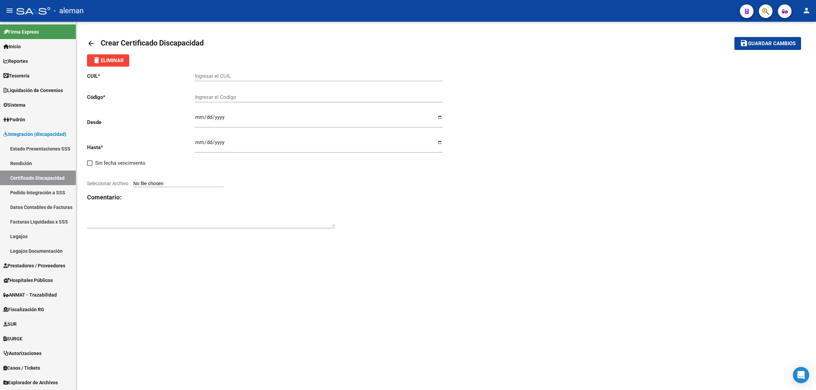
click at [92, 44] on mat-icon "arrow_back" at bounding box center [91, 43] width 8 height 8
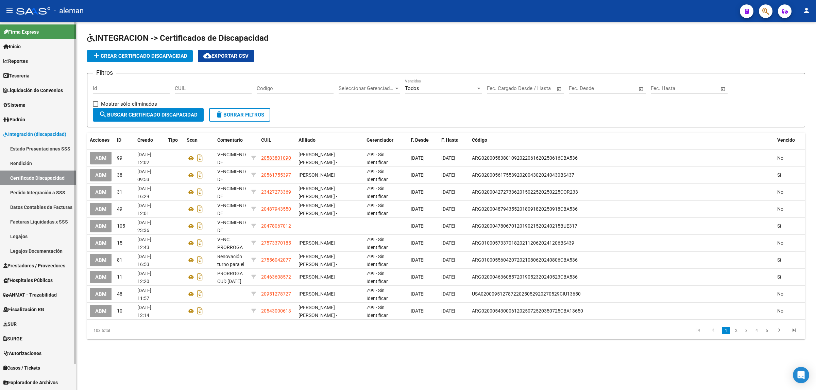
click at [29, 264] on span "Prestadores / Proveedores" at bounding box center [34, 265] width 62 height 7
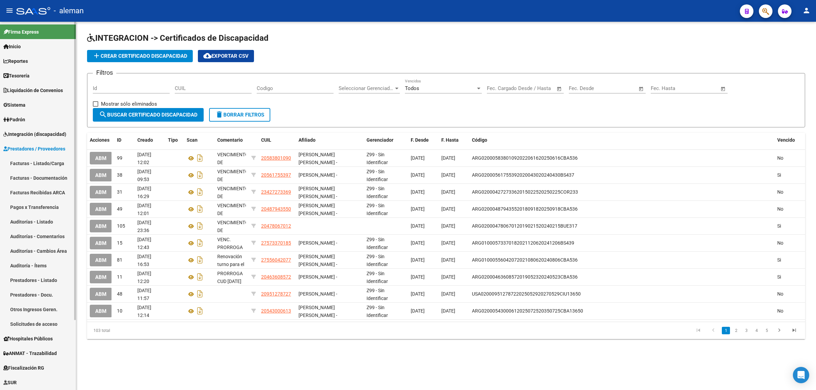
click at [35, 189] on link "Facturas Recibidas ARCA" at bounding box center [38, 192] width 76 height 15
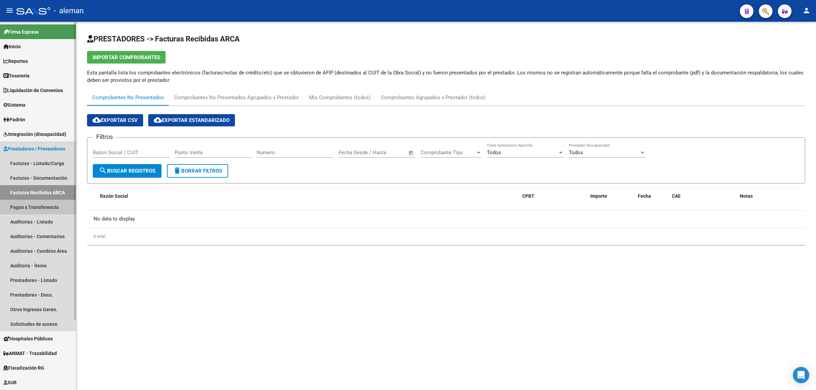
click at [49, 207] on link "Pagos x Transferencia" at bounding box center [38, 207] width 76 height 15
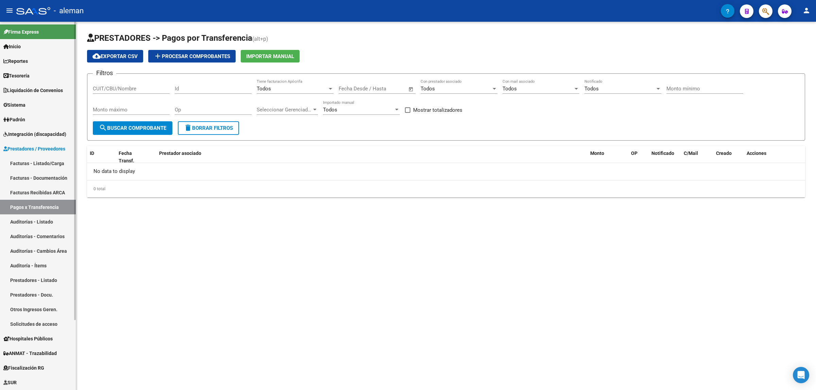
click at [34, 221] on link "Auditorías - Listado" at bounding box center [38, 221] width 76 height 15
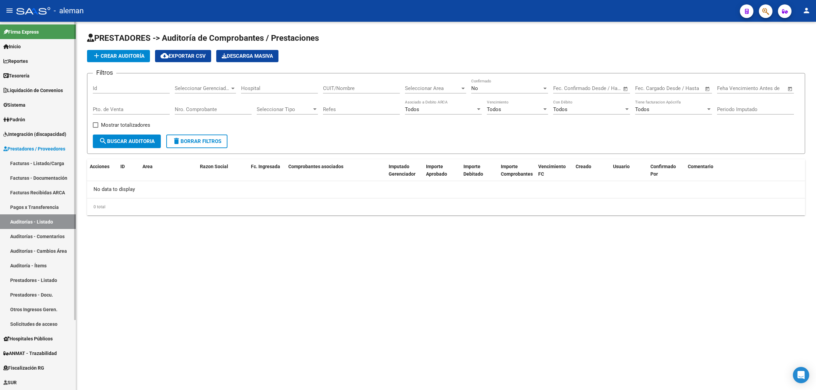
click at [24, 235] on link "Auditorías - Comentarios" at bounding box center [38, 236] width 76 height 15
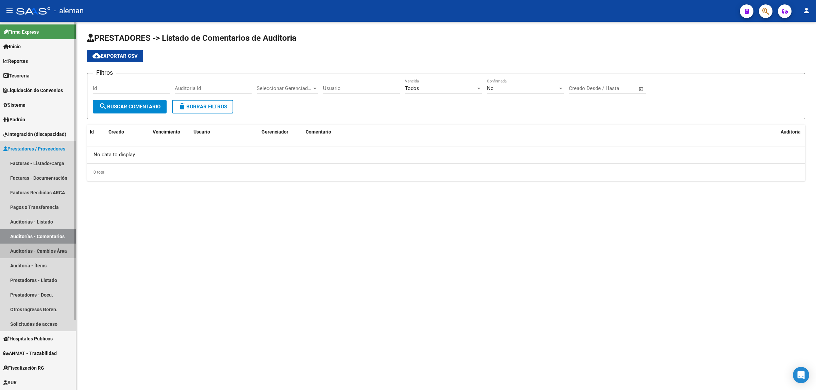
click at [41, 252] on link "Auditorías - Cambios Área" at bounding box center [38, 251] width 76 height 15
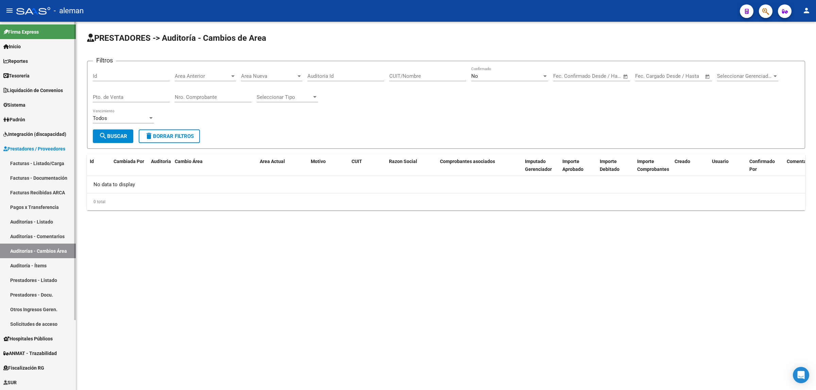
click at [32, 263] on link "Auditoría - Ítems" at bounding box center [38, 265] width 76 height 15
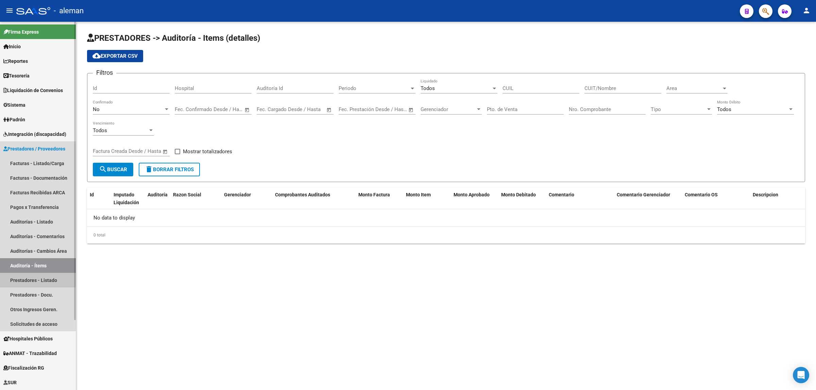
click at [35, 279] on link "Prestadores - Listado" at bounding box center [38, 280] width 76 height 15
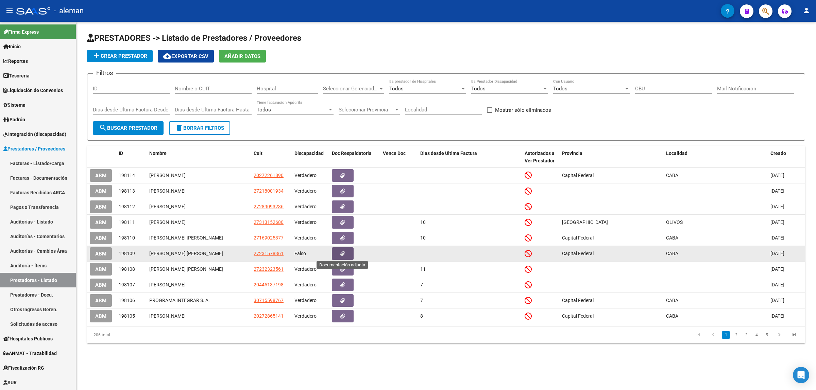
click at [344, 251] on icon "button" at bounding box center [342, 253] width 4 height 5
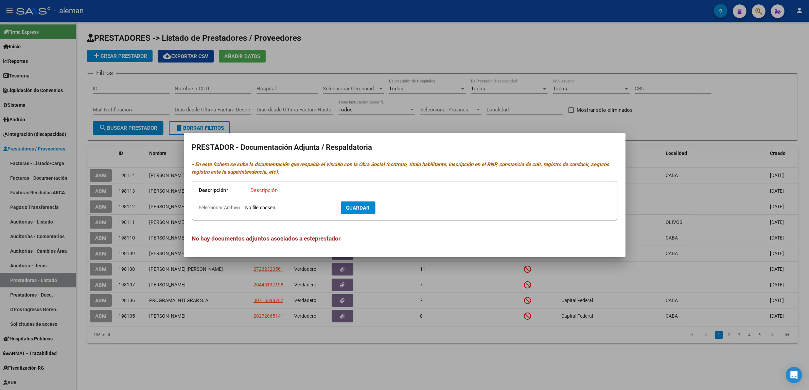
click at [638, 231] on div at bounding box center [404, 195] width 809 height 390
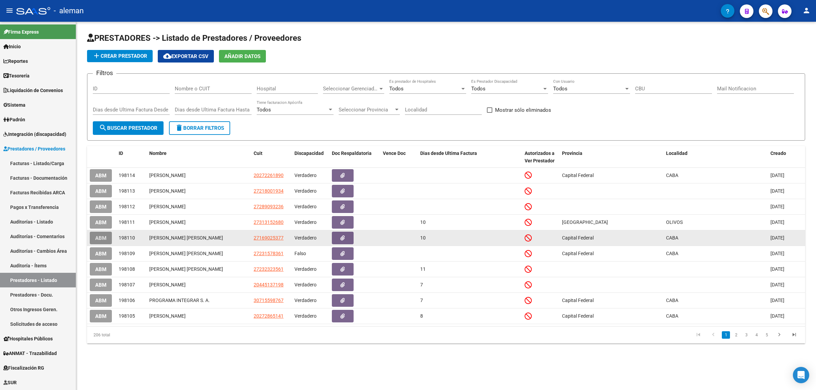
click at [96, 238] on span "ABM" at bounding box center [100, 238] width 11 height 6
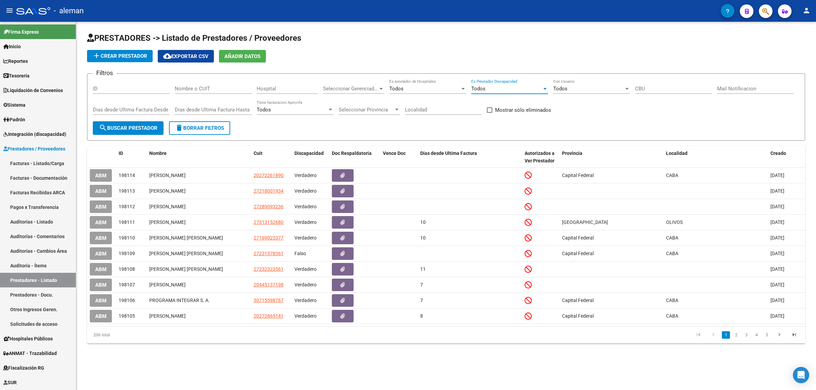
click at [542, 89] on div at bounding box center [545, 88] width 6 height 5
click at [542, 89] on span "Todos" at bounding box center [509, 88] width 77 height 15
click at [329, 362] on div "PRESTADORES -> Listado de Prestadores / Proveedores add Crear Prestador cloud_d…" at bounding box center [446, 194] width 740 height 344
